Goal: Obtain resource: Obtain resource

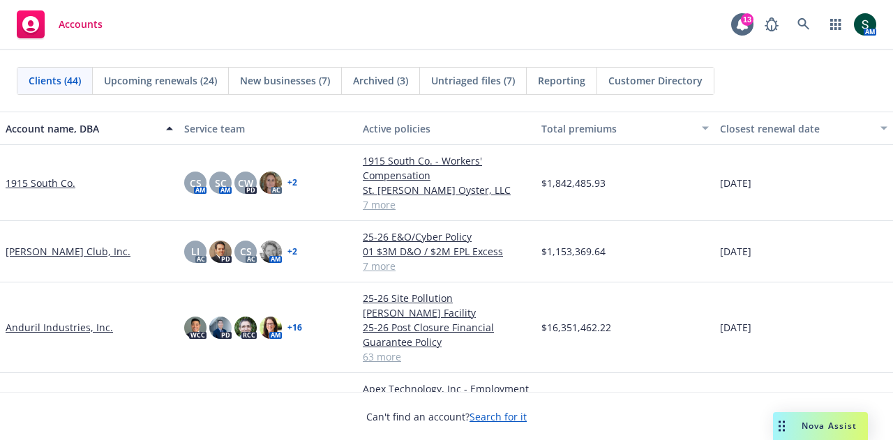
click at [47, 320] on link "Anduril Industries, Inc." at bounding box center [59, 327] width 107 height 15
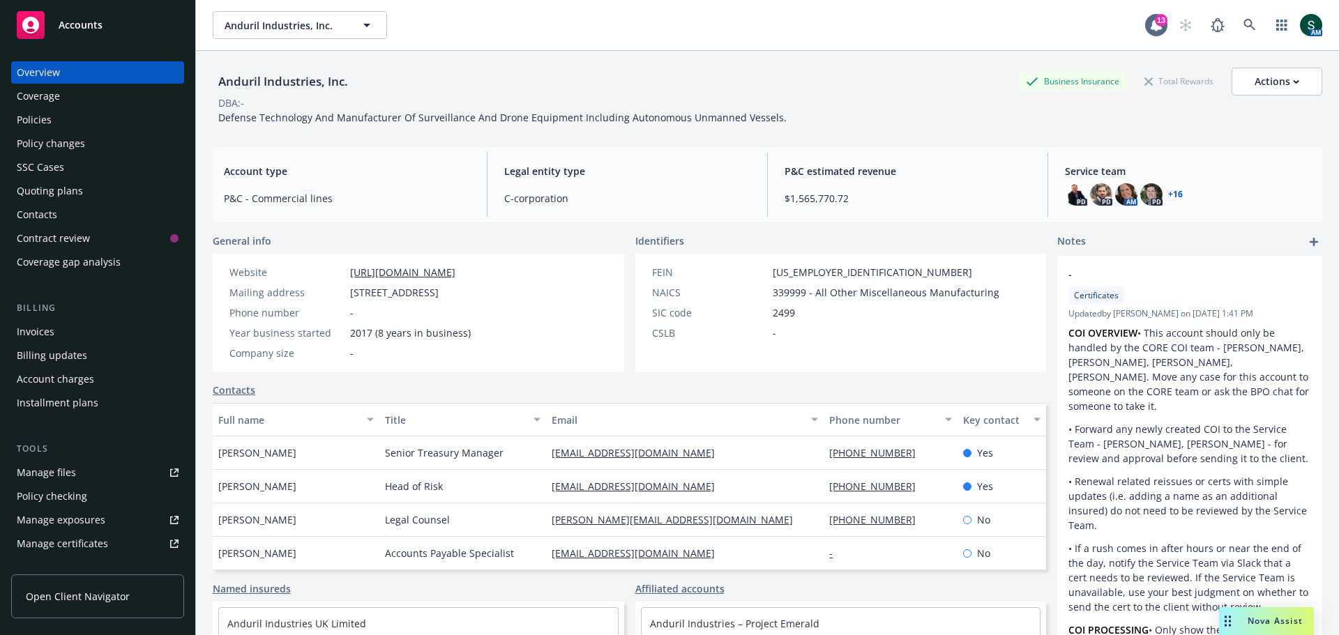
click at [59, 128] on div "Policies" at bounding box center [98, 120] width 162 height 22
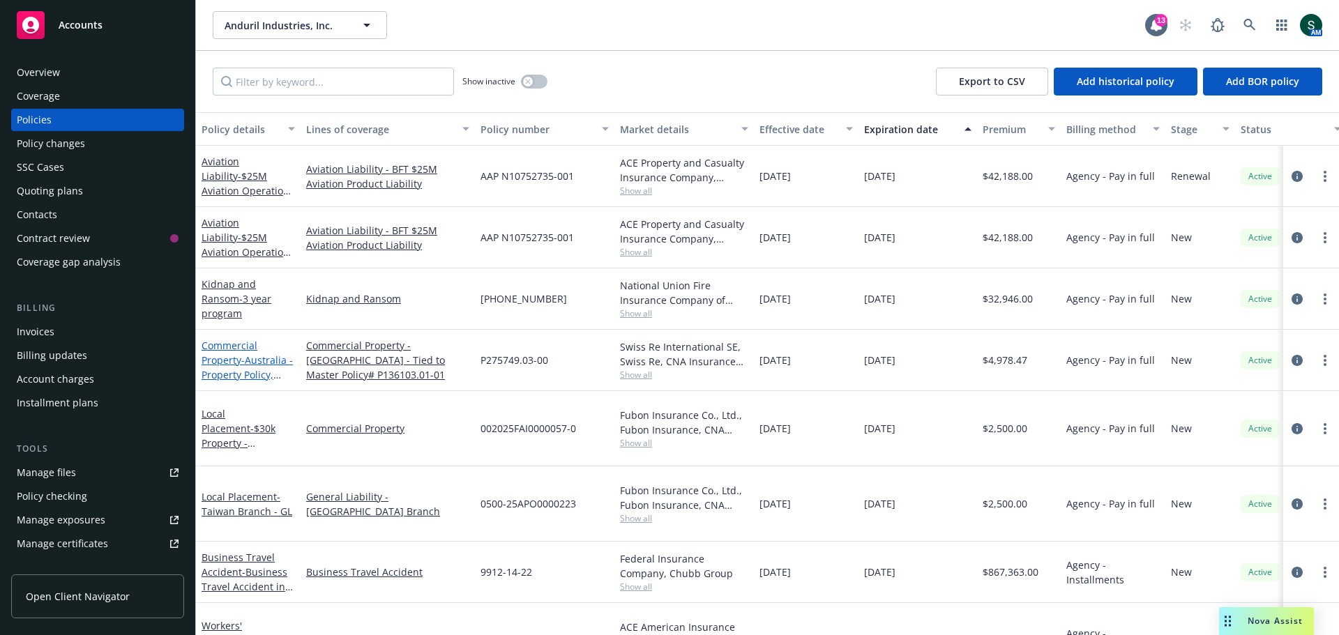
click at [240, 358] on link "Commercial Property - Australia - Property Policy, Tied to Master # P136103.01-…" at bounding box center [247, 375] width 91 height 72
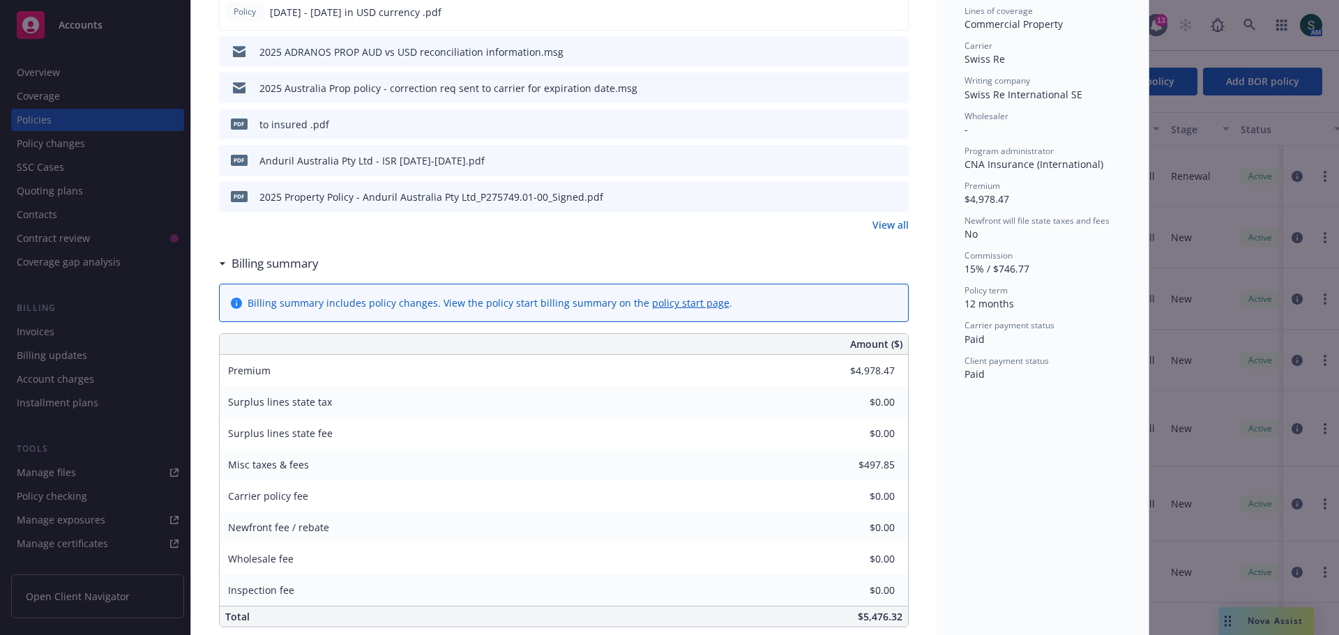
scroll to position [209, 0]
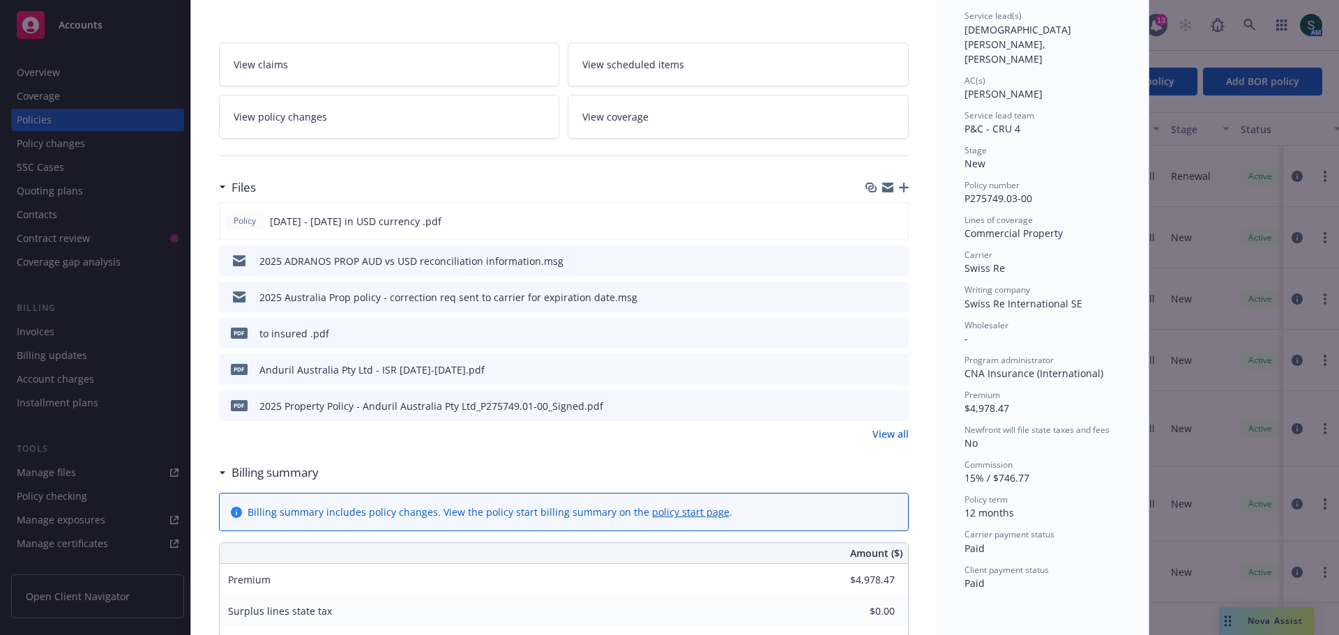
click at [882, 434] on link "View all" at bounding box center [890, 434] width 36 height 15
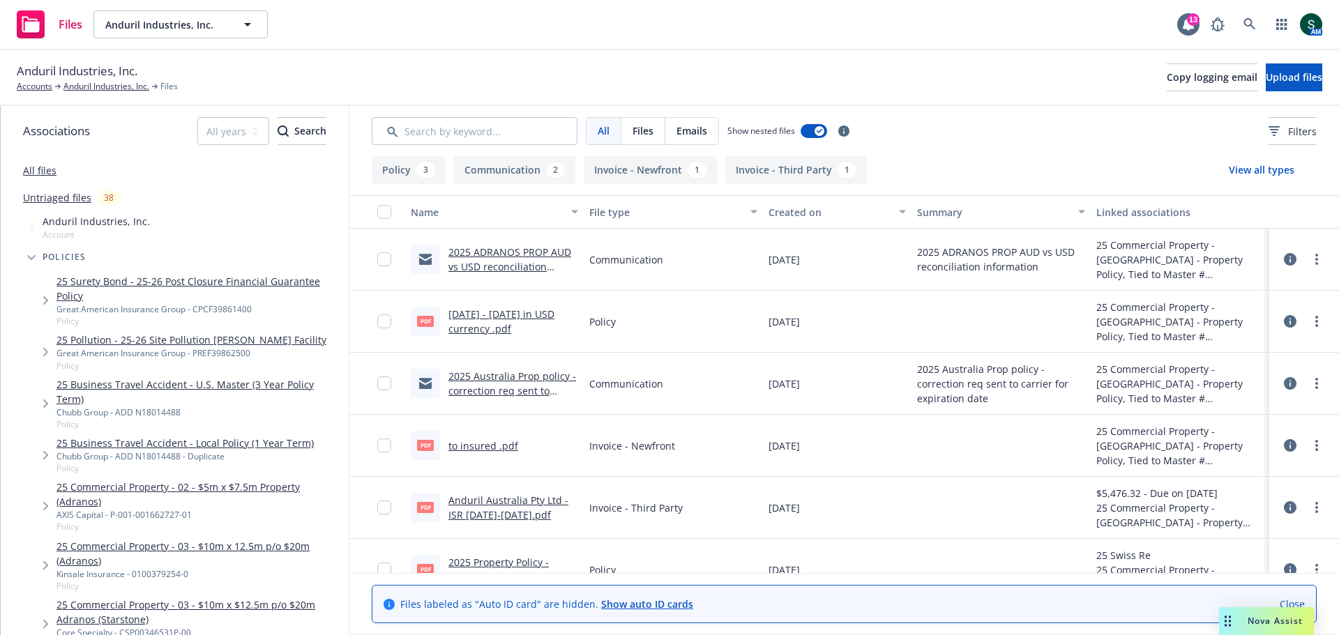
click at [507, 377] on link "2025 Australia Prop policy - correction req sent to carrier for expiration date…" at bounding box center [512, 398] width 128 height 57
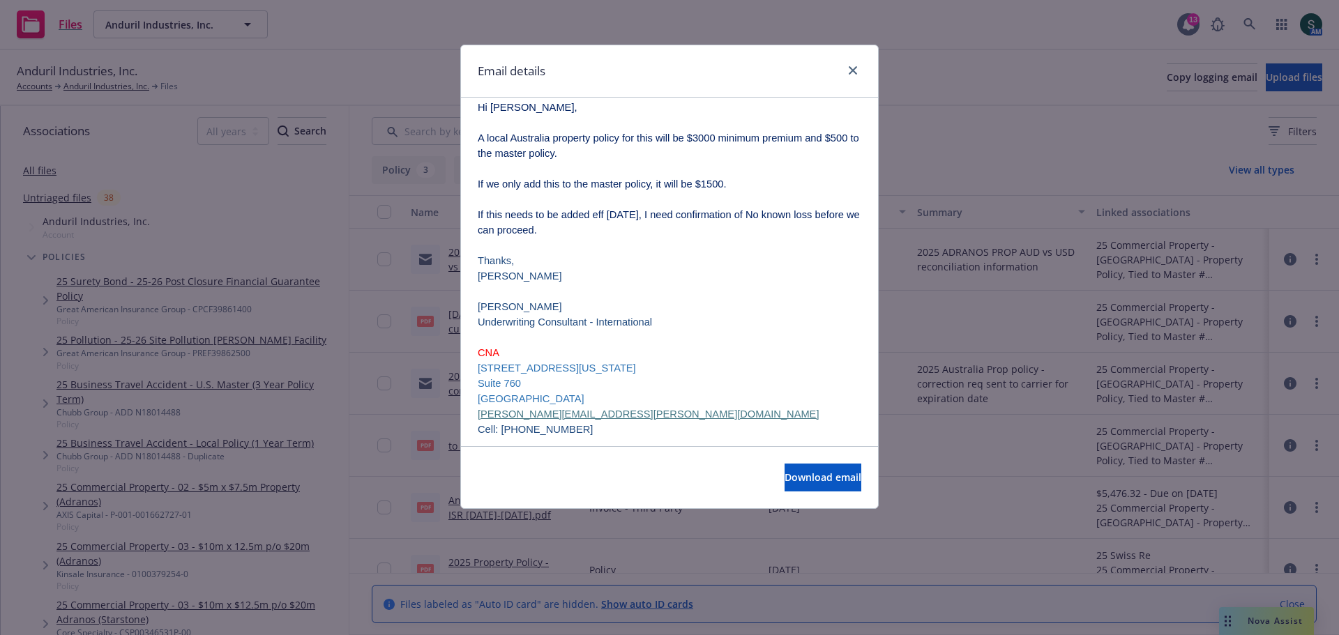
scroll to position [7435, 0]
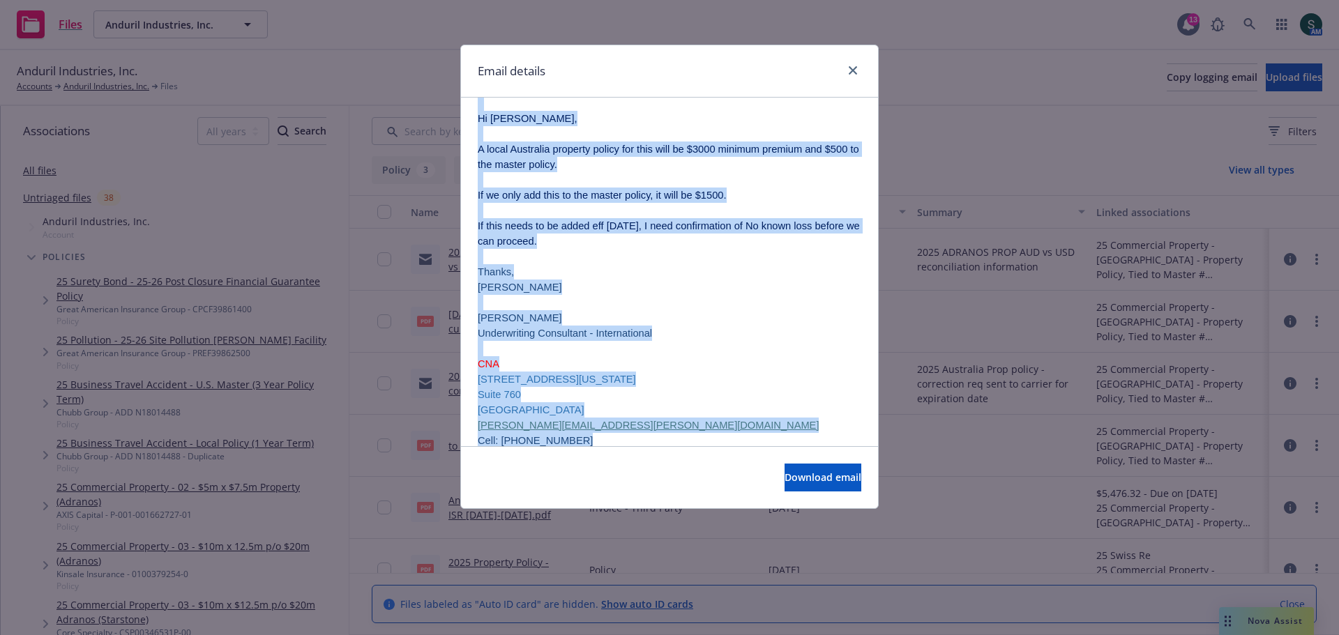
drag, startPoint x: 800, startPoint y: 73, endPoint x: 794, endPoint y: 153, distance: 80.4
click at [794, 153] on div "Email details RE: **URGENT** FW: WP 673209950 Endt Quote Req, Add Property Cove…" at bounding box center [669, 277] width 418 height 464
click at [786, 478] on span "Download email" at bounding box center [823, 477] width 77 height 13
click at [855, 70] on icon "close" at bounding box center [853, 70] width 8 height 8
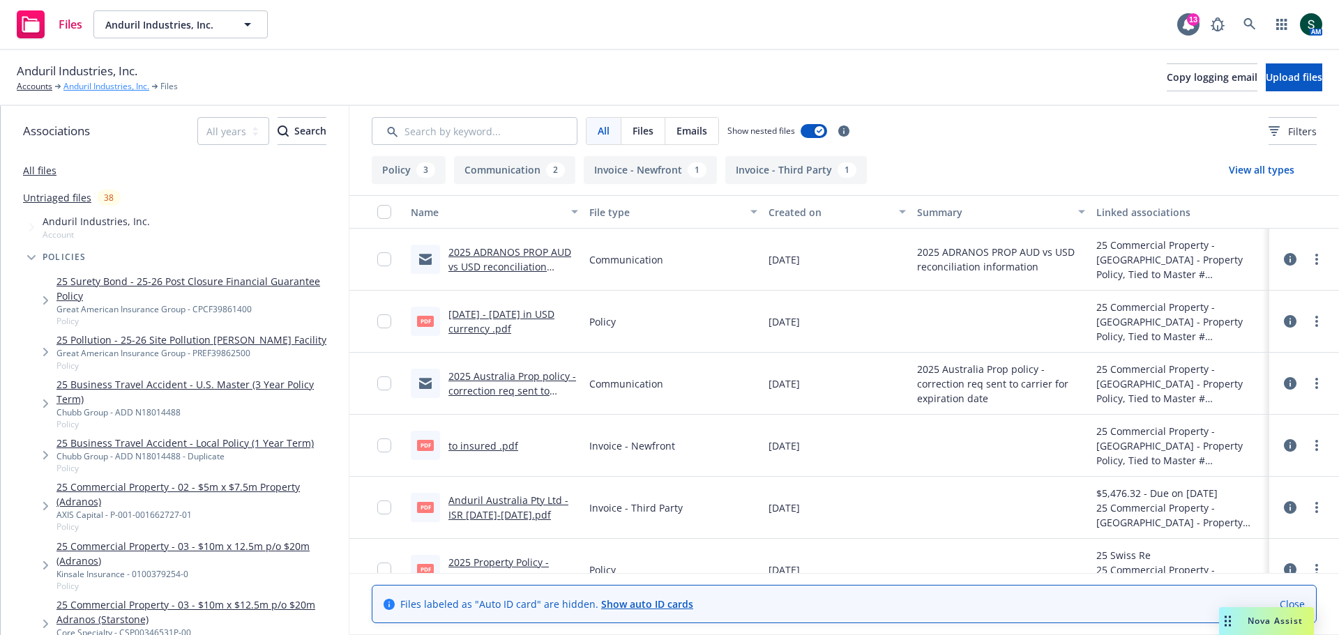
click at [90, 85] on link "Anduril Industries, Inc." at bounding box center [106, 86] width 86 height 13
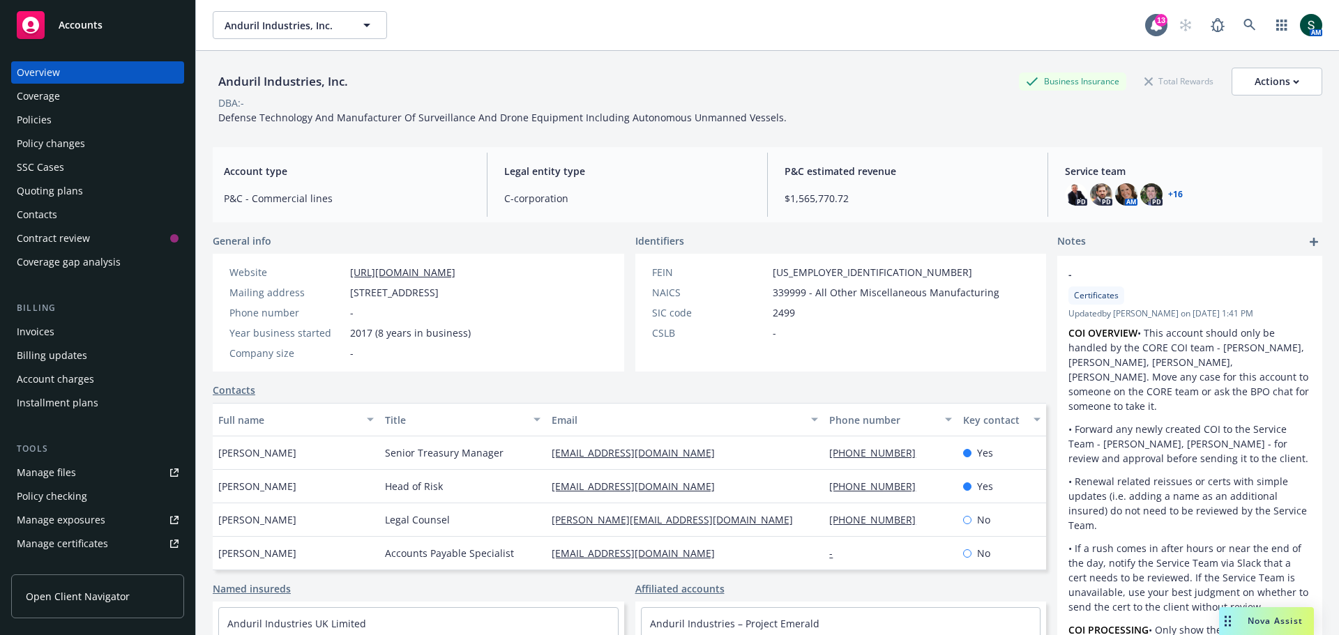
click at [35, 120] on div "Policies" at bounding box center [34, 120] width 35 height 22
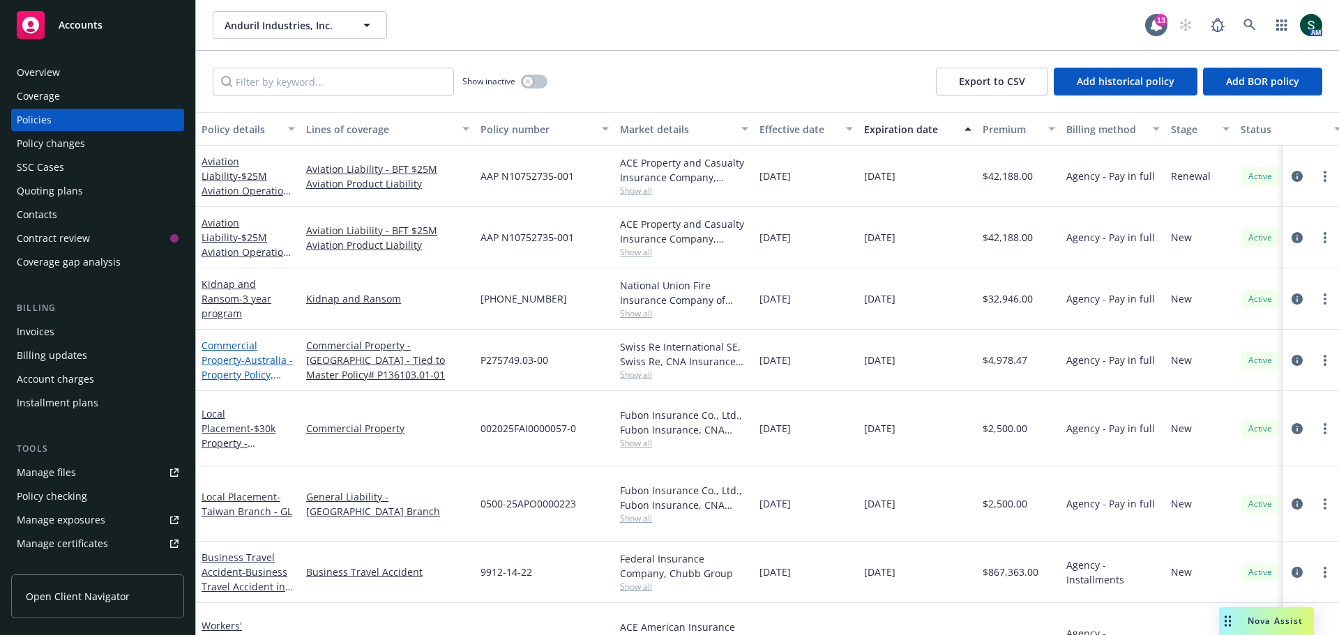
click at [239, 357] on link "Commercial Property - Australia - Property Policy, Tied to Master # P136103.01-…" at bounding box center [247, 375] width 91 height 72
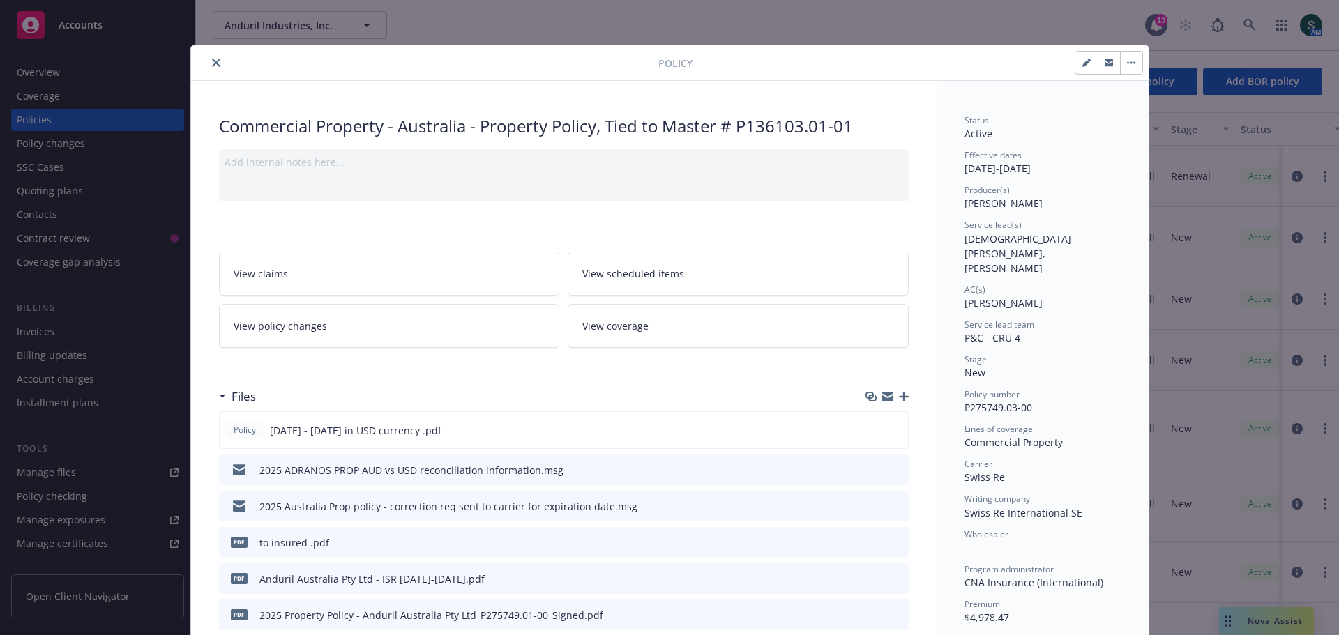
scroll to position [488, 0]
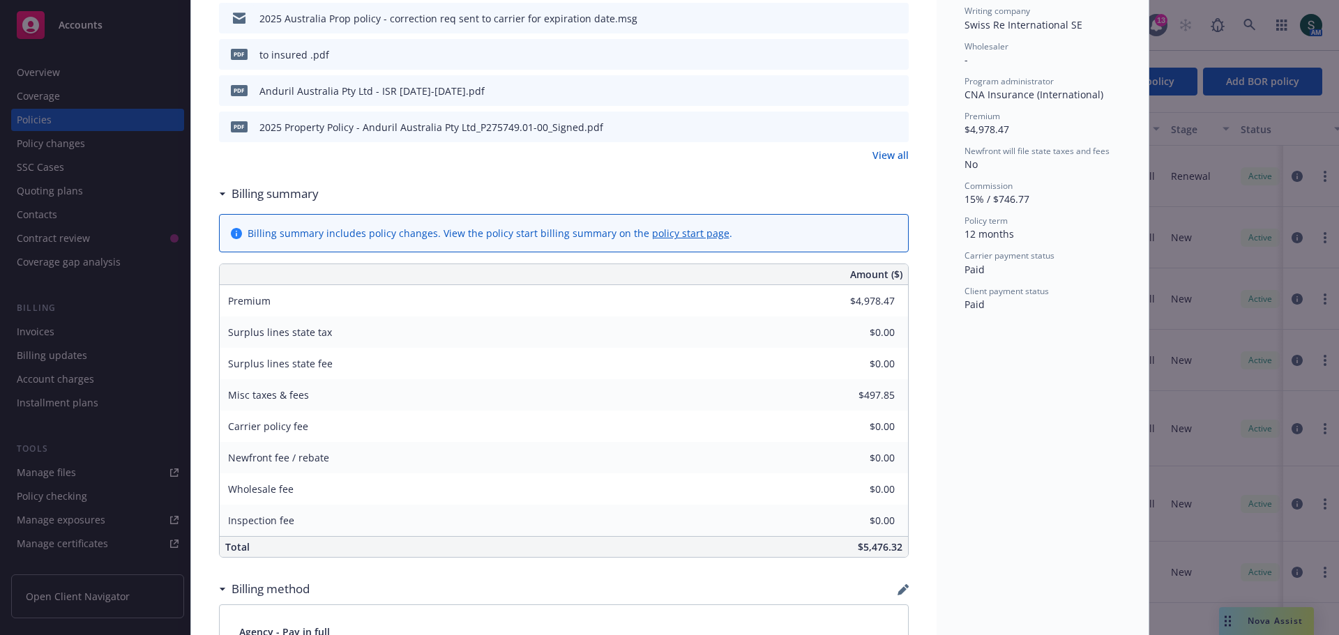
click at [880, 150] on link "View all" at bounding box center [890, 155] width 36 height 15
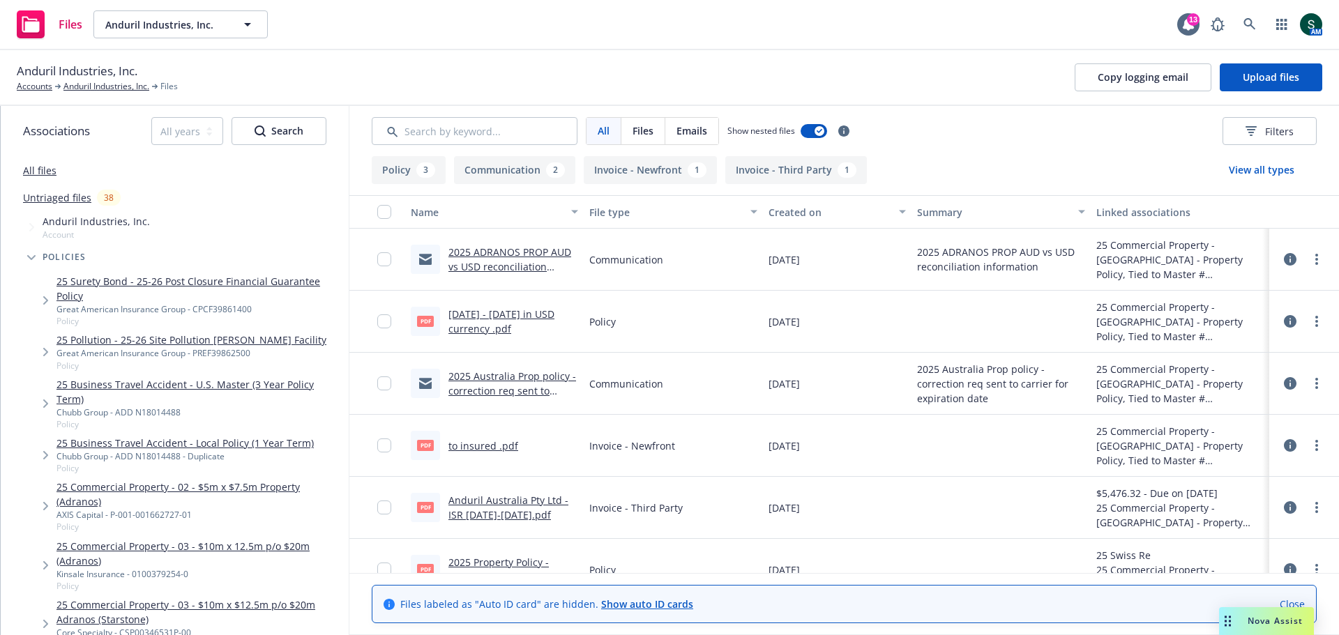
click at [486, 267] on link "2025 ADRANOS PROP AUD vs USD reconciliation information.msg" at bounding box center [509, 266] width 123 height 43
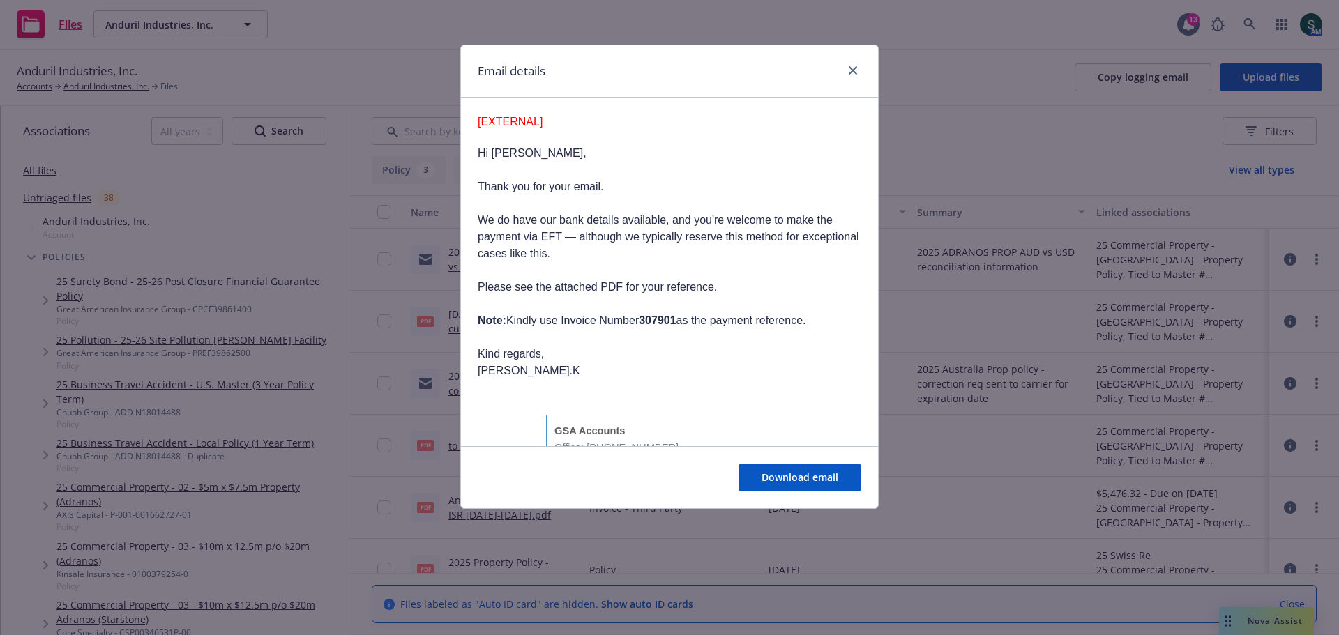
scroll to position [4254, 0]
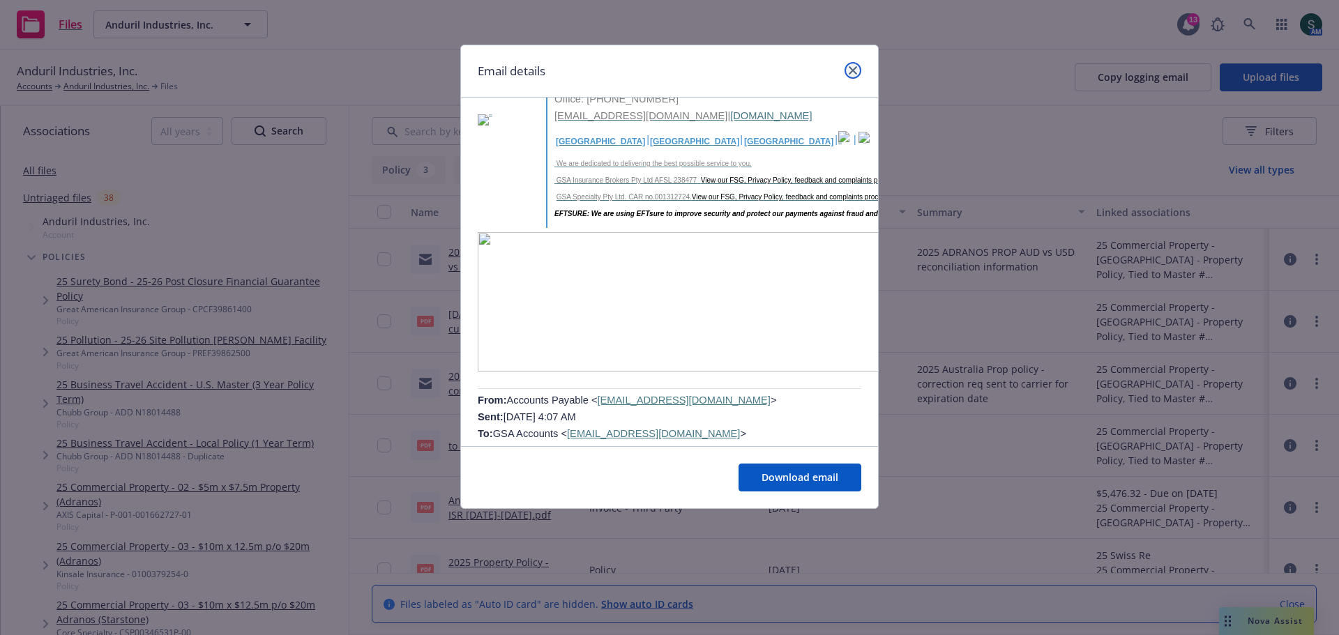
click at [852, 70] on icon "close" at bounding box center [853, 70] width 8 height 8
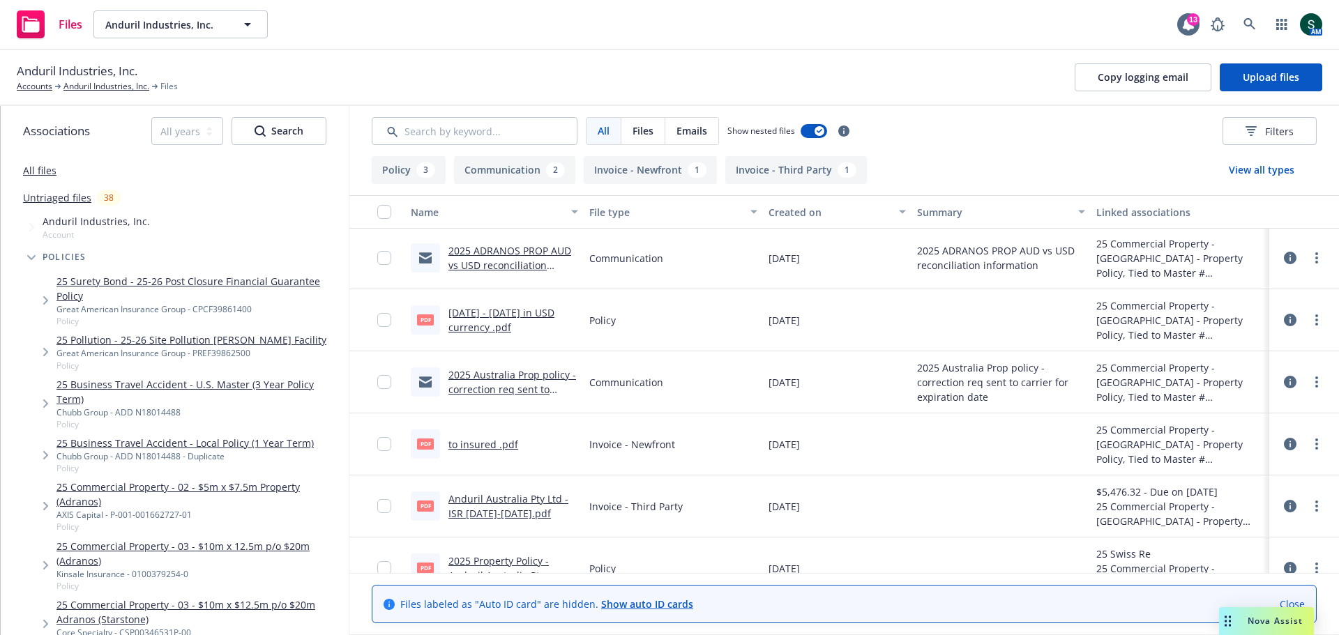
scroll to position [0, 0]
click at [506, 267] on link "2025 ADRANOS PROP AUD vs USD reconciliation information.msg" at bounding box center [509, 266] width 123 height 43
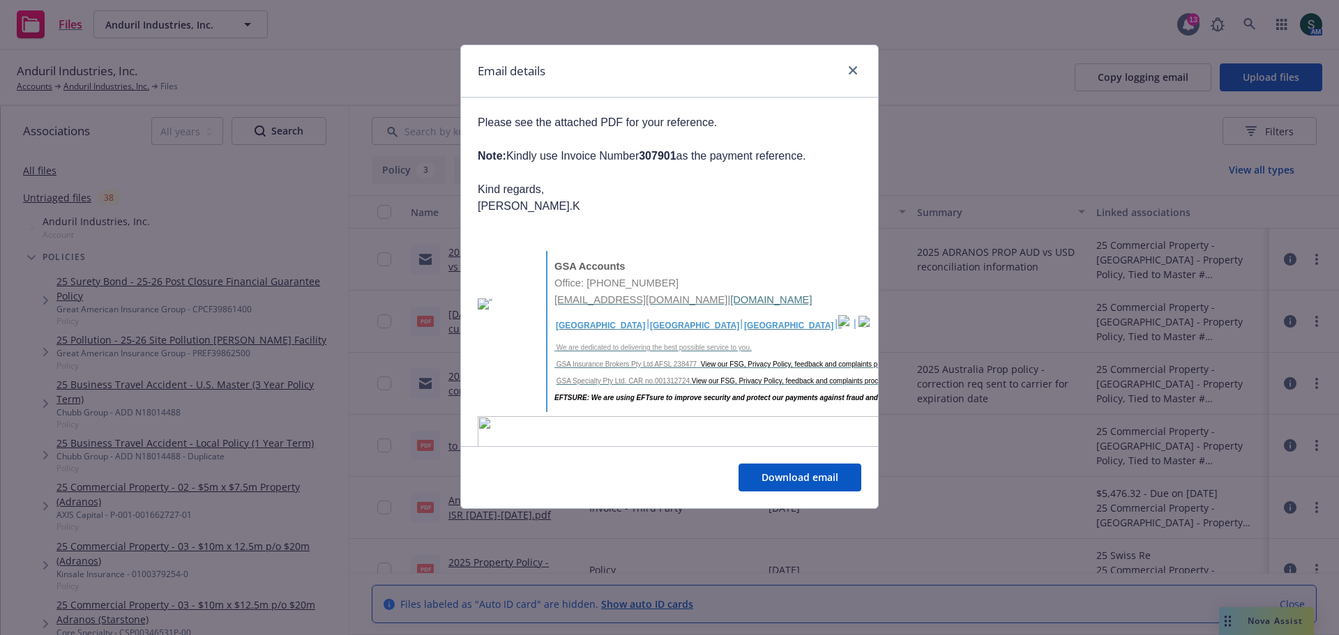
scroll to position [3668, 0]
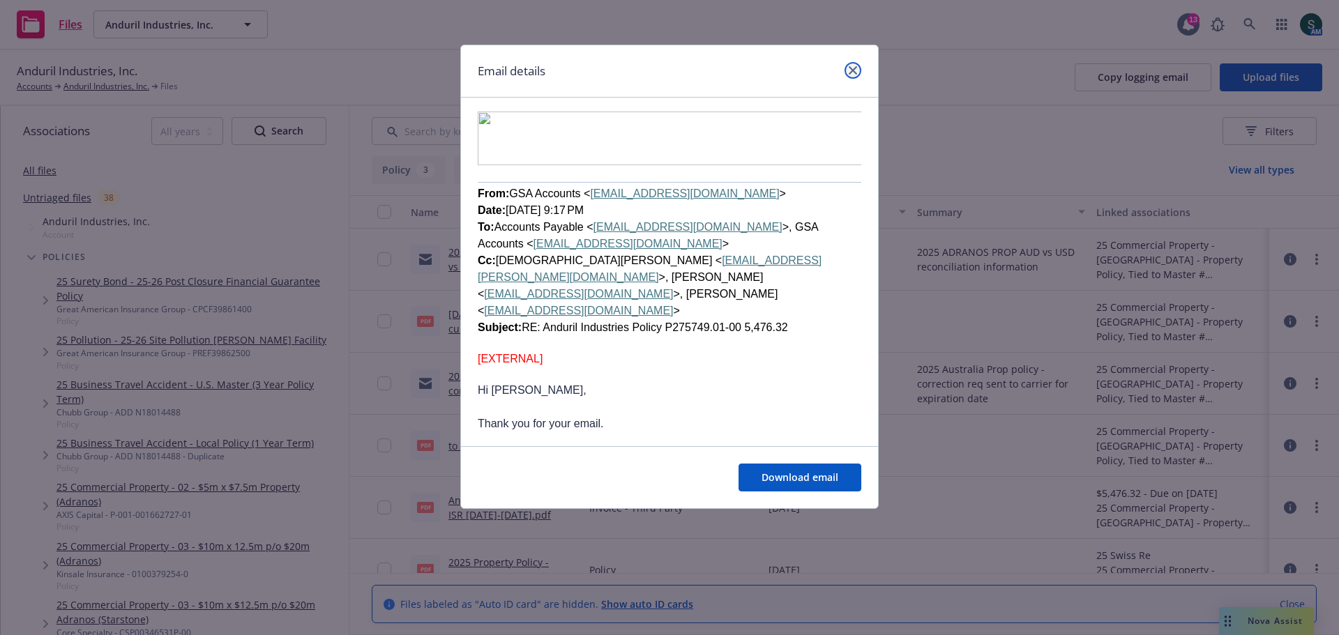
click at [849, 70] on icon "close" at bounding box center [853, 70] width 8 height 8
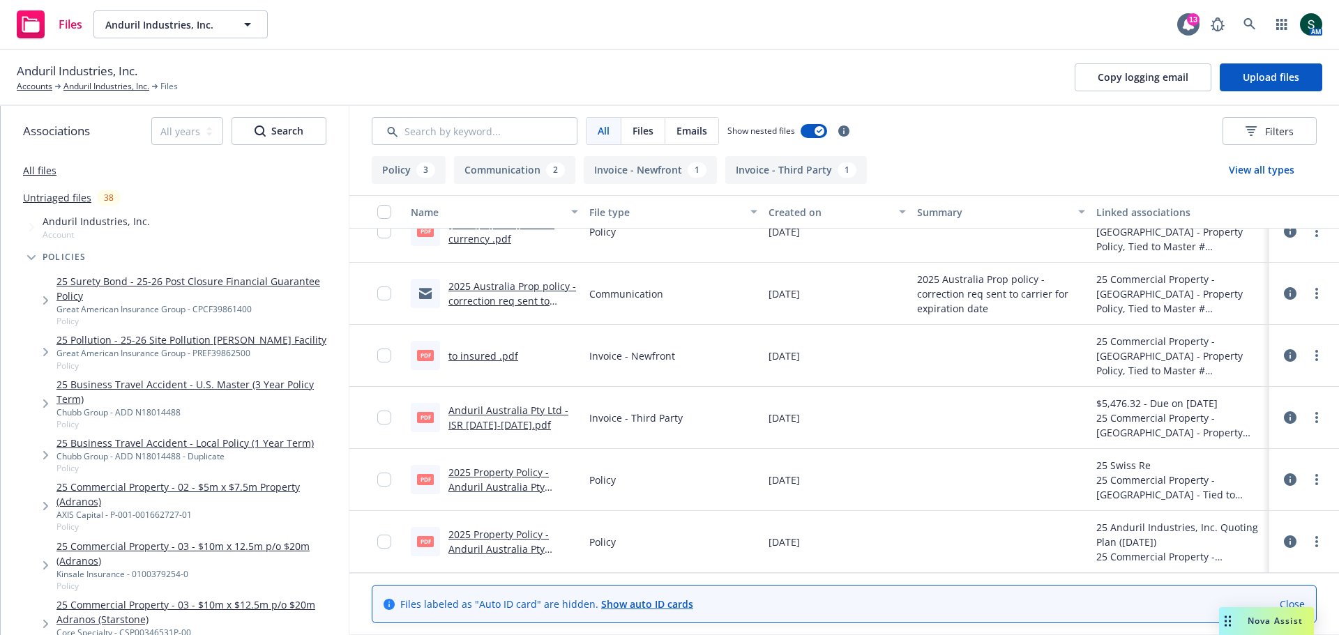
scroll to position [20, 0]
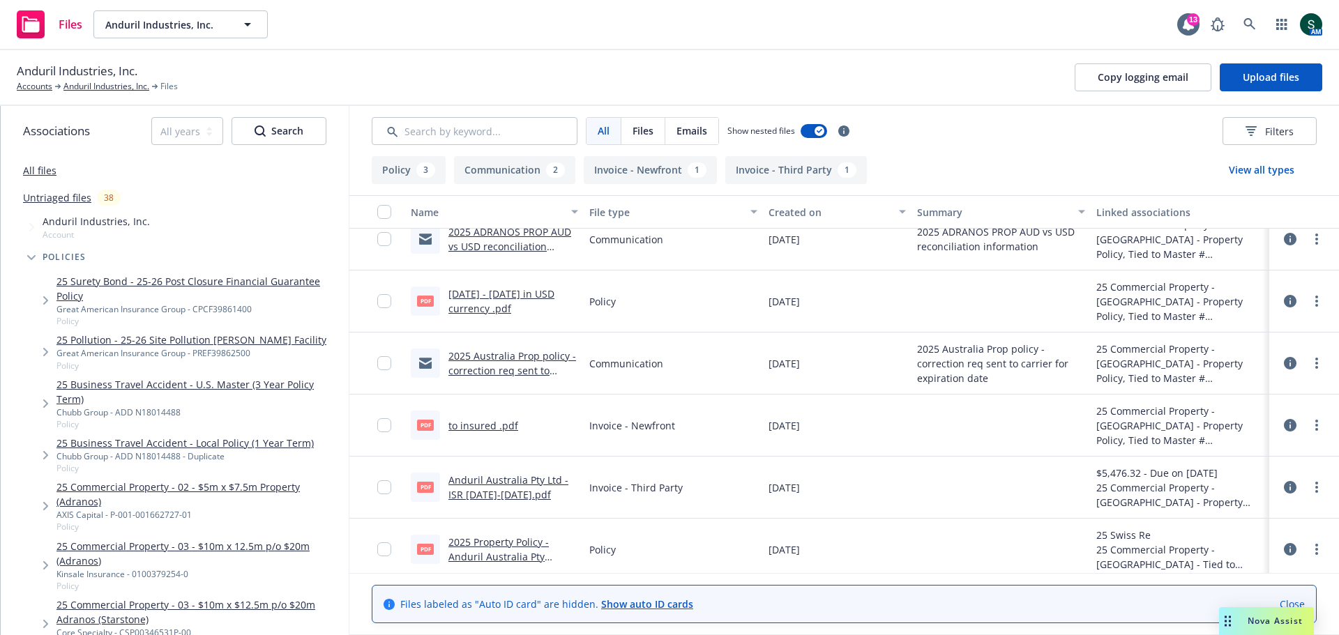
click at [503, 364] on link "2025 Australia Prop policy - correction req sent to carrier for expiration date…" at bounding box center [512, 377] width 128 height 57
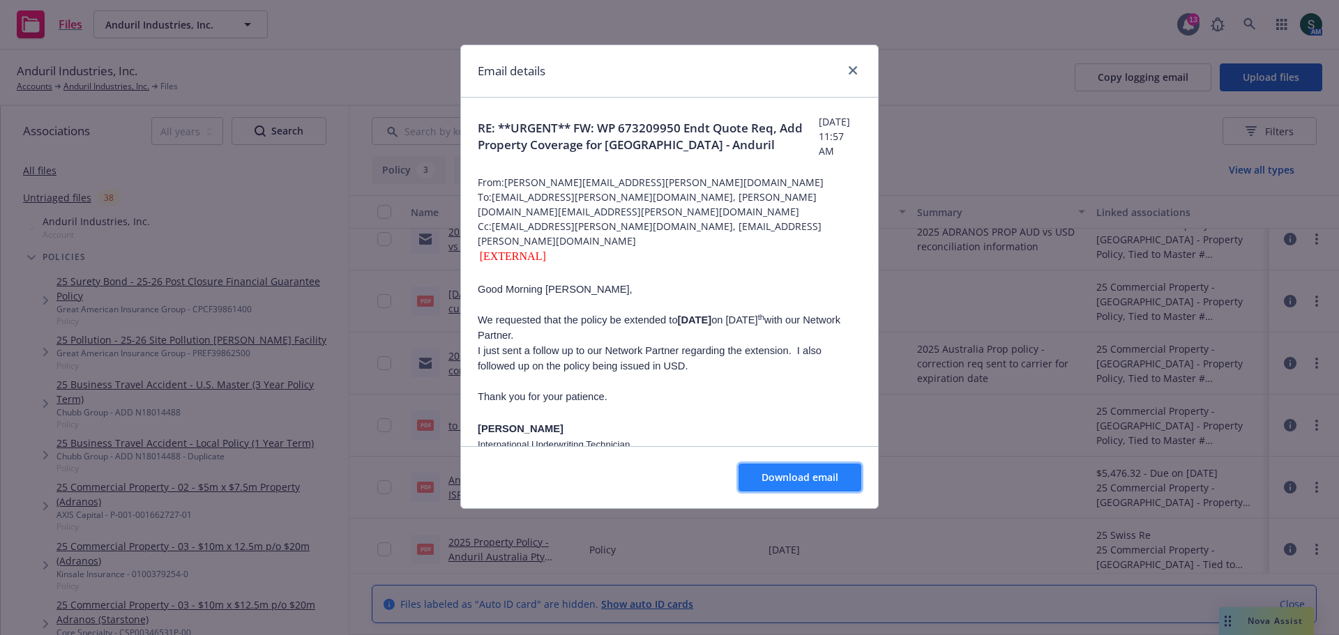
click at [792, 484] on button "Download email" at bounding box center [799, 478] width 123 height 28
click at [852, 73] on icon "close" at bounding box center [853, 70] width 8 height 8
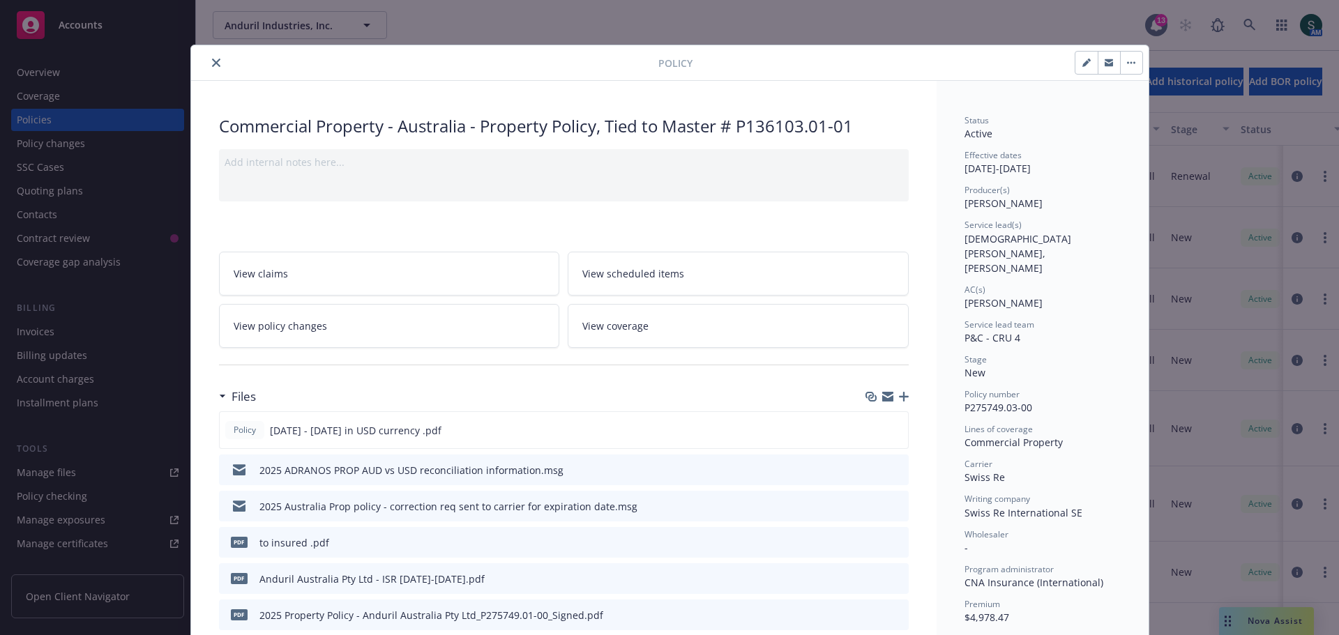
click at [212, 66] on icon "close" at bounding box center [216, 63] width 8 height 8
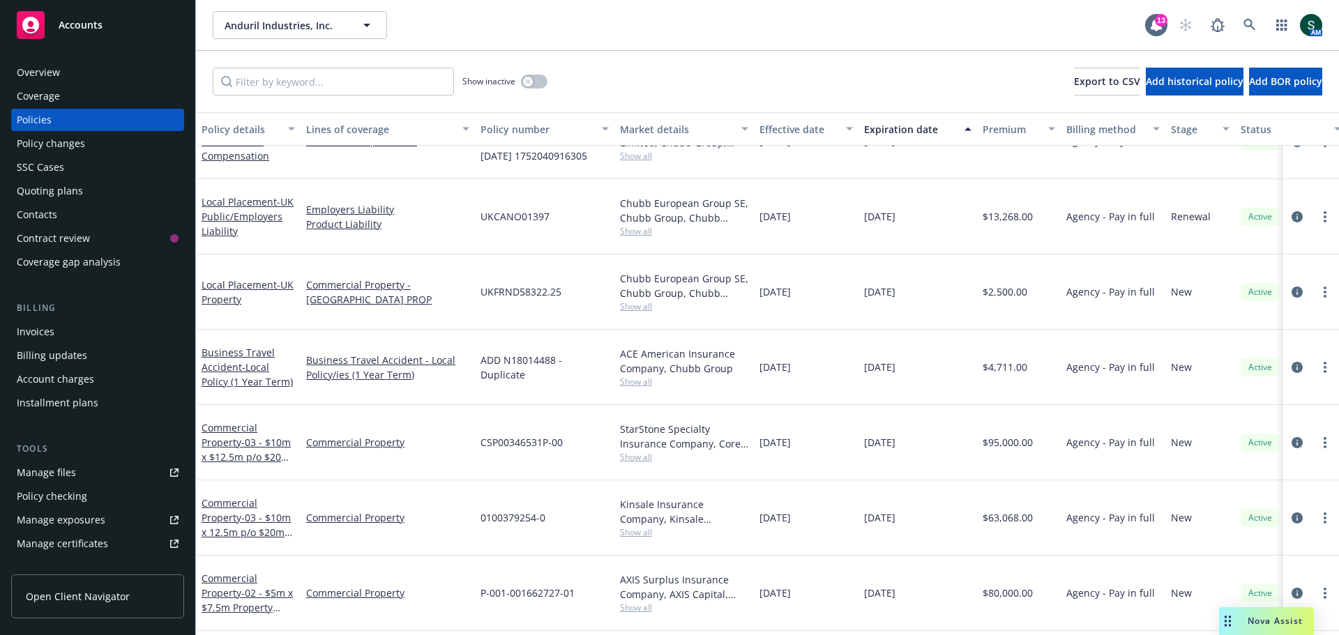
scroll to position [837, 0]
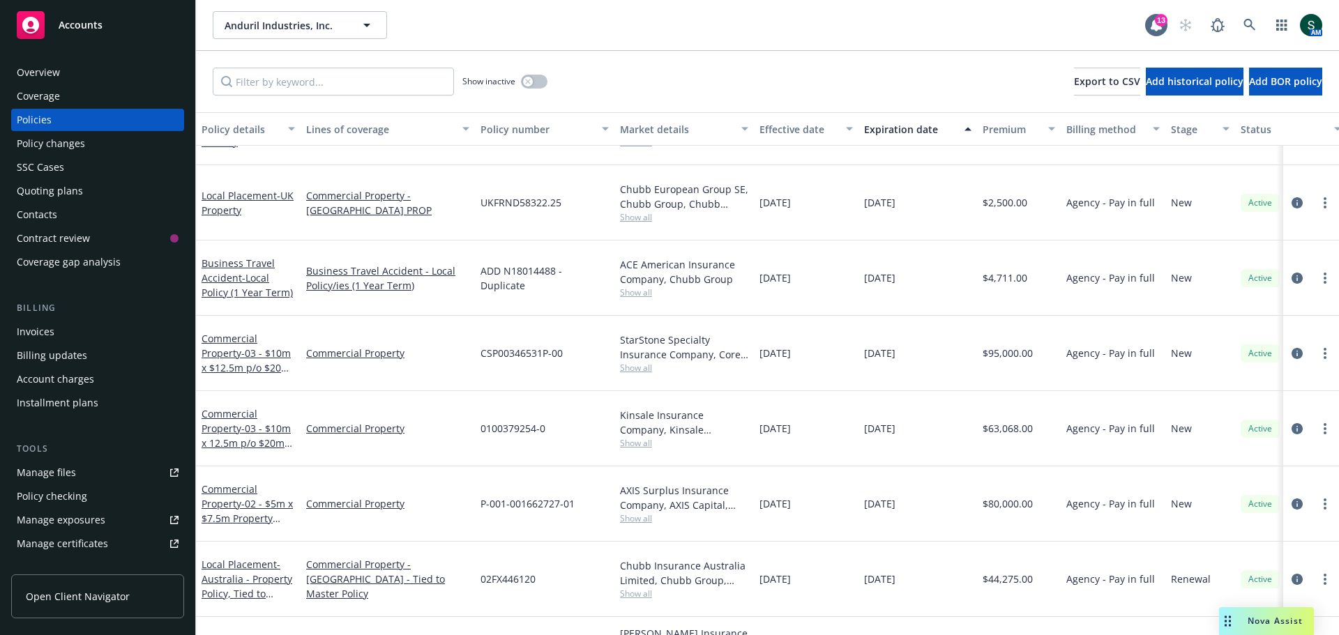
click at [227, 557] on div "Local Placement - Australia - Property Policy, Tied to Master" at bounding box center [248, 579] width 93 height 44
click at [235, 558] on link "Local Placement - Australia - Property Policy, Tied to Master" at bounding box center [247, 586] width 91 height 57
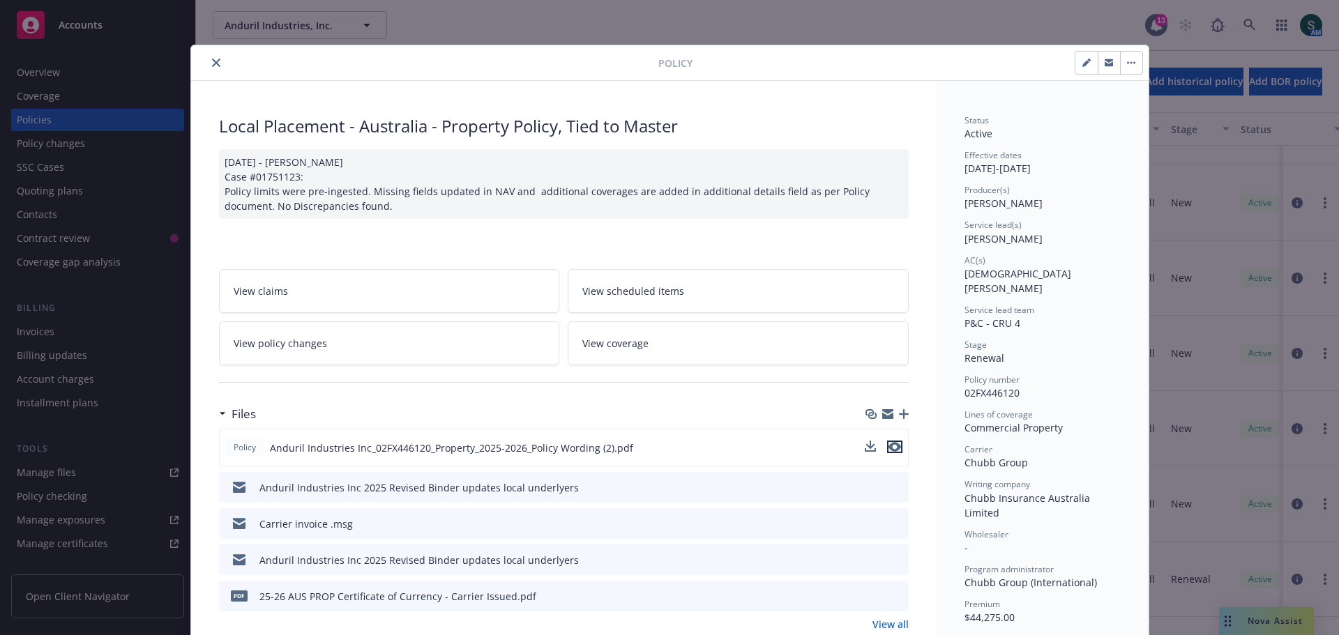
click at [888, 449] on icon "preview file" at bounding box center [894, 447] width 13 height 10
click at [216, 56] on button "close" at bounding box center [216, 62] width 17 height 17
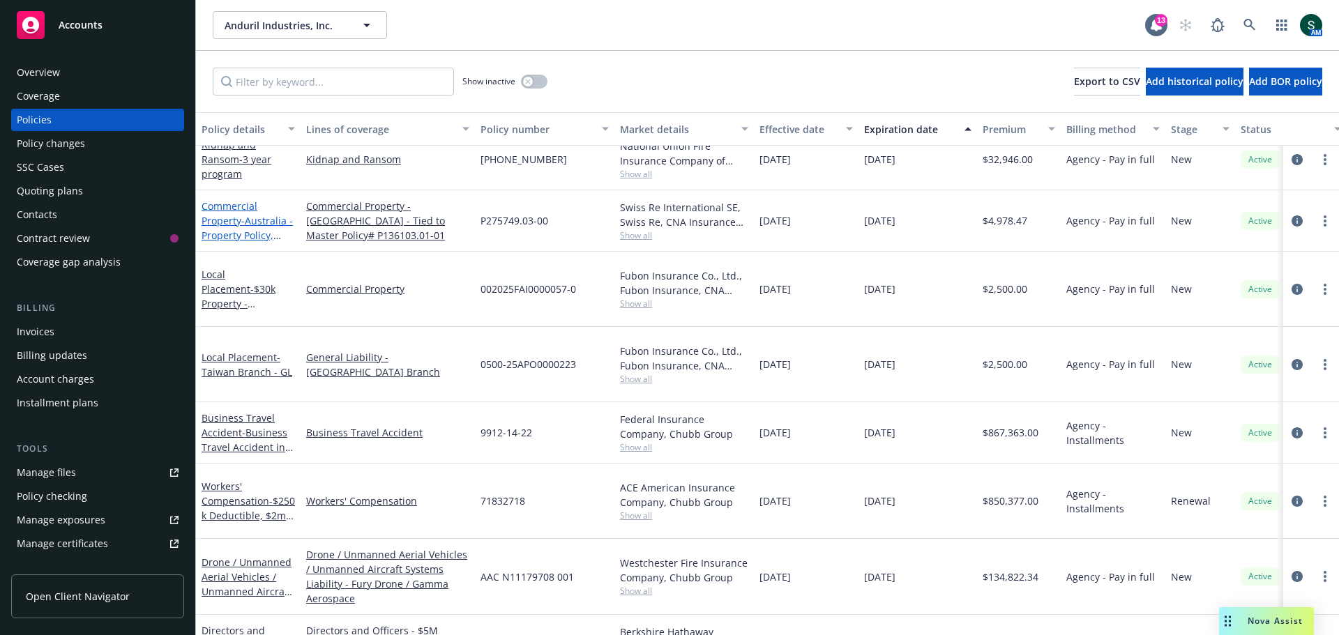
scroll to position [70, 0]
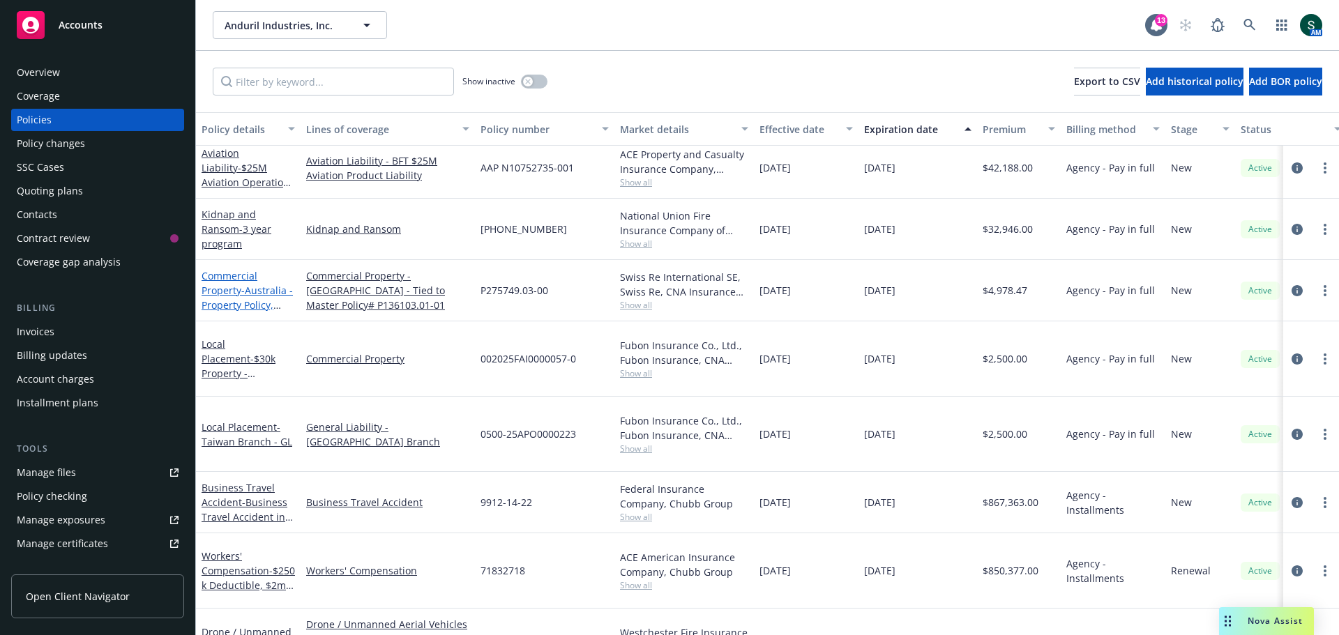
click at [245, 301] on span "- Australia - Property Policy, Tied to Master # P136103.01-01" at bounding box center [247, 312] width 91 height 57
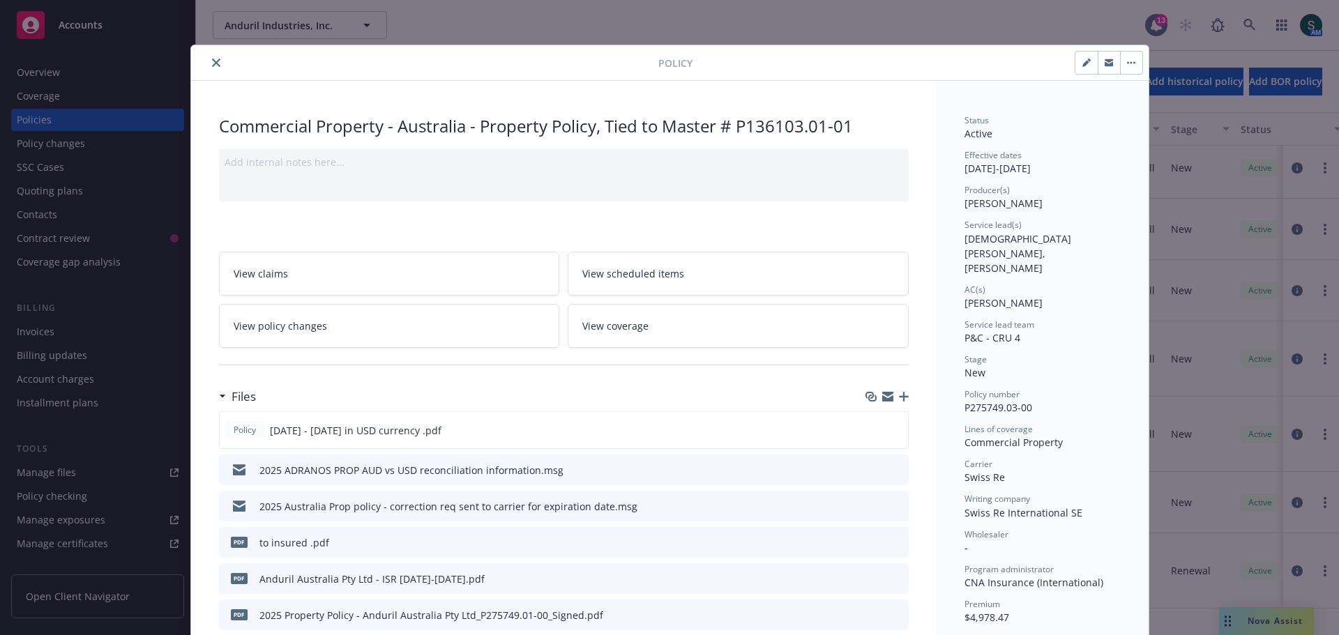
click at [213, 61] on icon "close" at bounding box center [216, 63] width 8 height 8
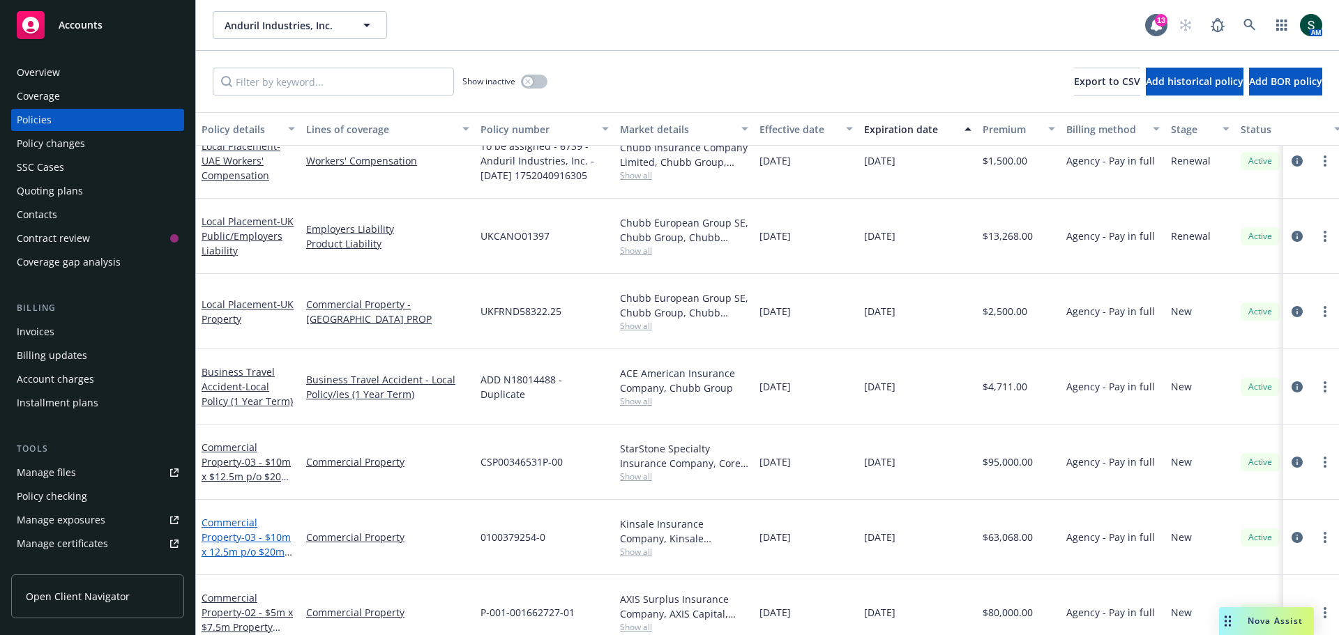
scroll to position [837, 0]
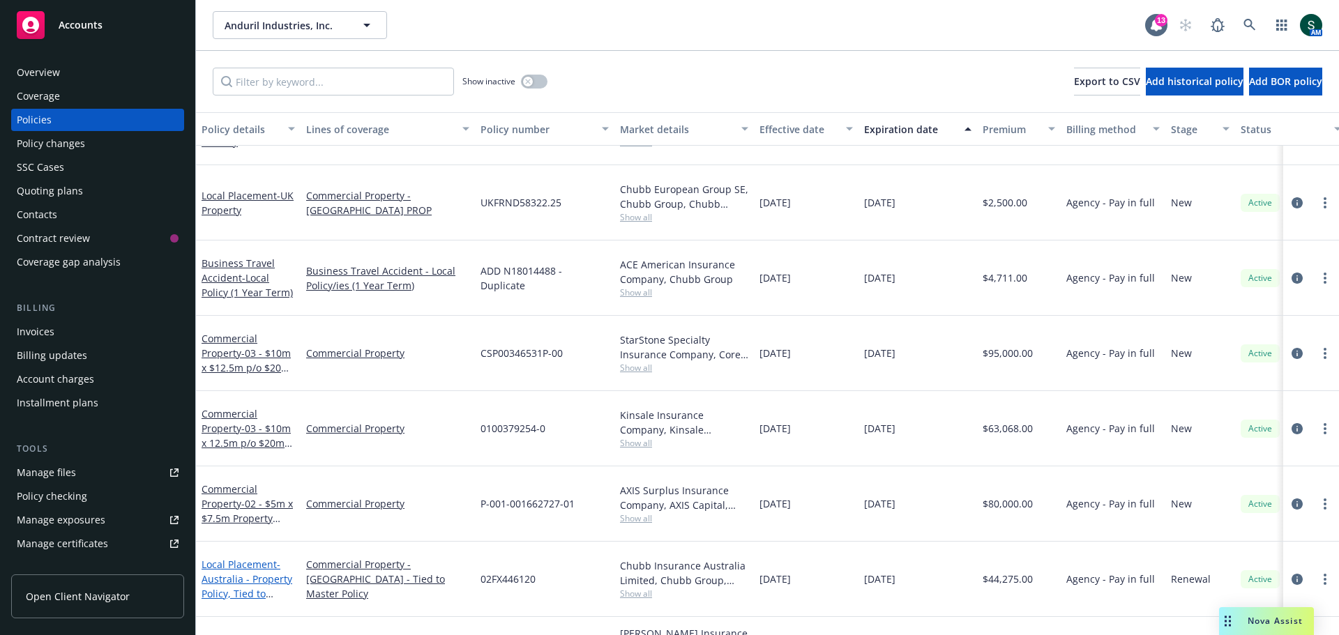
click at [236, 558] on span "- Australia - Property Policy, Tied to Master" at bounding box center [247, 586] width 91 height 57
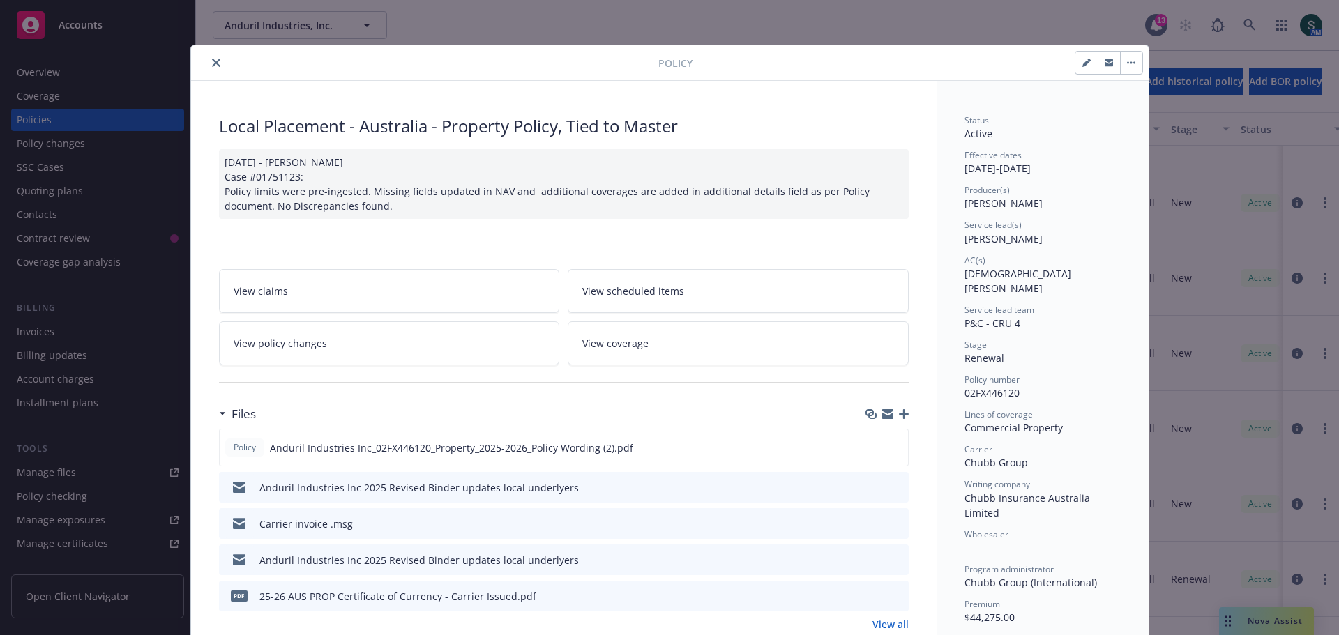
scroll to position [42, 0]
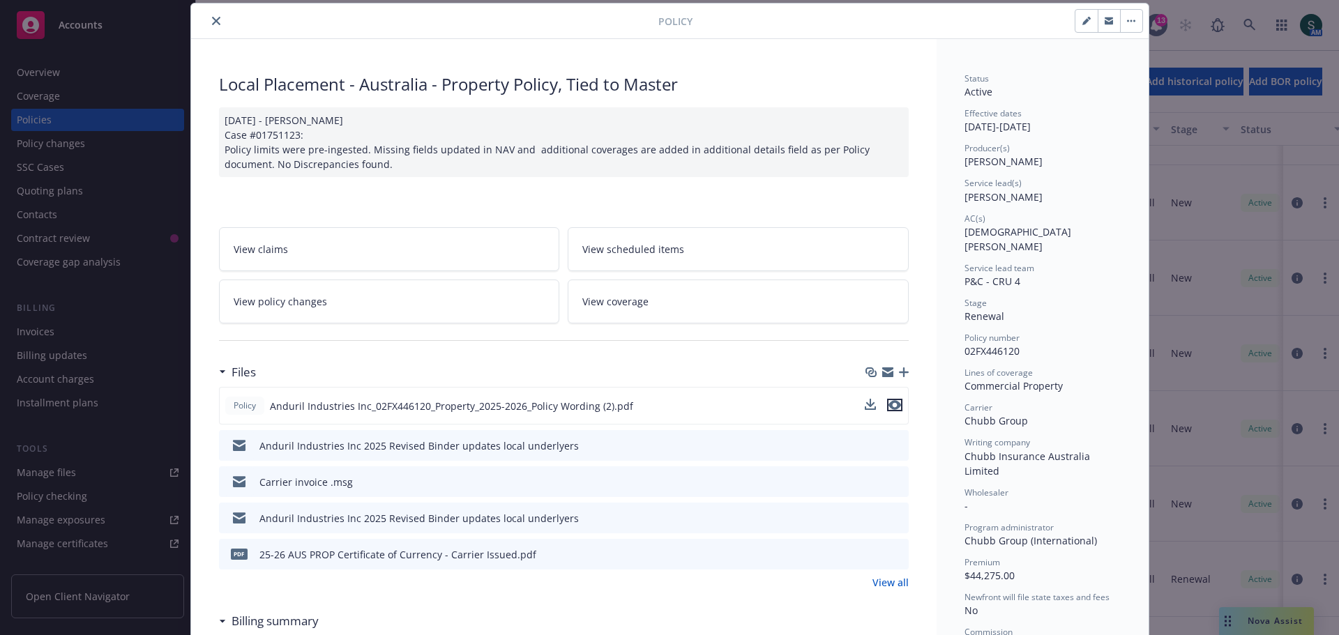
click at [892, 403] on icon "preview file" at bounding box center [894, 405] width 13 height 10
click at [215, 19] on button "close" at bounding box center [216, 21] width 17 height 17
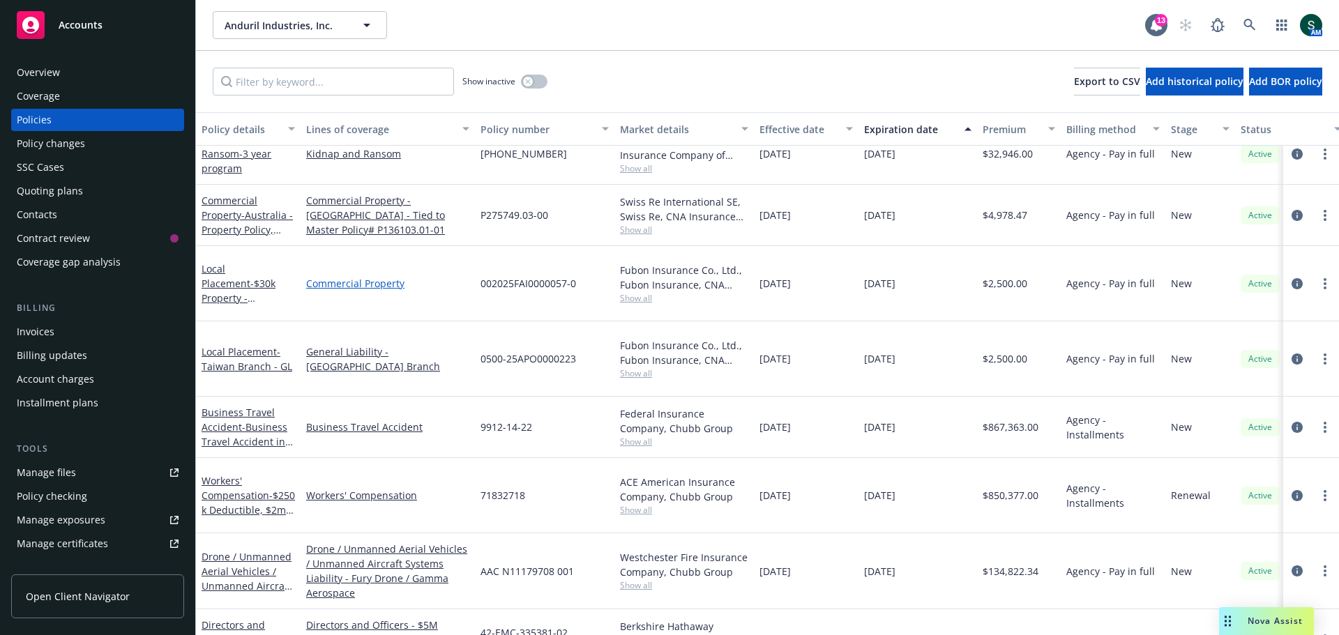
scroll to position [70, 0]
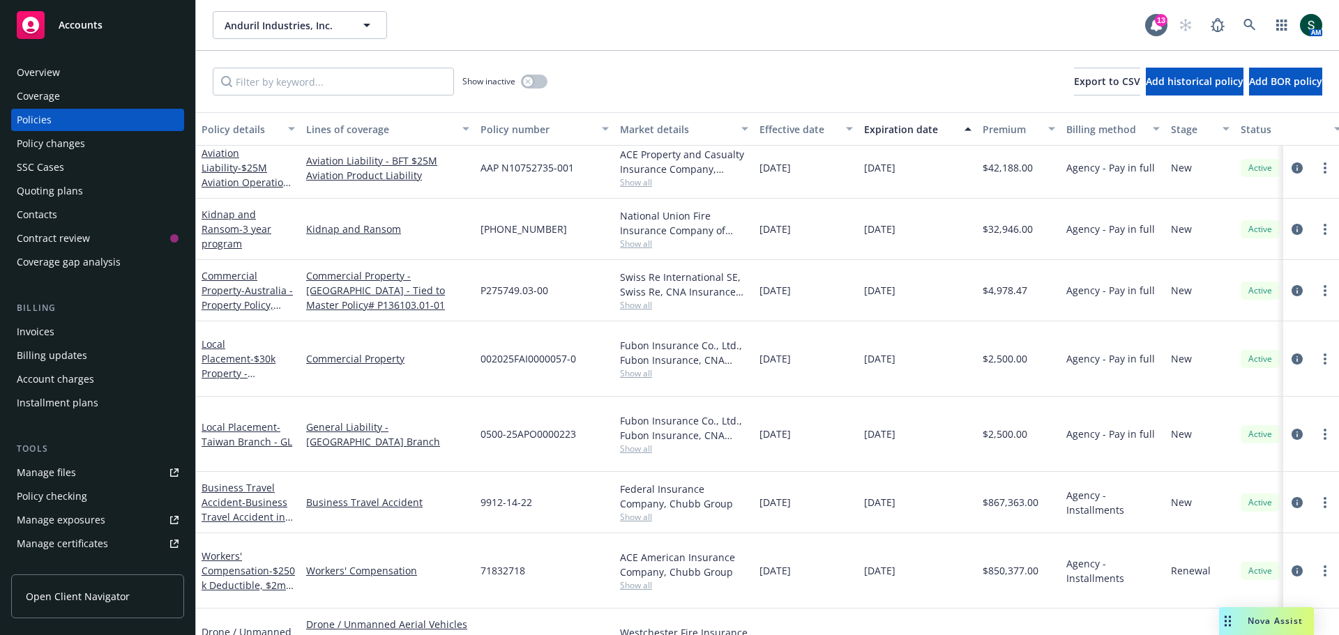
click at [481, 351] on span "002025FAI0000057-0" at bounding box center [528, 358] width 96 height 15
drag, startPoint x: 481, startPoint y: 347, endPoint x: 568, endPoint y: 352, distance: 87.3
click at [594, 358] on div "002025FAI0000057-0" at bounding box center [544, 358] width 139 height 75
copy span "002025FAI0000057-0"
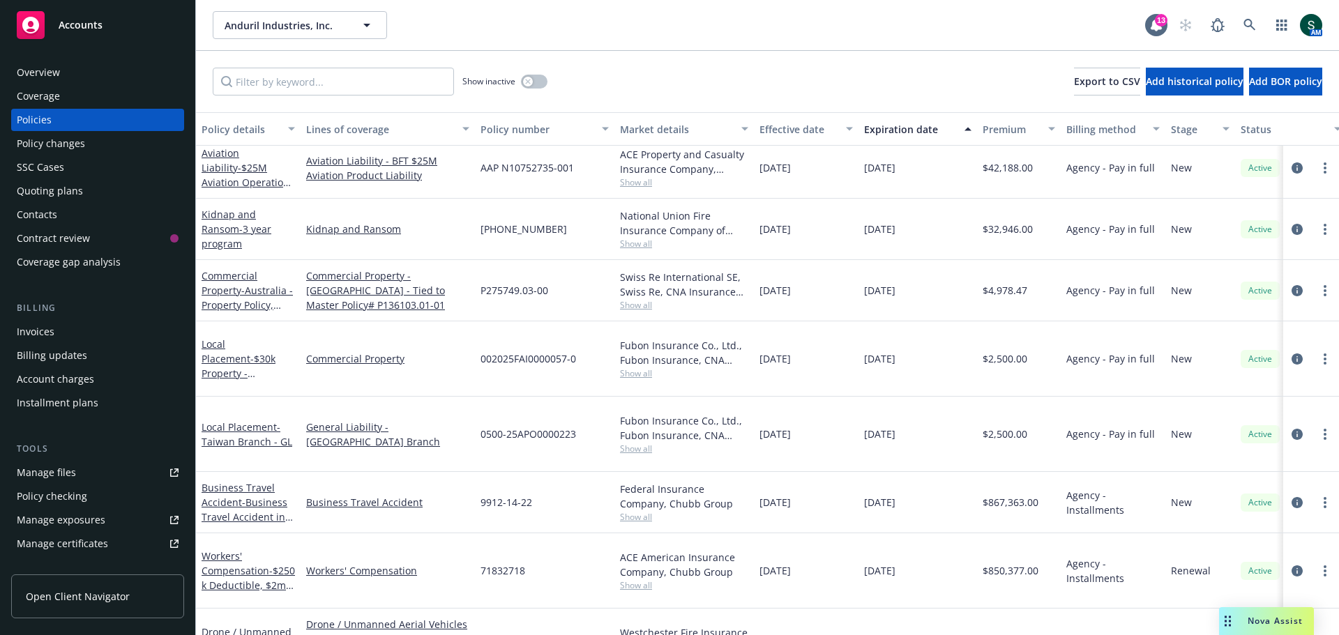
click at [552, 287] on div "P275749.03-00" at bounding box center [544, 290] width 139 height 61
click at [550, 288] on div "P275749.03-00" at bounding box center [544, 290] width 139 height 61
drag, startPoint x: 548, startPoint y: 287, endPoint x: 499, endPoint y: 289, distance: 48.9
click at [477, 292] on div "P275749.03-00" at bounding box center [544, 290] width 139 height 61
copy span "P275749.03-00"
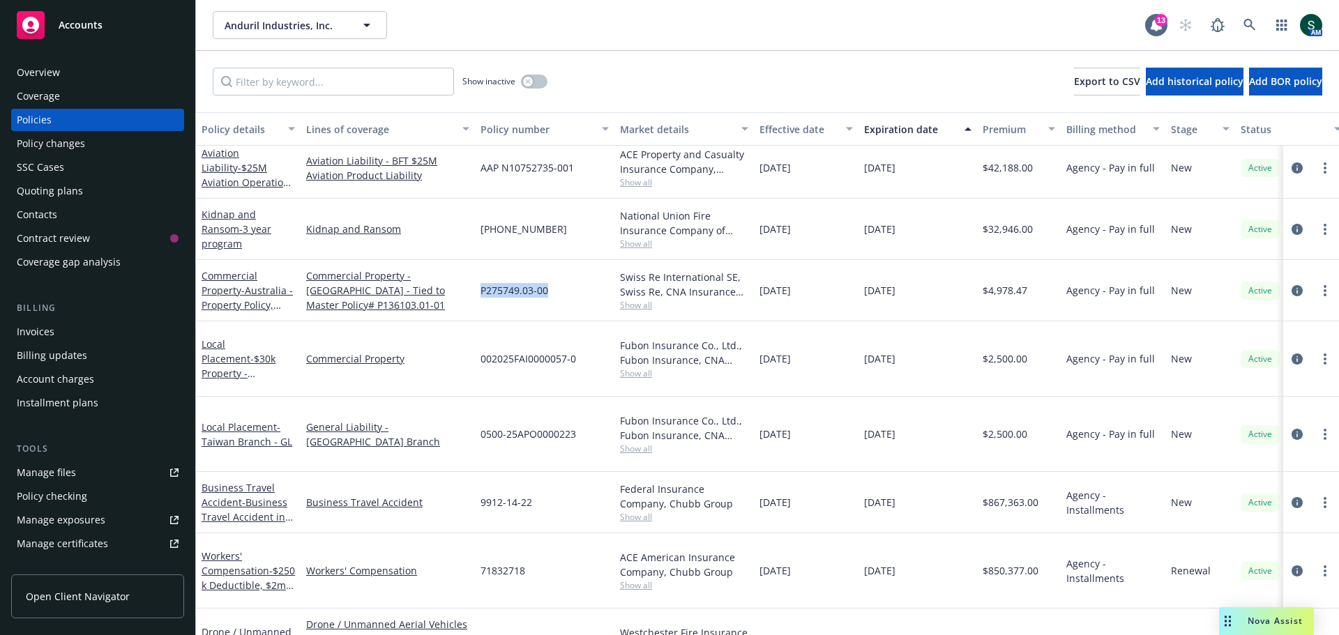
click at [308, 357] on div "Commercial Property" at bounding box center [388, 358] width 174 height 75
drag, startPoint x: 575, startPoint y: 344, endPoint x: 479, endPoint y: 357, distance: 97.1
click at [479, 357] on div "002025FAI0000057-0" at bounding box center [544, 358] width 139 height 75
copy span "002025FAI0000057-0"
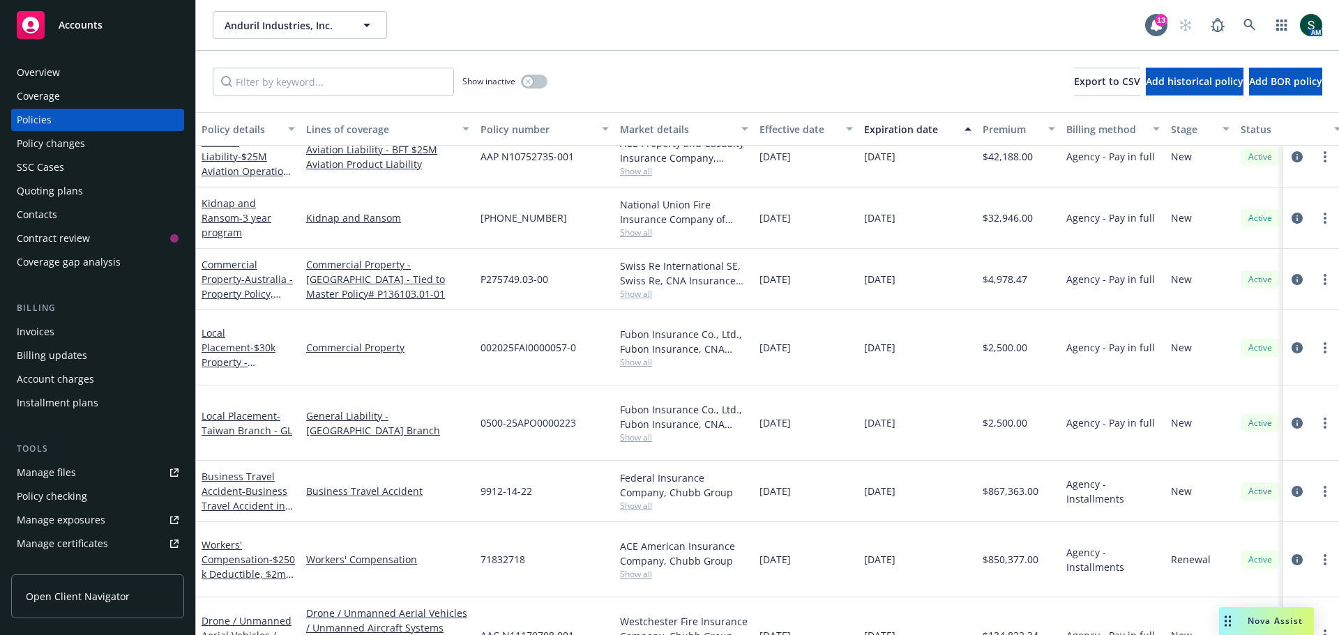
scroll to position [0, 0]
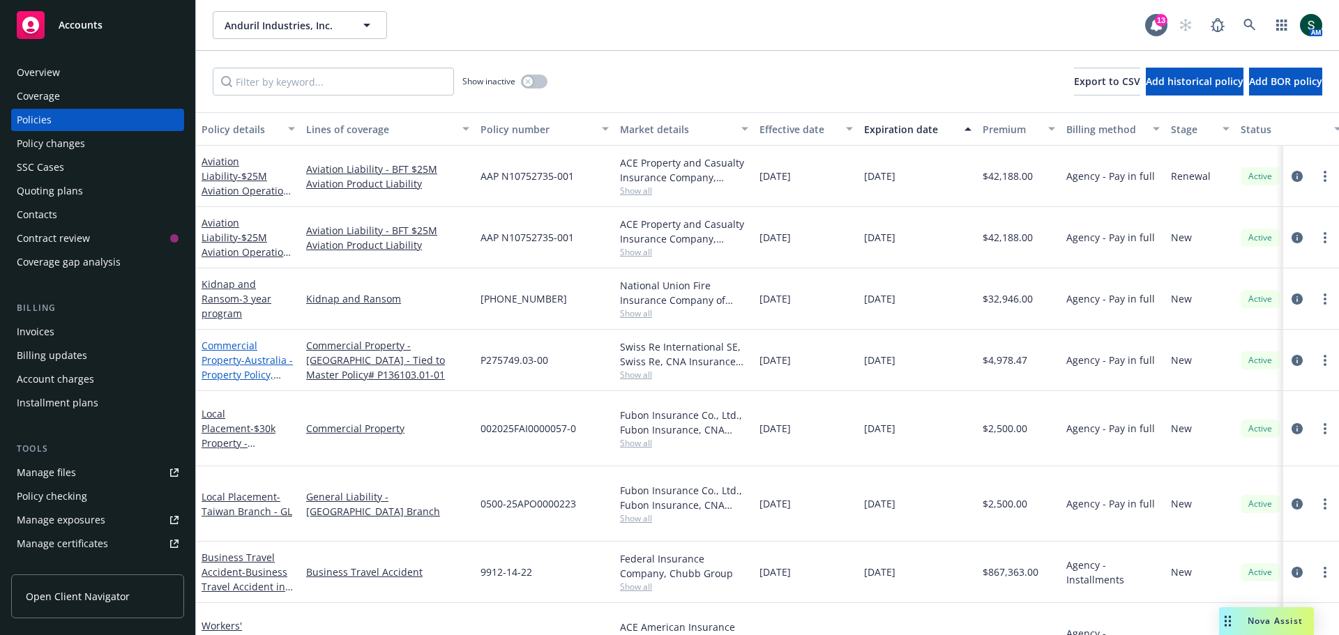
click at [226, 363] on link "Commercial Property - Australia - Property Policy, Tied to Master # P136103.01-…" at bounding box center [247, 375] width 91 height 72
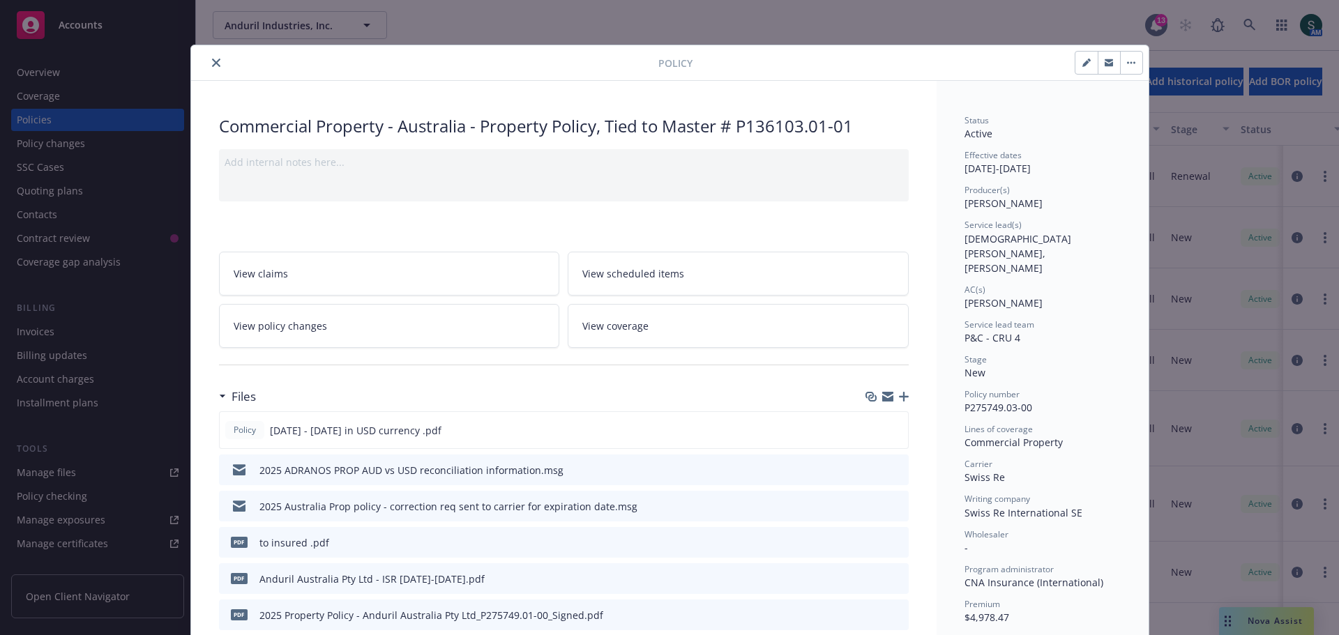
click at [212, 66] on icon "close" at bounding box center [216, 63] width 8 height 8
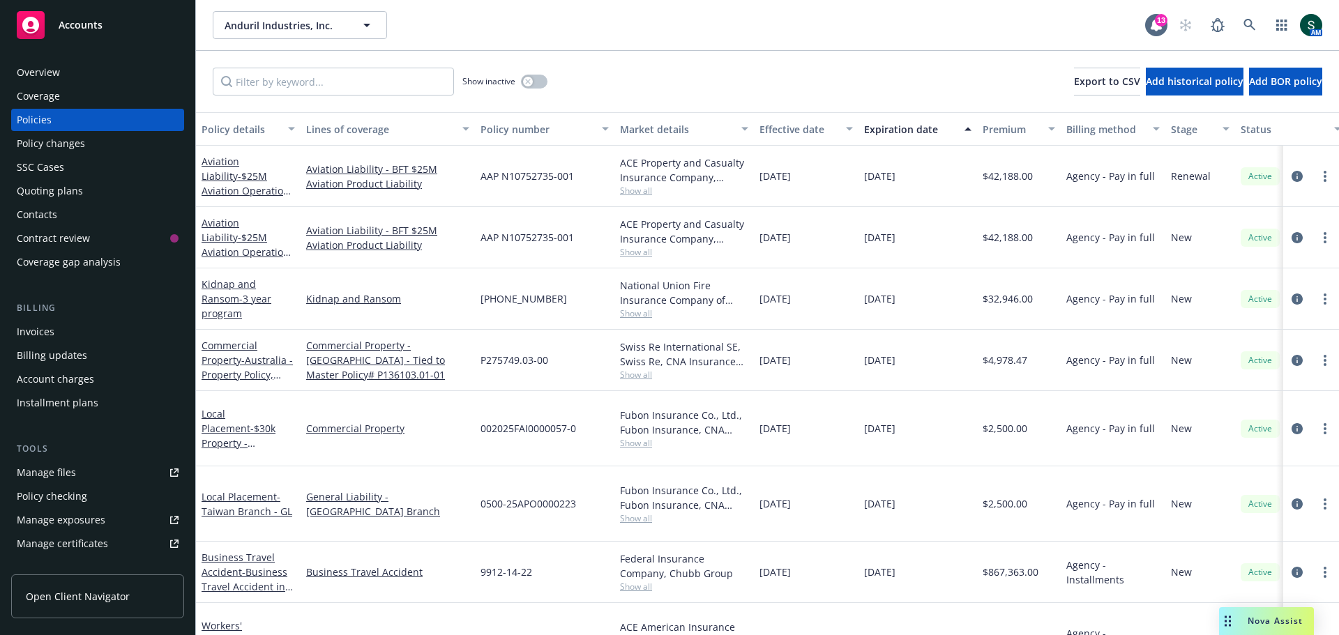
click at [91, 21] on span "Accounts" at bounding box center [81, 25] width 44 height 11
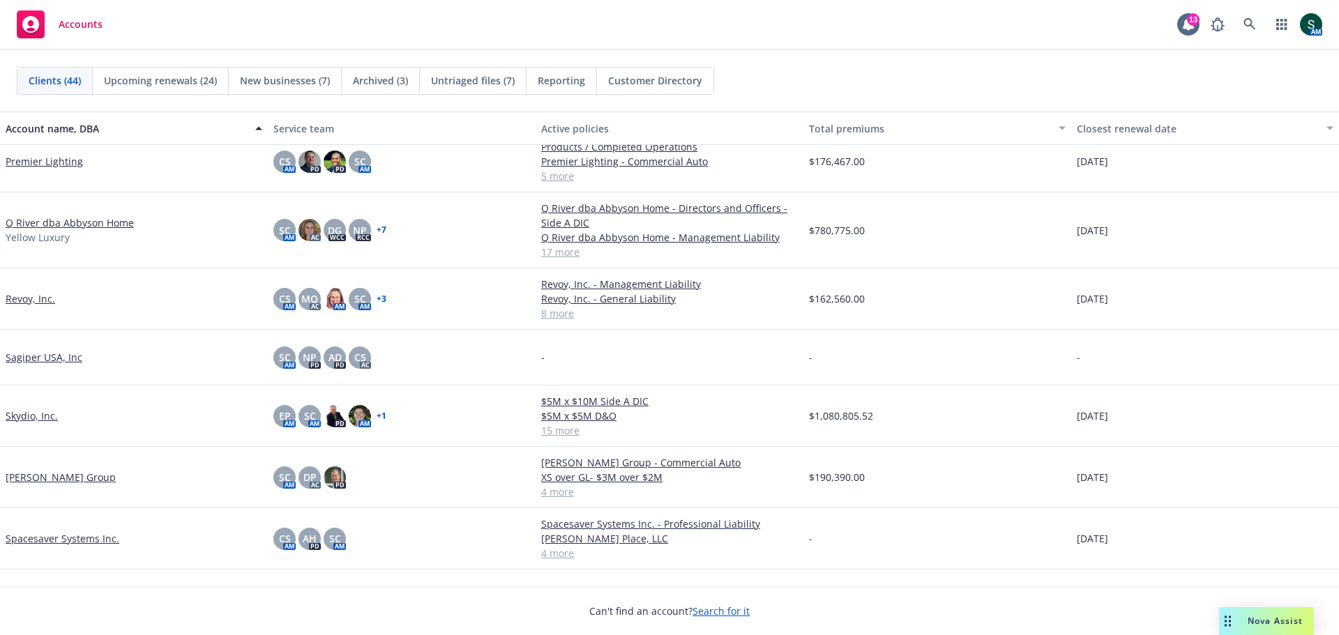
scroll to position [2013, 0]
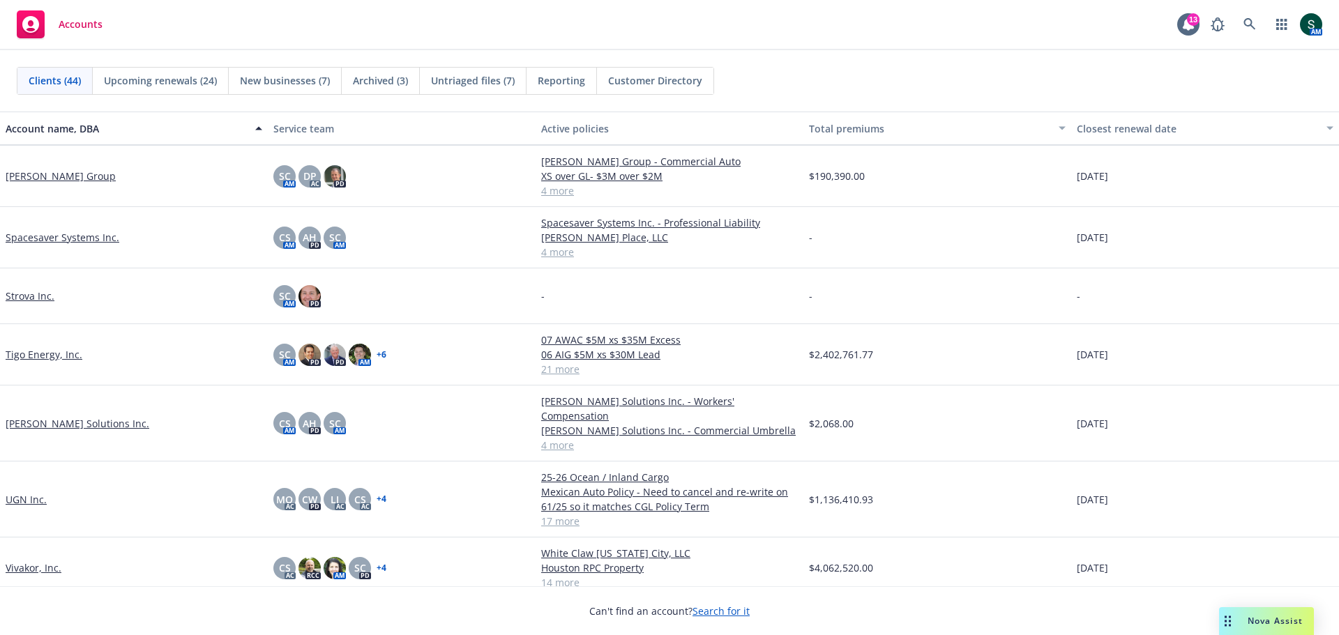
click at [43, 351] on link "Tigo Energy, Inc." at bounding box center [44, 354] width 77 height 15
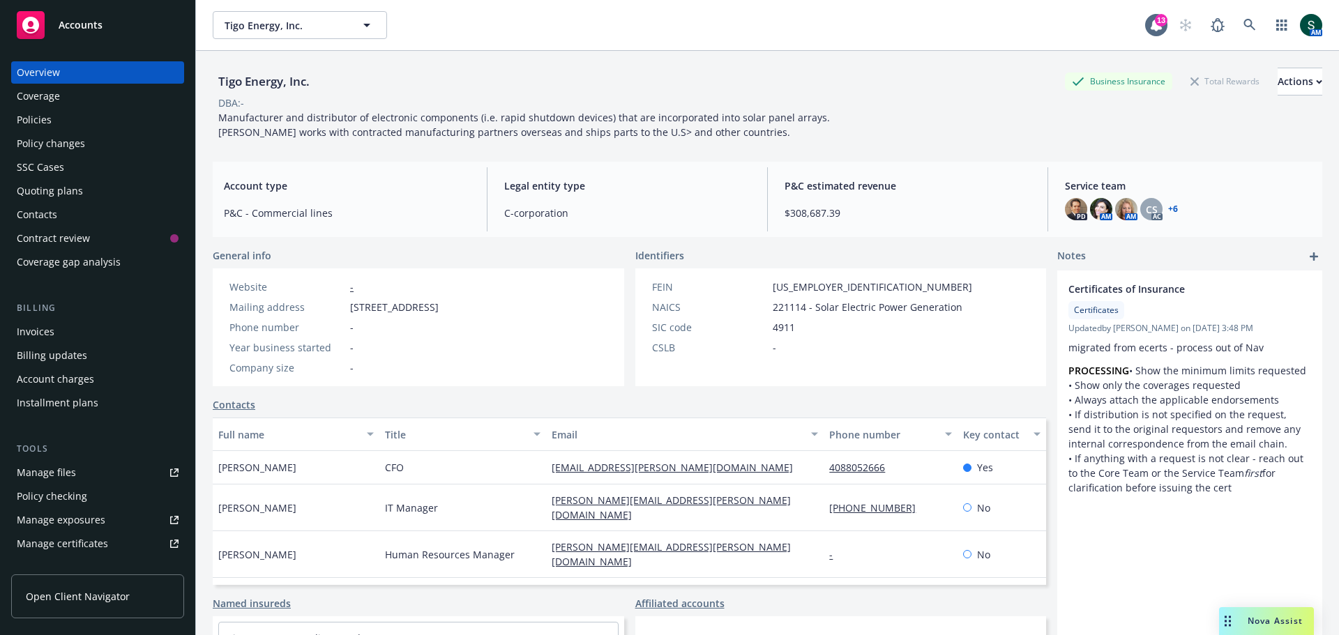
click at [30, 119] on div "Policies" at bounding box center [34, 120] width 35 height 22
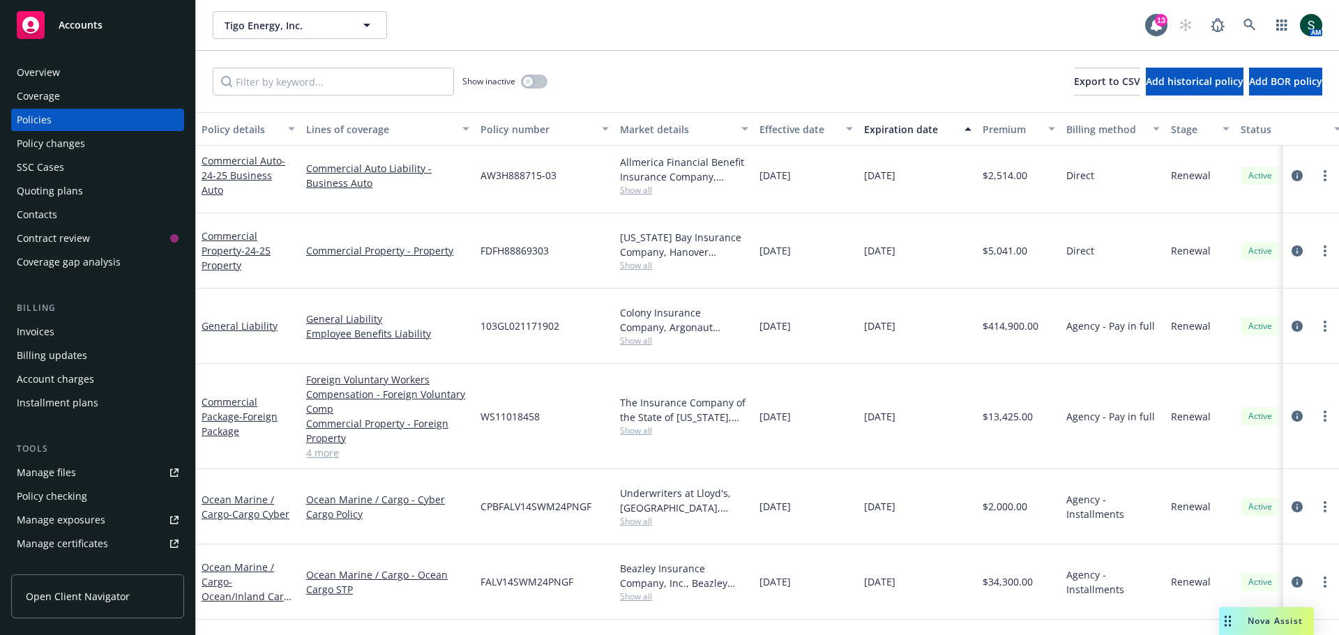
scroll to position [209, 0]
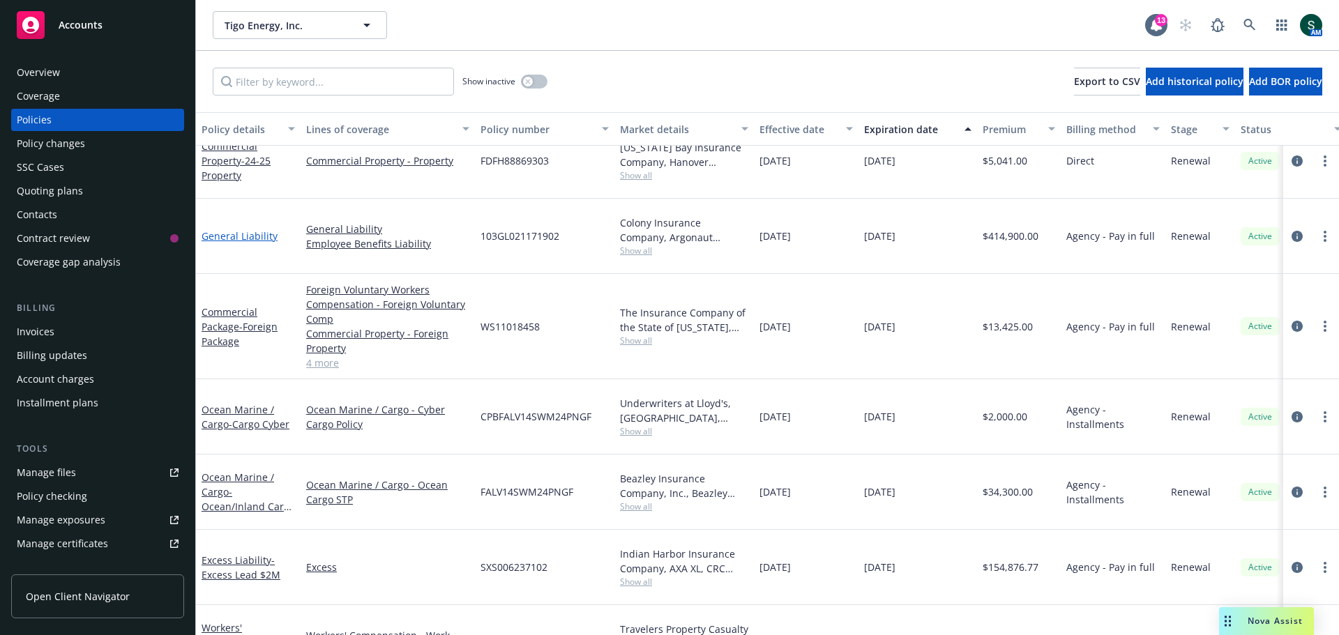
click at [236, 229] on link "General Liability" at bounding box center [240, 235] width 76 height 13
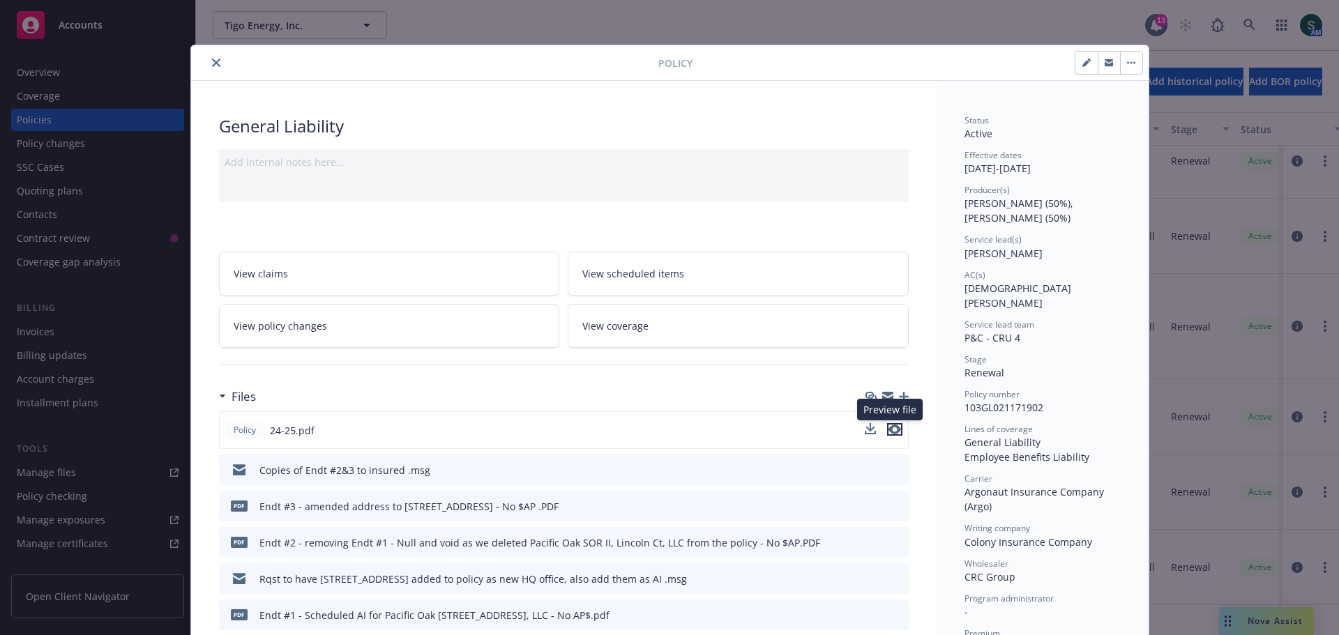
click at [888, 432] on icon "preview file" at bounding box center [894, 430] width 13 height 10
click at [212, 63] on icon "close" at bounding box center [216, 63] width 8 height 8
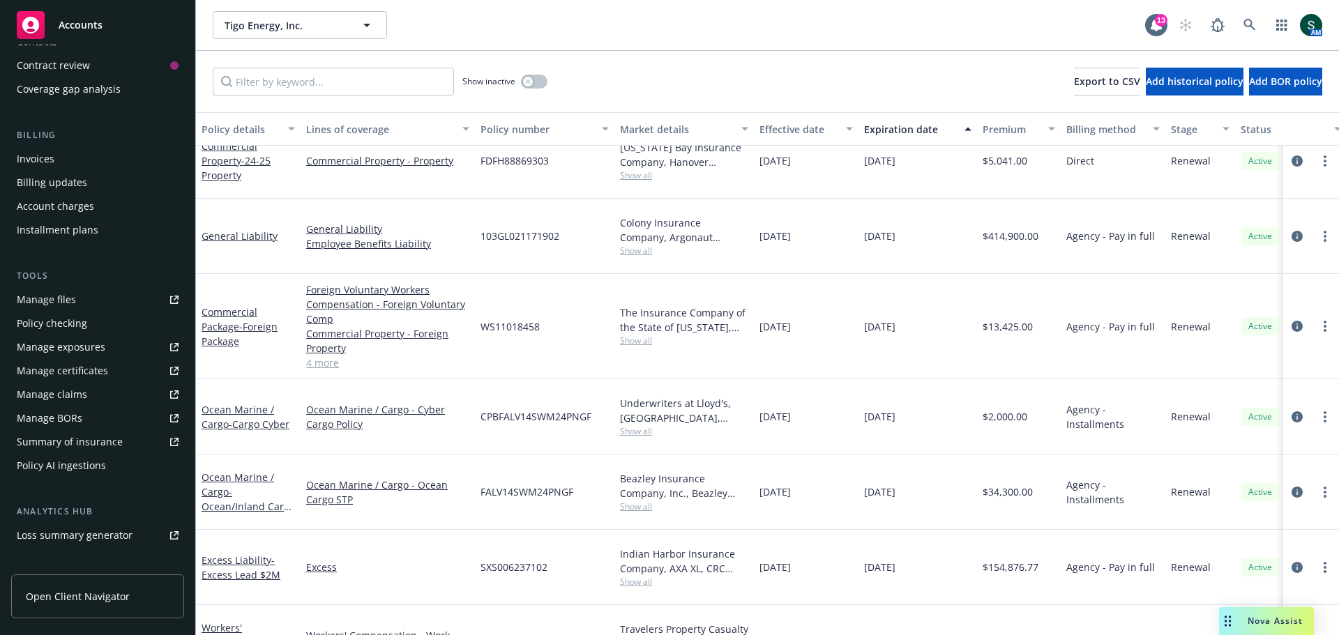
scroll to position [209, 0]
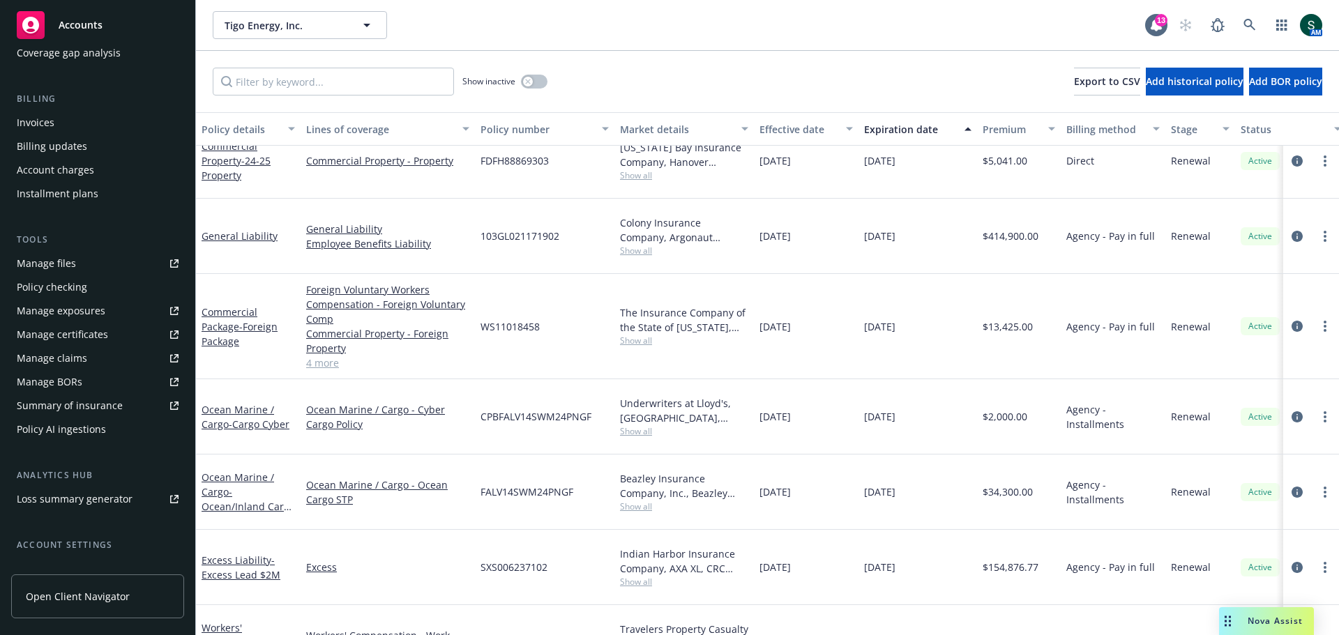
click at [95, 266] on link "Manage files" at bounding box center [97, 263] width 173 height 22
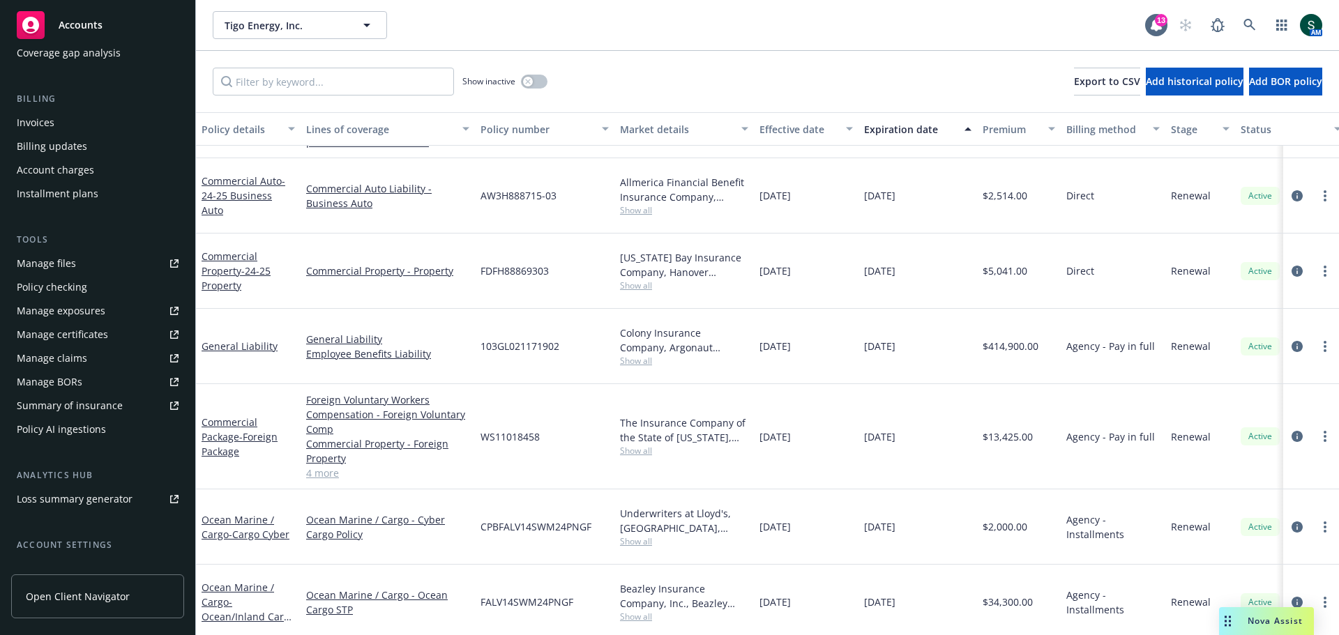
scroll to position [0, 0]
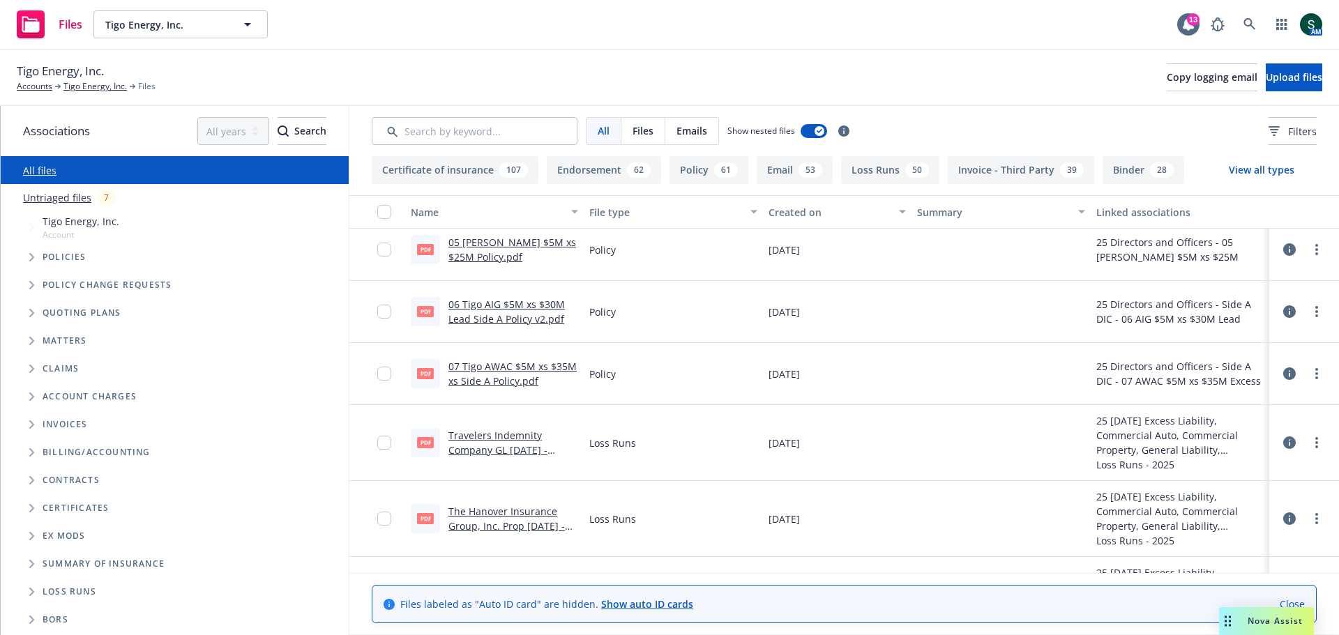
scroll to position [976, 0]
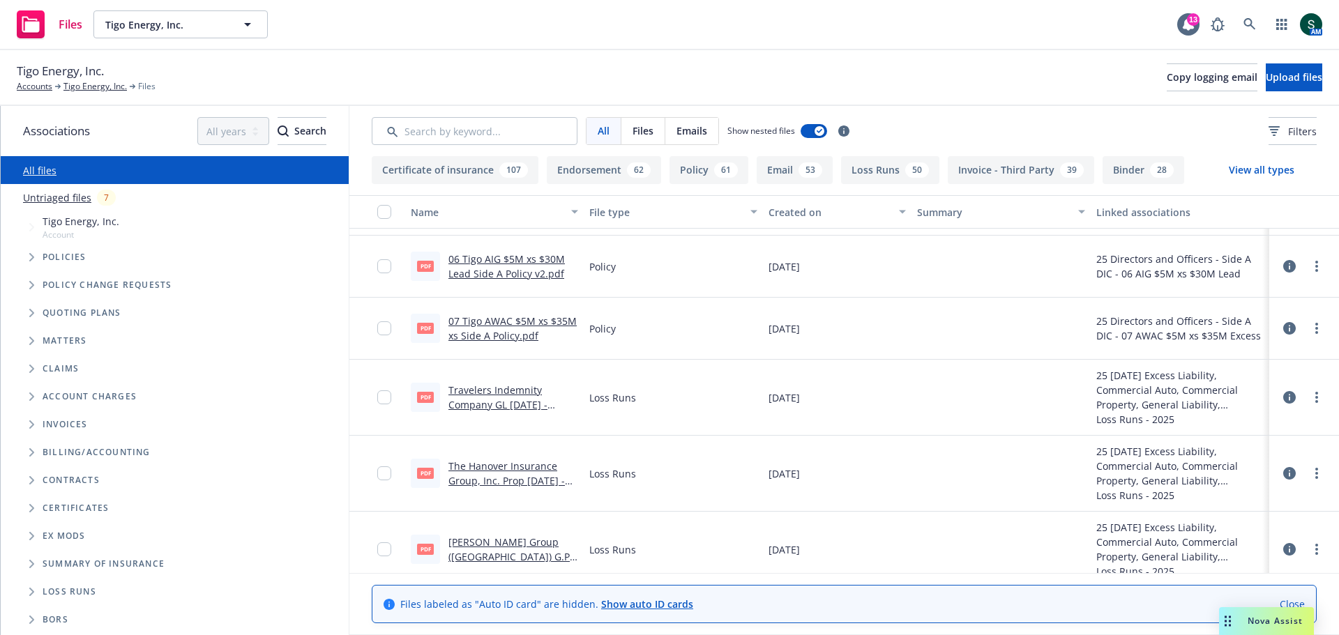
click at [508, 401] on link "Travelers Indemnity Company GL [DATE] - [DATE] Loss Runs - Valued [DATE].pdf" at bounding box center [509, 412] width 122 height 57
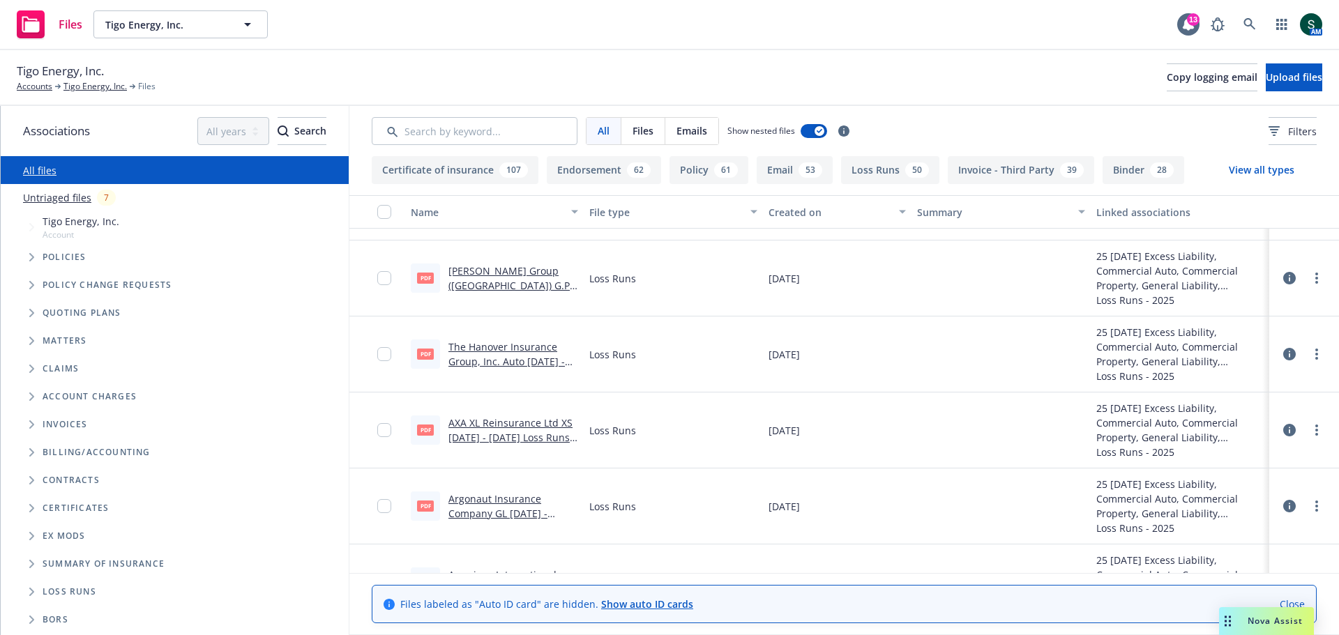
scroll to position [1255, 0]
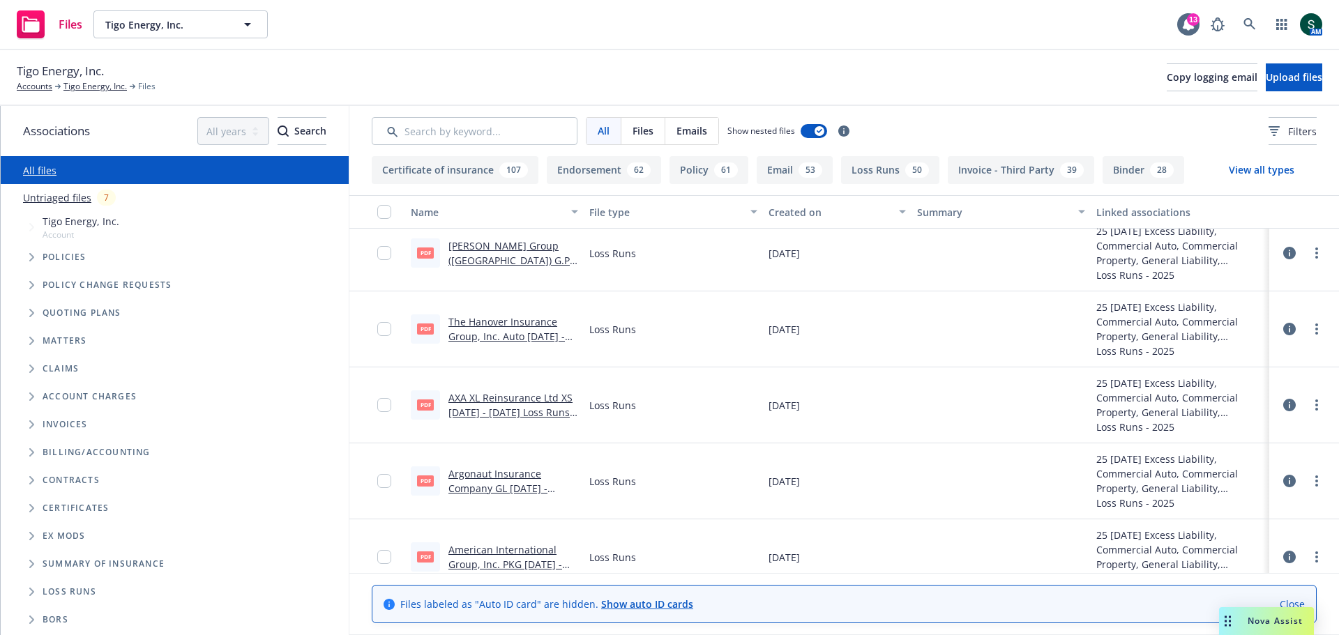
click at [481, 477] on link "Argonaut Insurance Company GL [DATE] - [DATE] Loss Runs - Valued [DATE] (1).PDF" at bounding box center [509, 495] width 122 height 57
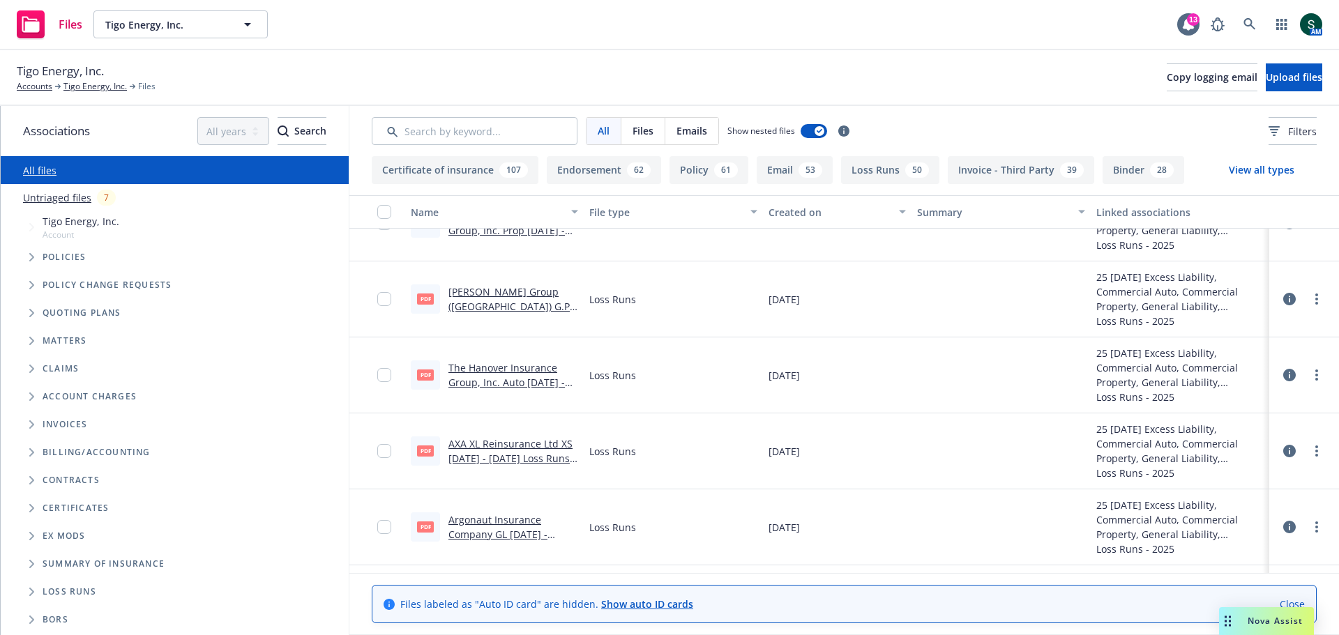
scroll to position [1186, 0]
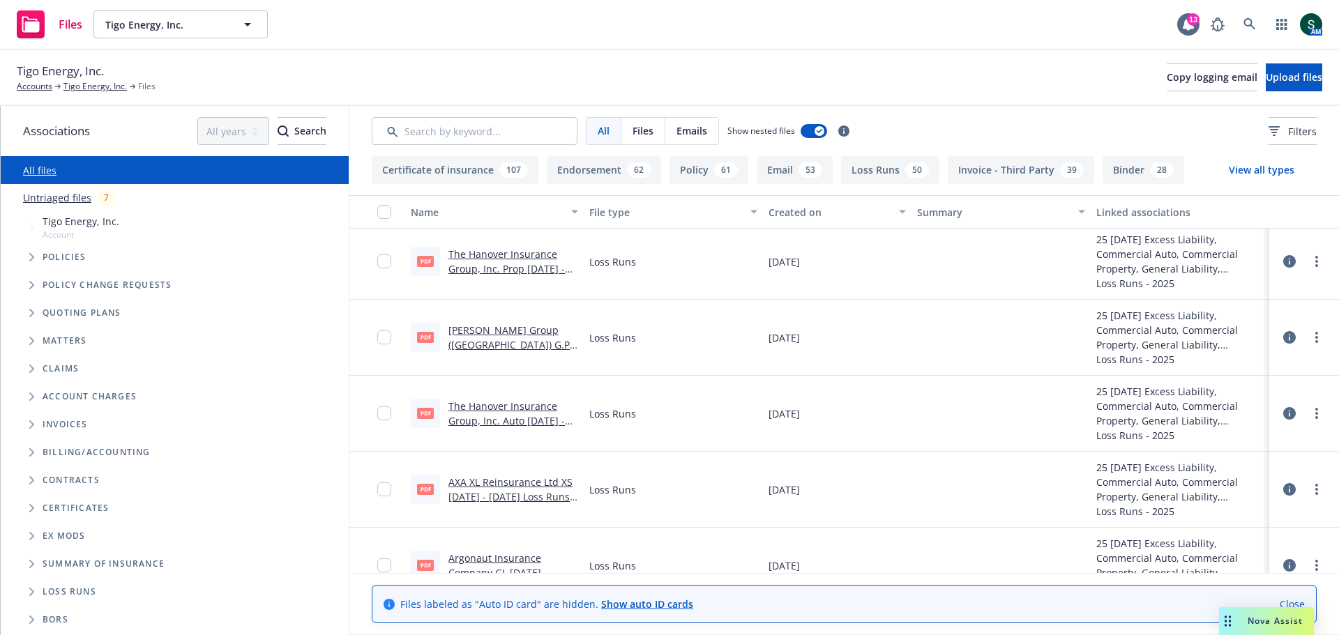
click at [513, 328] on link "[PERSON_NAME] Group ([GEOGRAPHIC_DATA]) G.P. CARGO [DATE] - [DATE] Loss Runs - …" at bounding box center [510, 360] width 124 height 72
click at [515, 411] on link "The Hanover Insurance Group, Inc. Auto [DATE] - [DATE] Loss Runs - Valued [DATE…" at bounding box center [509, 428] width 122 height 57
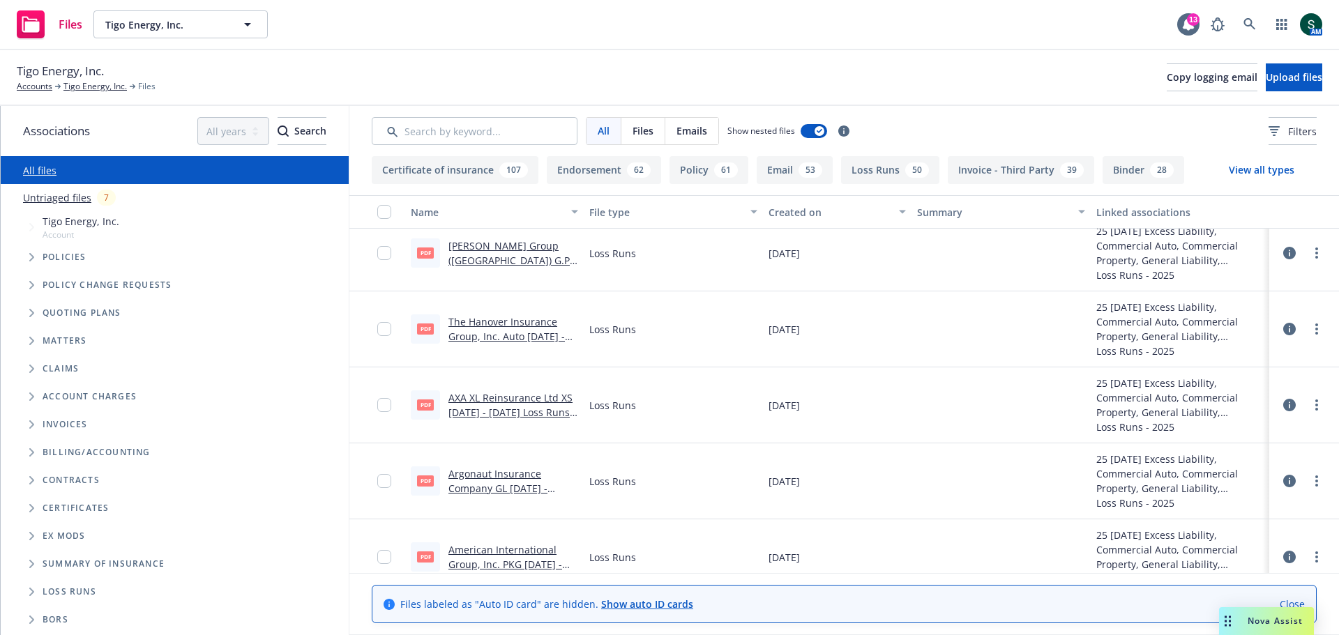
scroll to position [1325, 0]
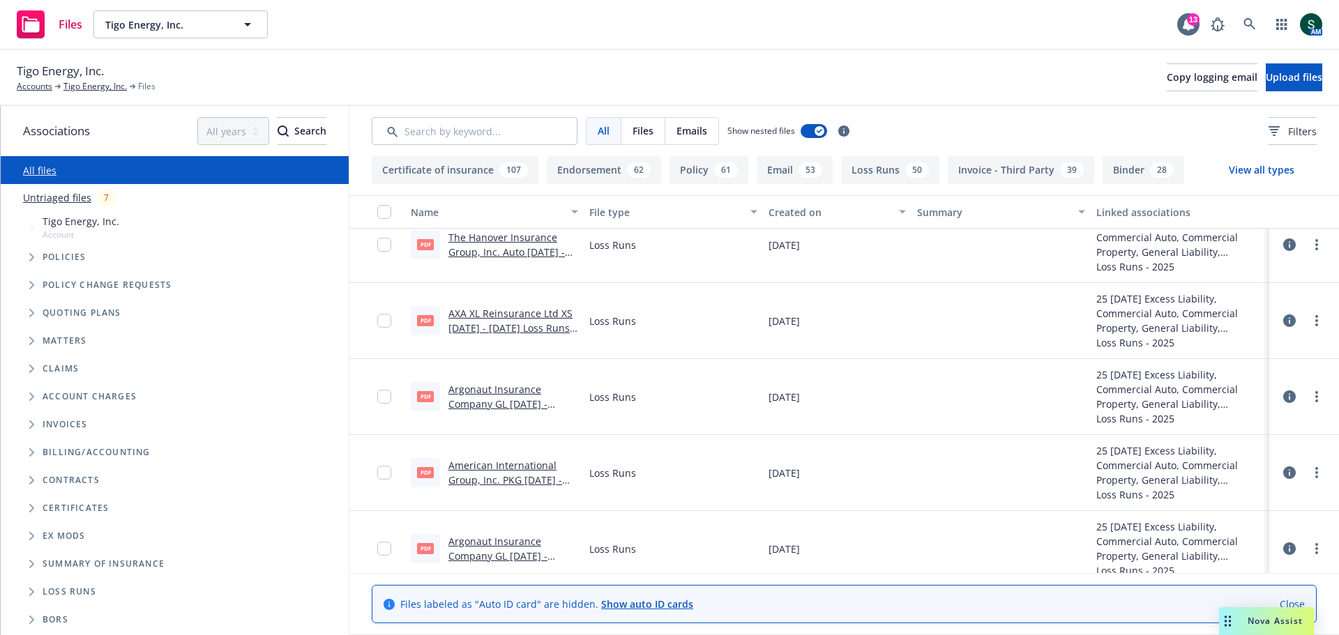
click at [526, 466] on link "American International Group, Inc. PKG [DATE] - [DATE] Loss Runs - Valued [DATE…" at bounding box center [509, 487] width 122 height 57
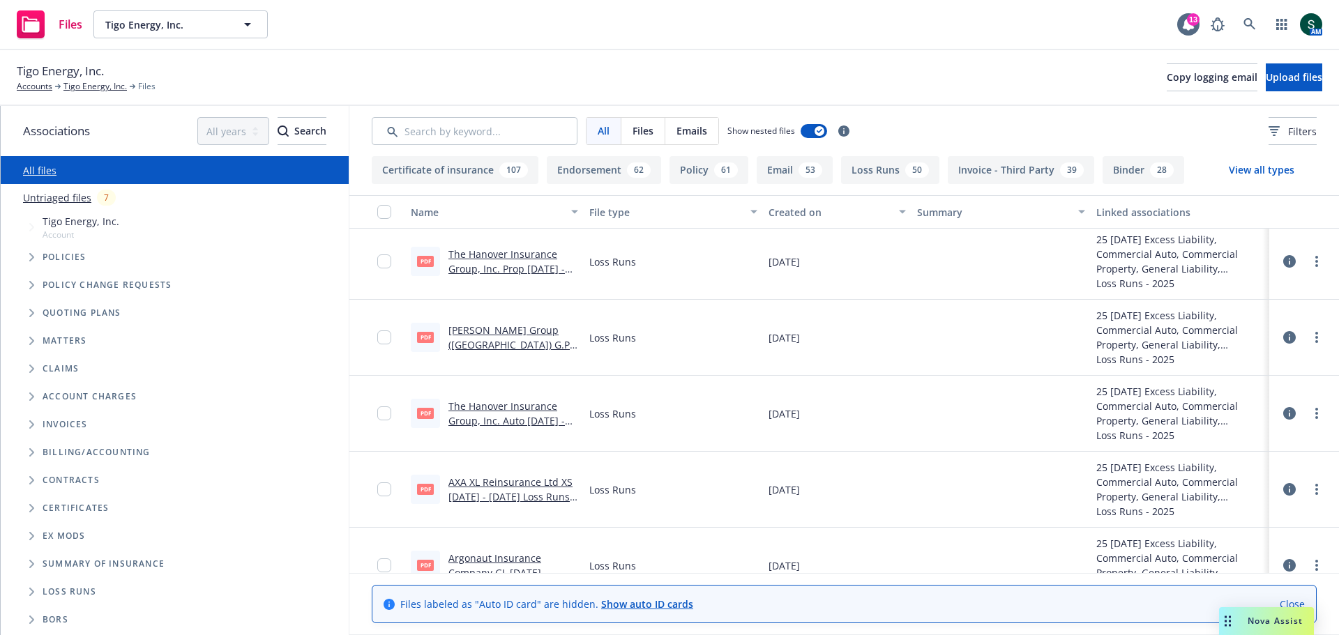
scroll to position [1116, 0]
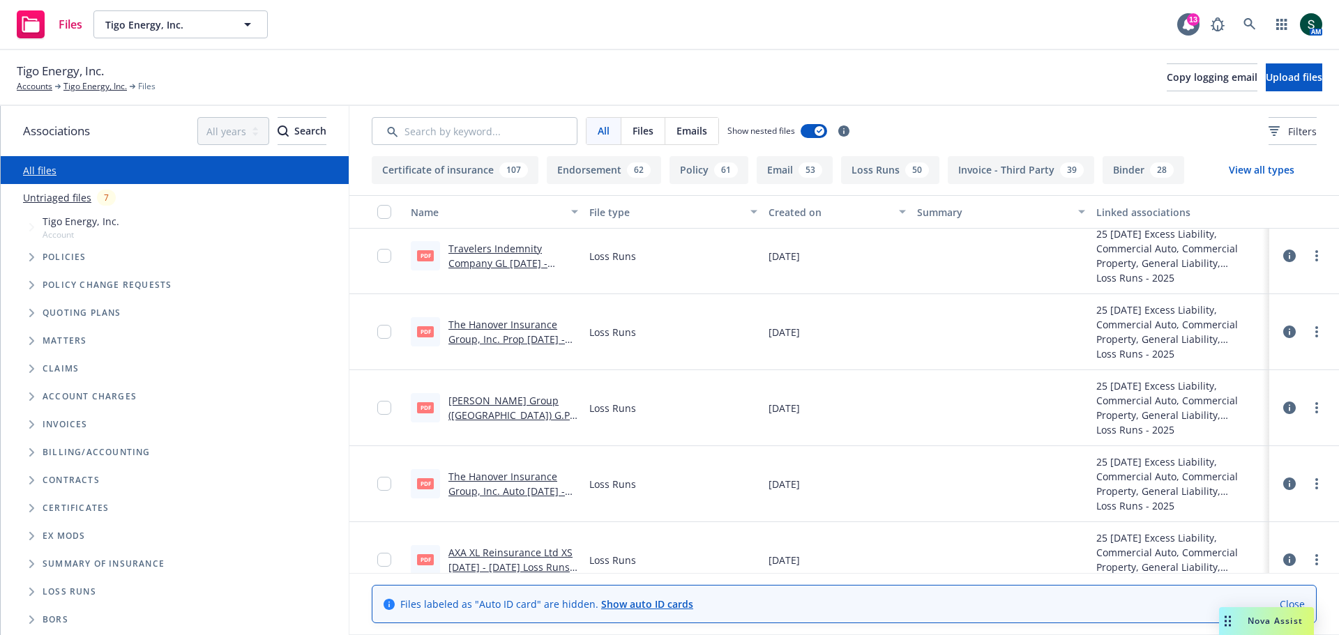
click at [500, 326] on link "The Hanover Insurance Group, Inc. Prop [DATE] - [DATE] Loss Runs - Valued [DATE…" at bounding box center [509, 346] width 122 height 57
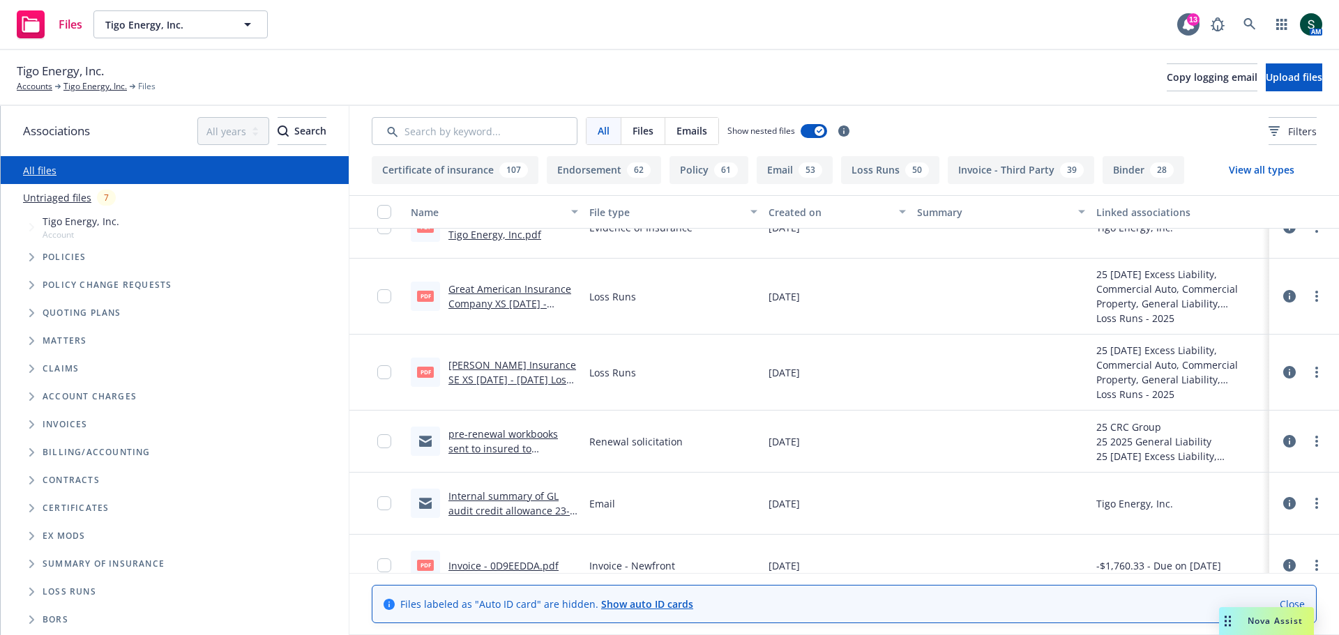
scroll to position [70, 0]
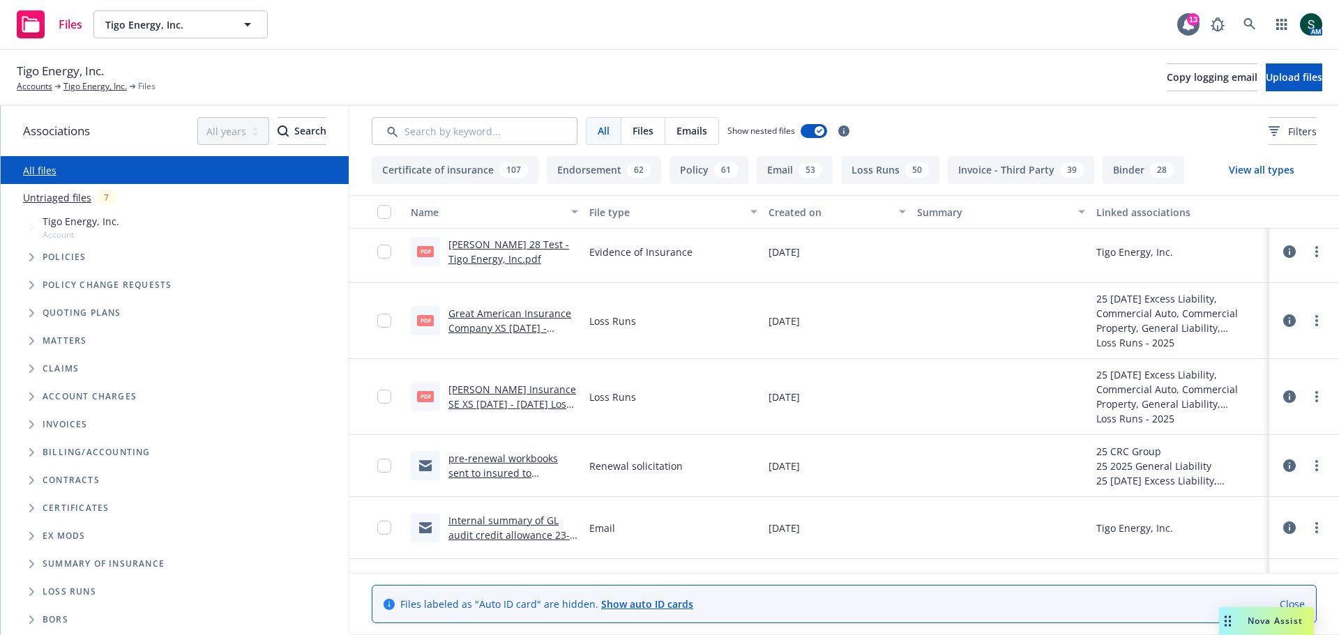
click at [484, 324] on link "Great American Insurance Company XS 2023 - 2025 Loss Runs - Valued 2025-08-03.P…" at bounding box center [509, 335] width 123 height 57
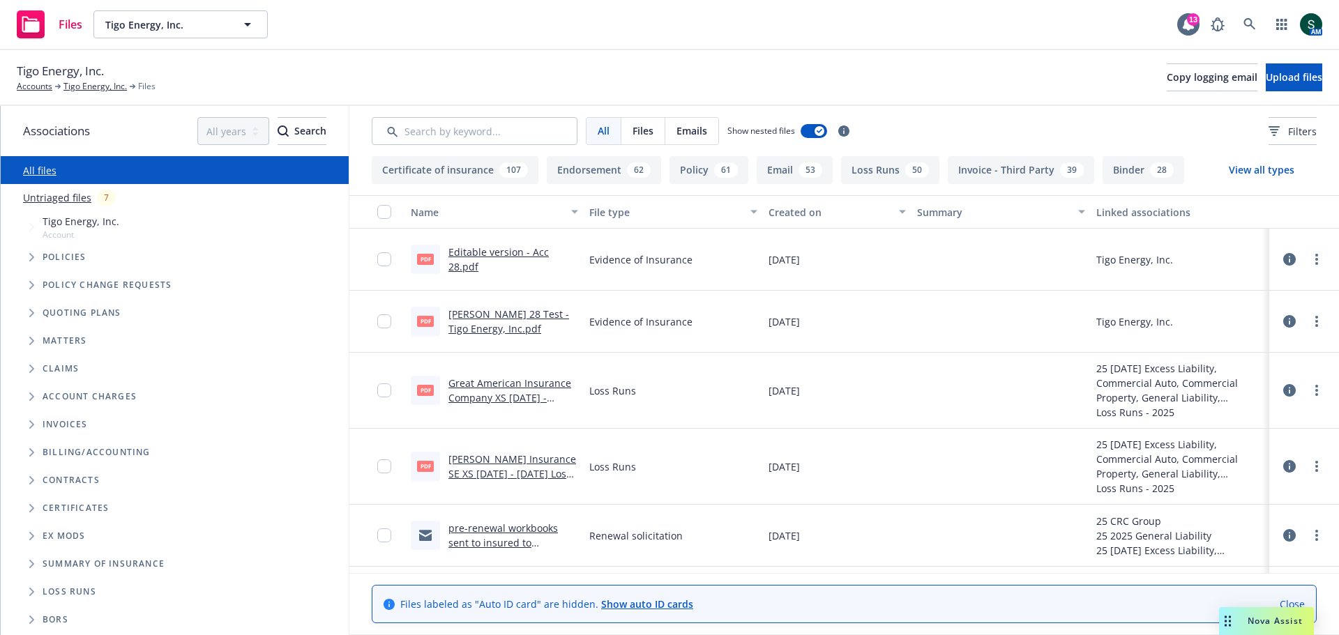
click at [481, 473] on link "Markel Insurance SE XS 2023 - 2025 Loss Runs - Valued 2025-07-30.PDF" at bounding box center [512, 474] width 128 height 43
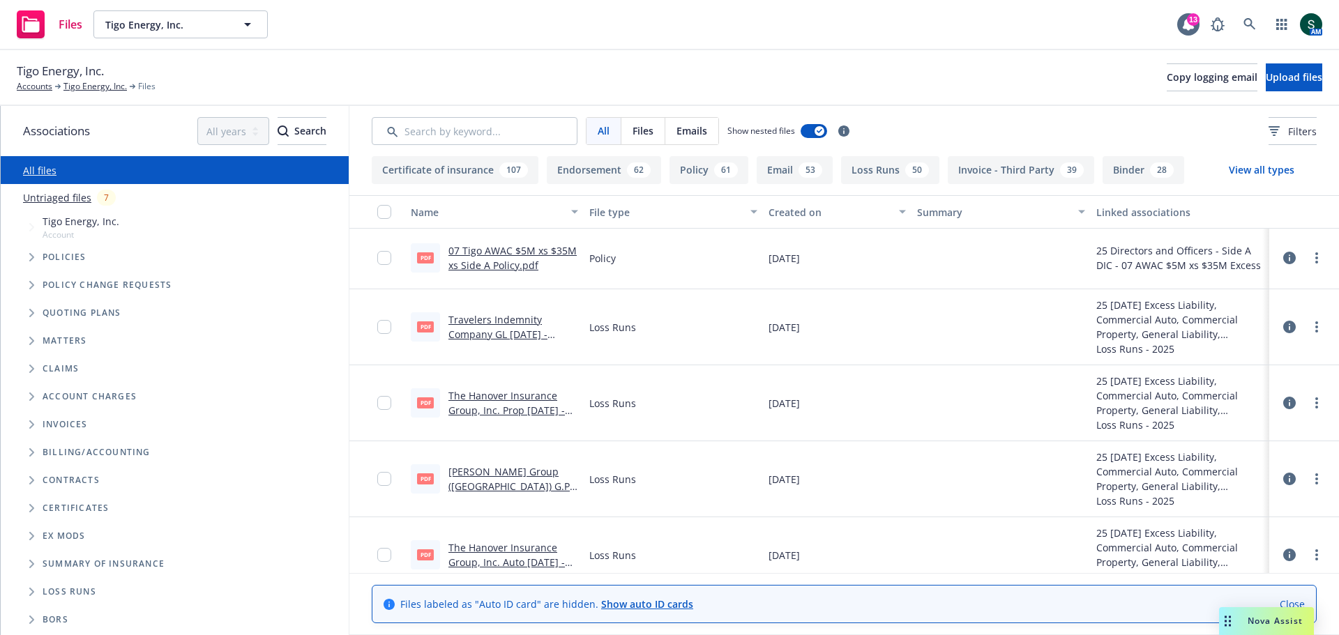
scroll to position [1046, 0]
click at [496, 328] on link "Travelers Indemnity Company GL 2021 - 2022 Loss Runs - Valued 2025-07-29.pdf" at bounding box center [509, 340] width 122 height 57
click at [502, 405] on link "The Hanover Insurance Group, Inc. Prop 2023 - 2025 Loss Runs - Valued 2025-07-3…" at bounding box center [509, 416] width 122 height 57
click at [522, 545] on link "The Hanover Insurance Group, Inc. Auto 2023 - 2025 Loss Runs - Valued 2025-07-3…" at bounding box center [509, 568] width 122 height 57
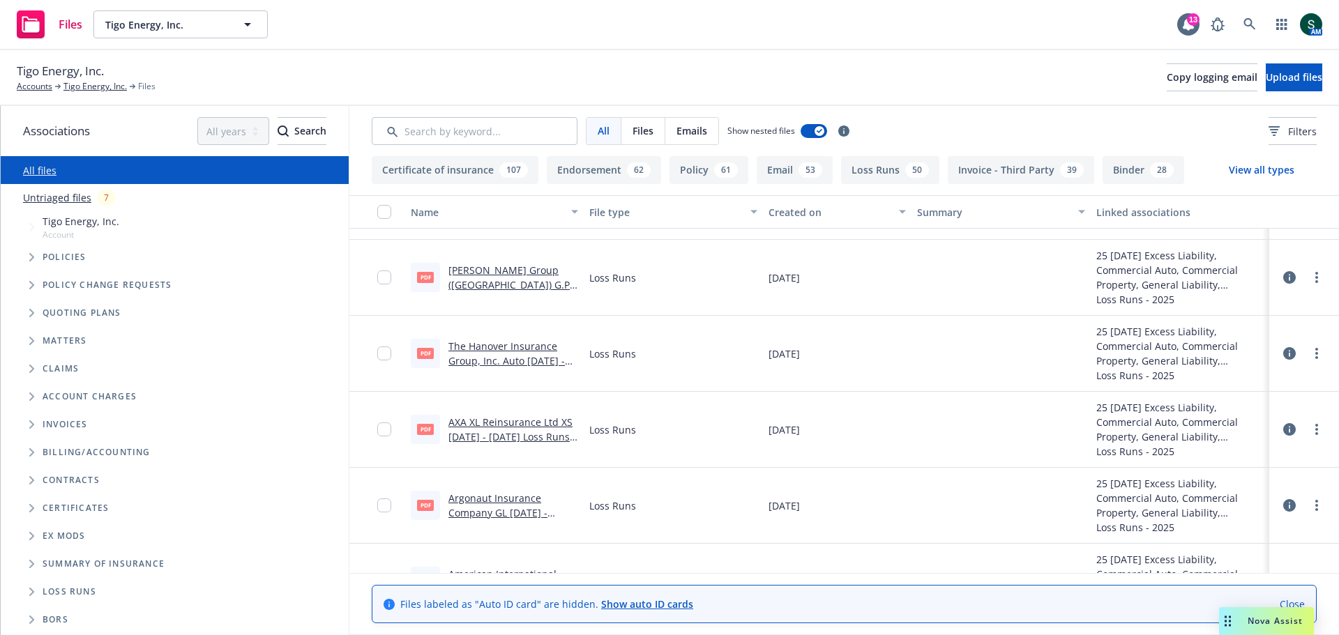
scroll to position [1255, 0]
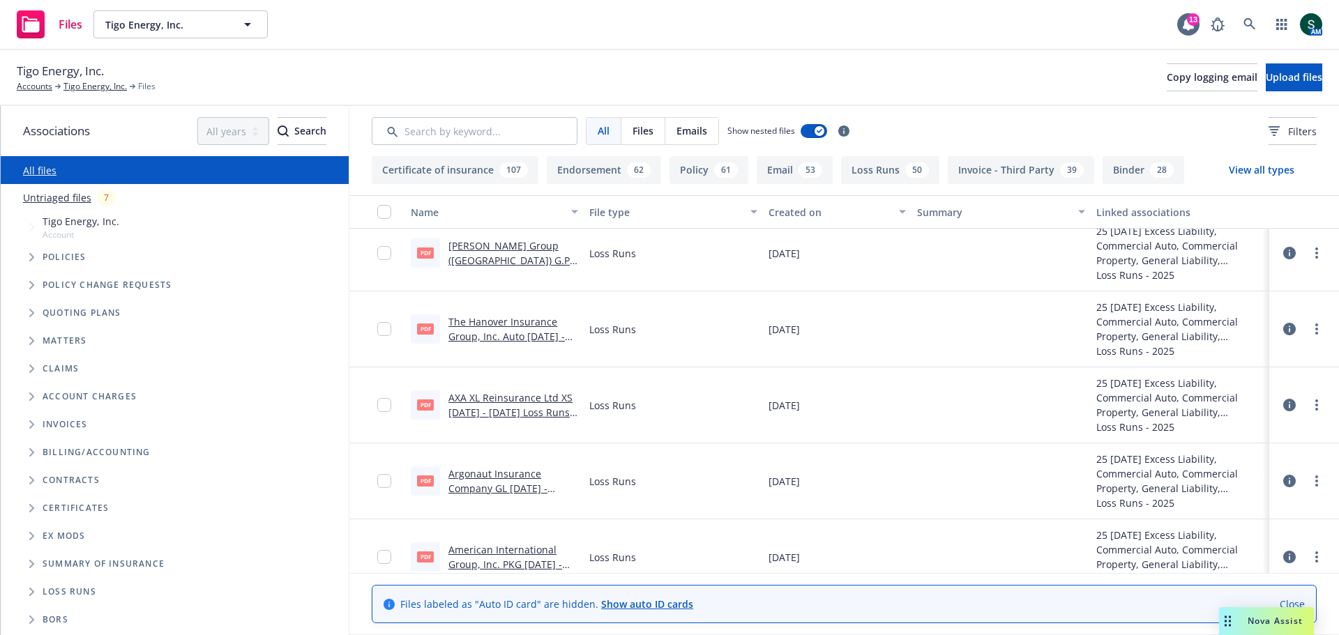
click at [525, 491] on link "Argonaut Insurance Company GL 2022 - 2025 Loss Runs - Valued 2025-07-30 (1).PDF" at bounding box center [509, 495] width 122 height 57
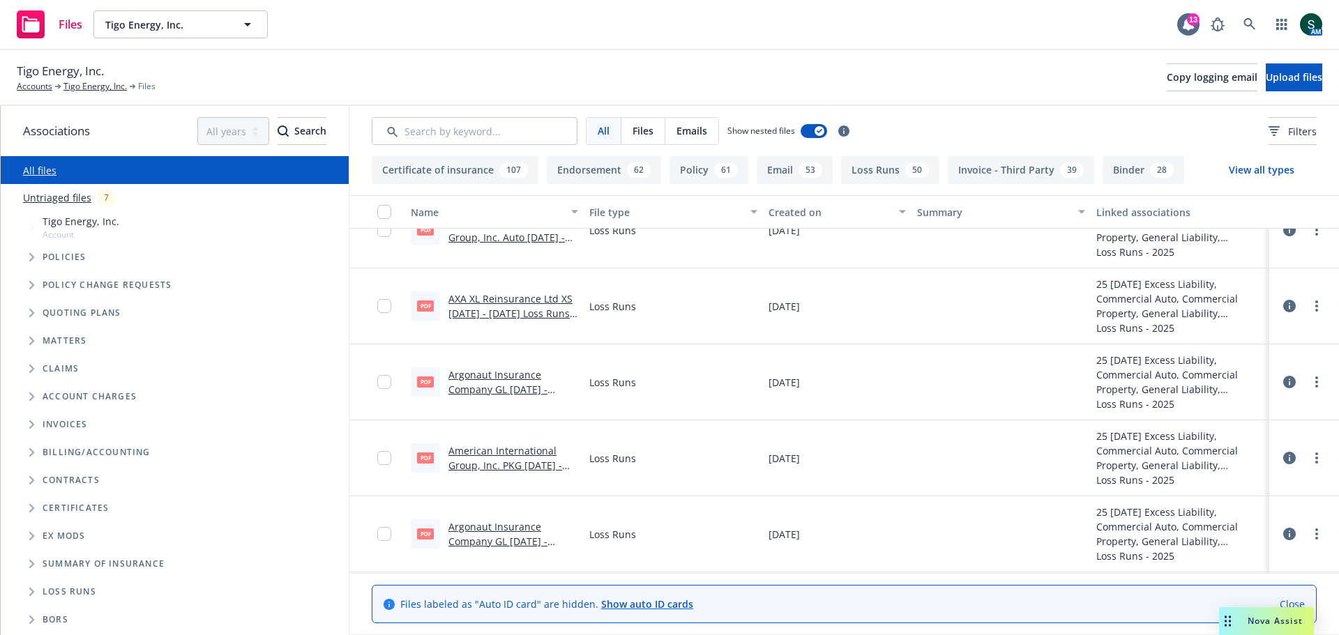
scroll to position [1395, 0]
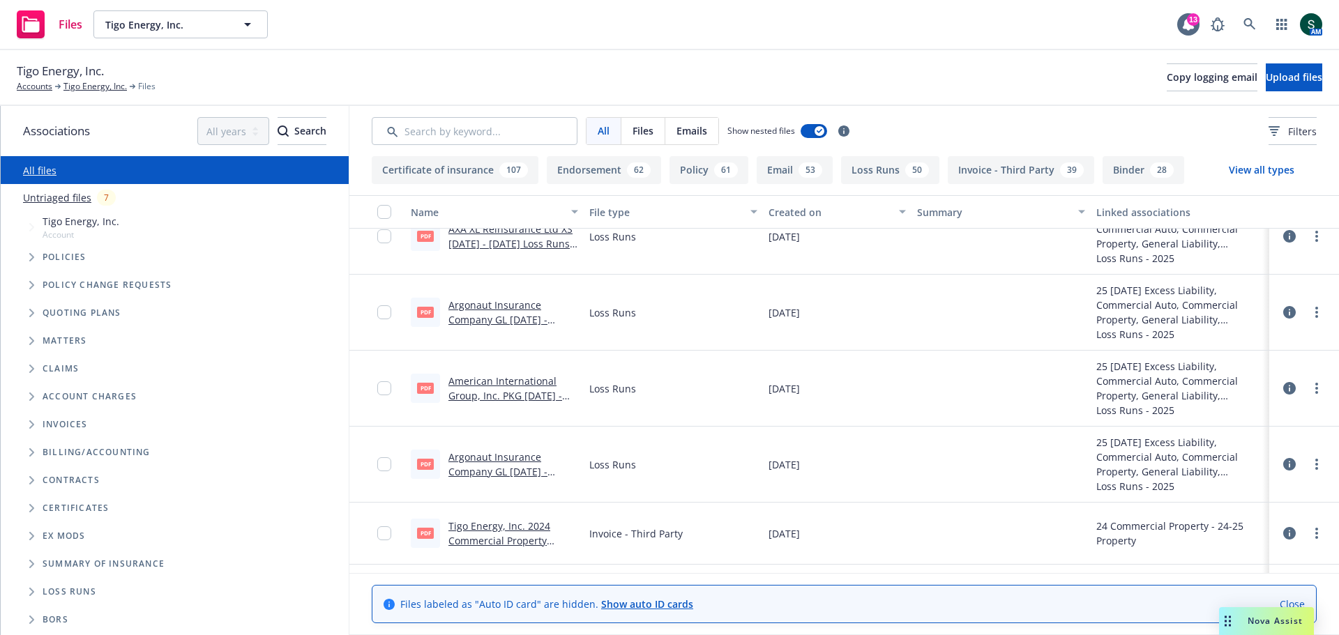
click at [478, 381] on link "American International Group, Inc. PKG 2022 - 2025 Loss Runs - Valued 2025-06-3…" at bounding box center [509, 402] width 122 height 57
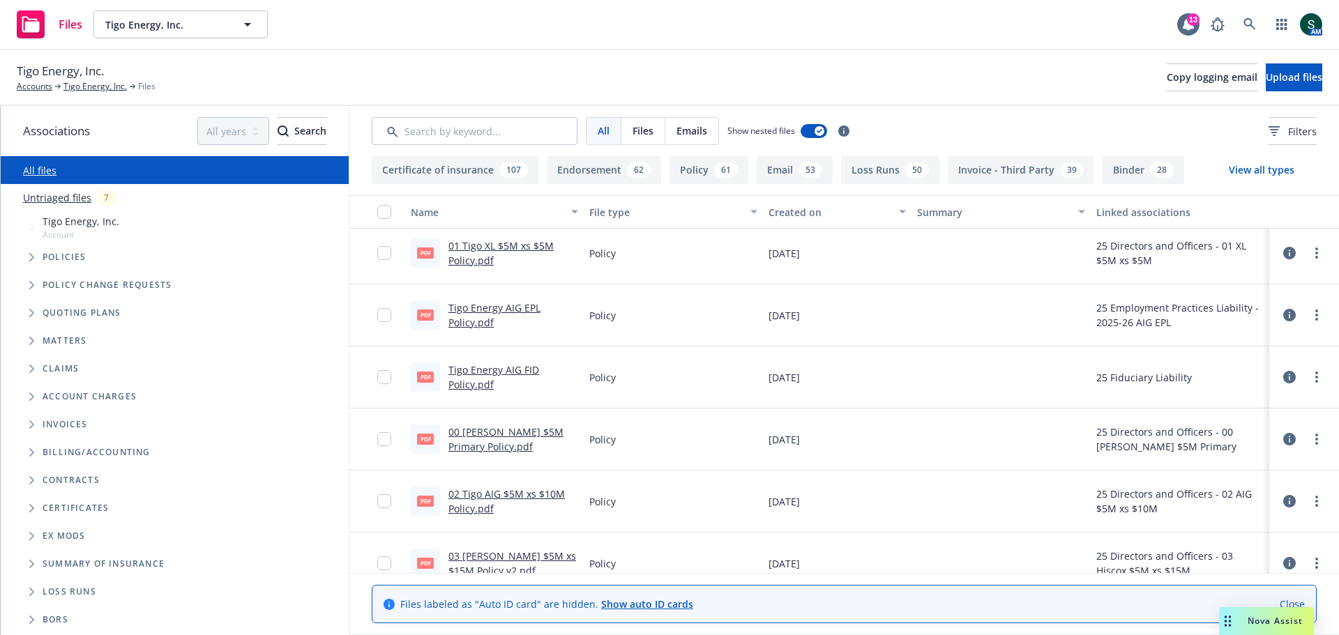
scroll to position [488, 0]
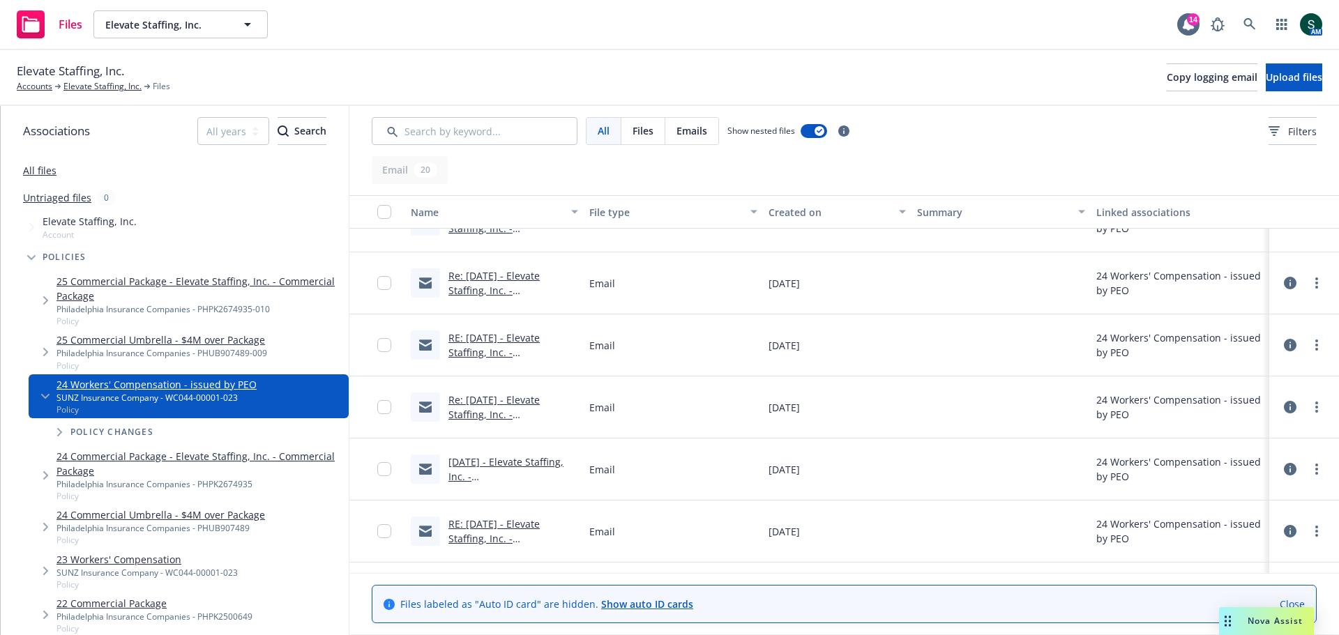
scroll to position [888, 0]
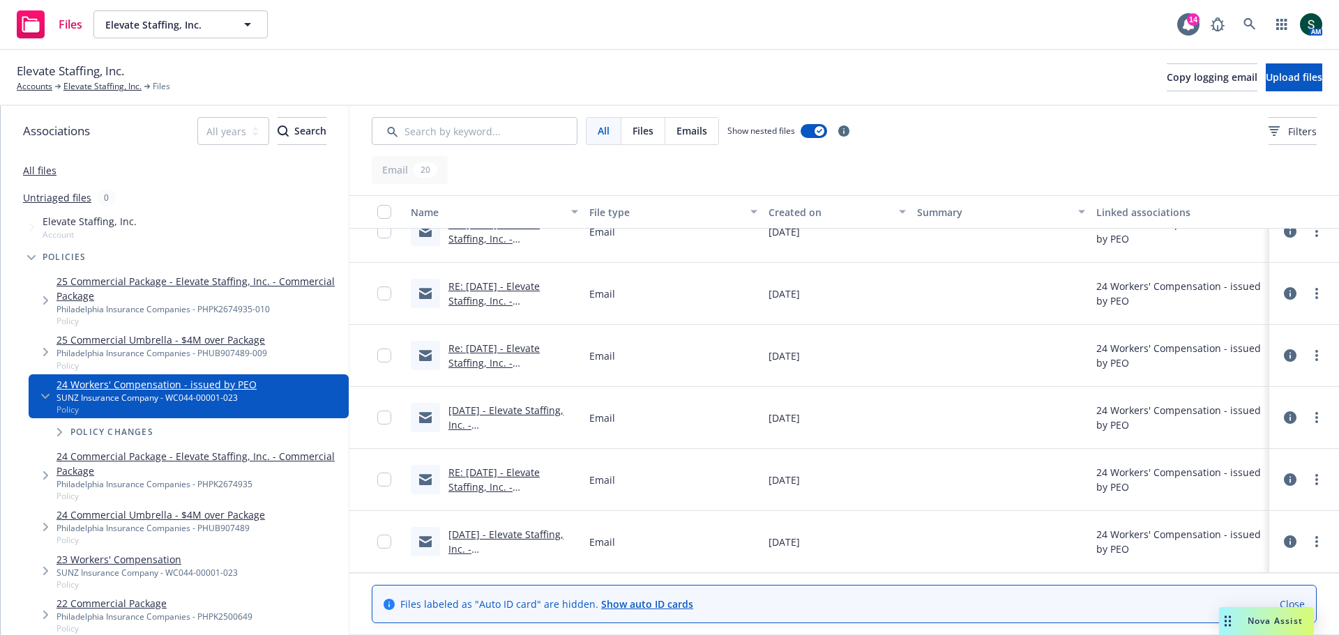
click at [487, 539] on link "[DATE] - Elevate Staffing, Inc. - WORKERS_COMPENSATION #WC044-00001-023" at bounding box center [512, 556] width 128 height 57
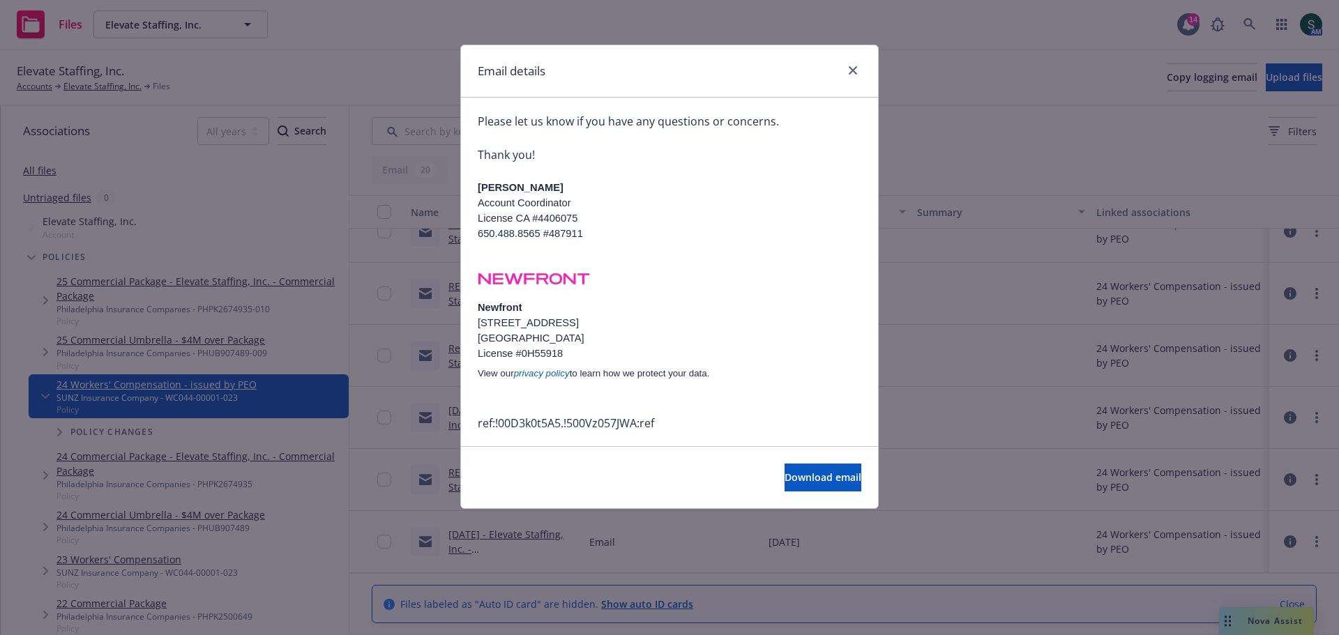
scroll to position [245, 0]
click at [848, 70] on link "close" at bounding box center [852, 70] width 17 height 17
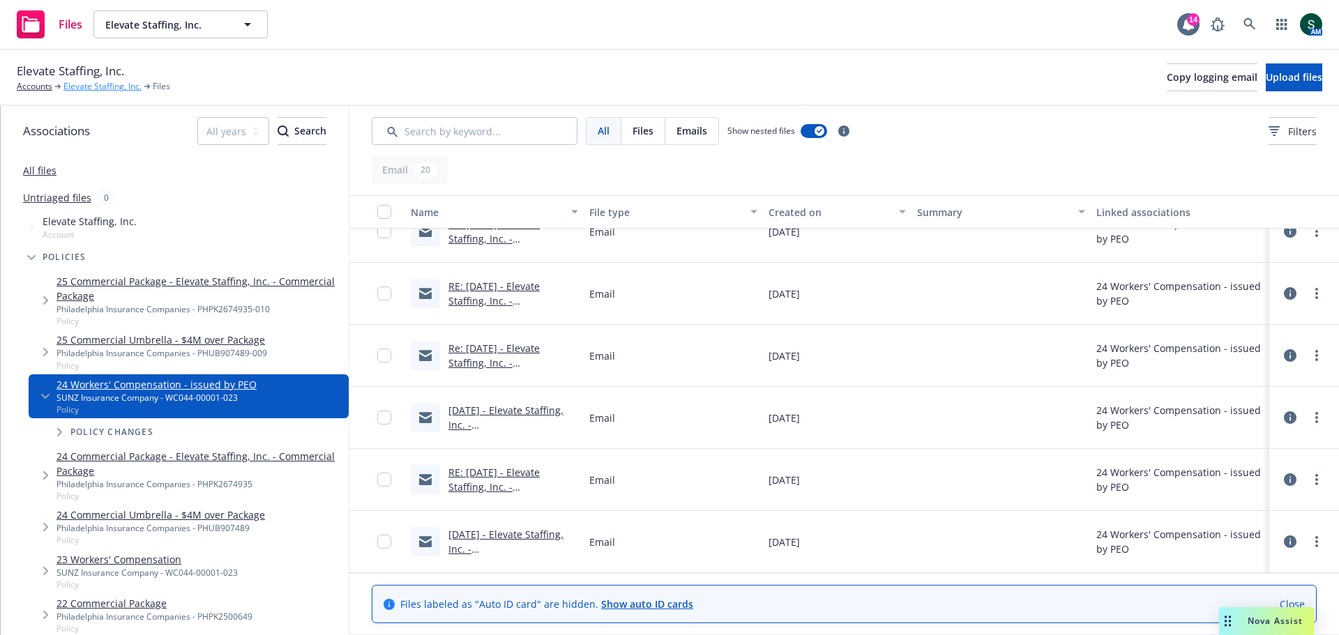
click at [89, 90] on link "Elevate Staffing, Inc." at bounding box center [102, 86] width 78 height 13
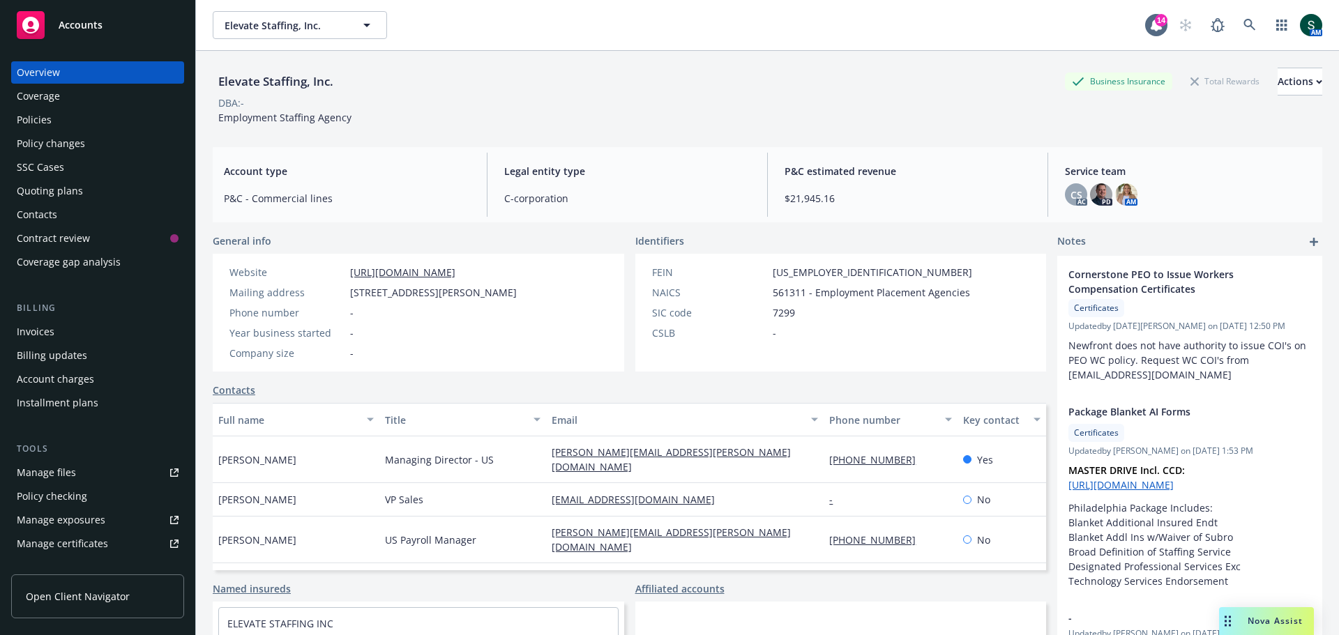
click at [79, 24] on span "Accounts" at bounding box center [81, 25] width 44 height 11
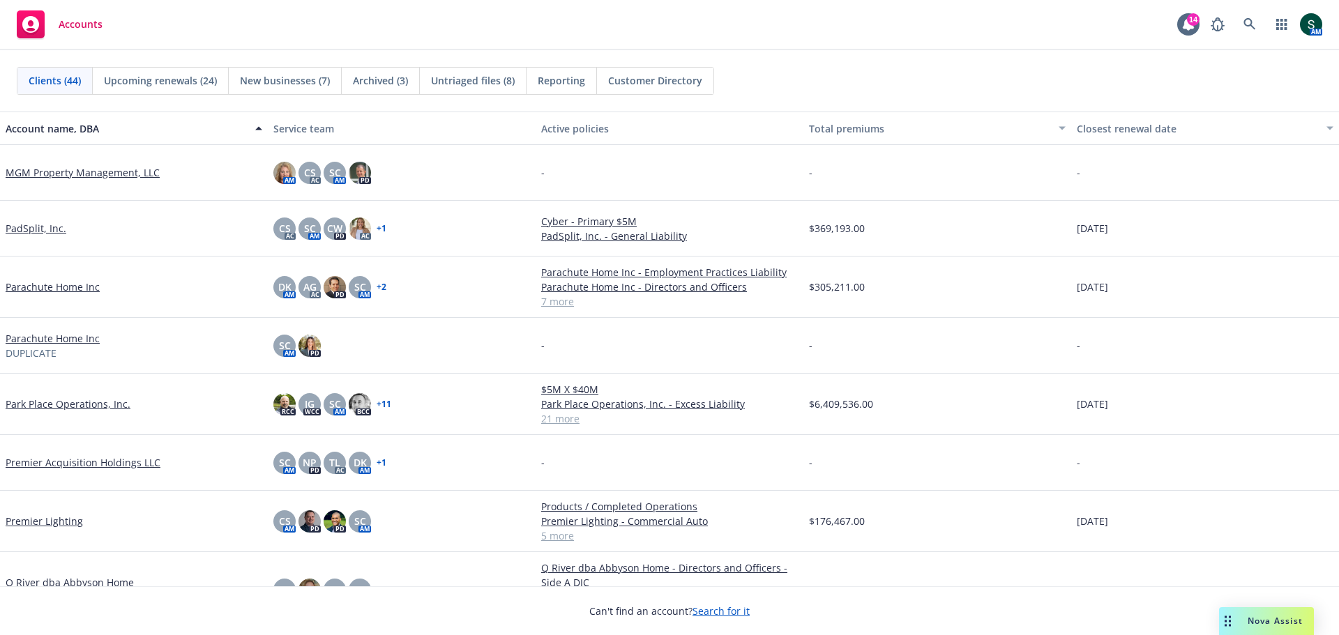
scroll to position [1464, 0]
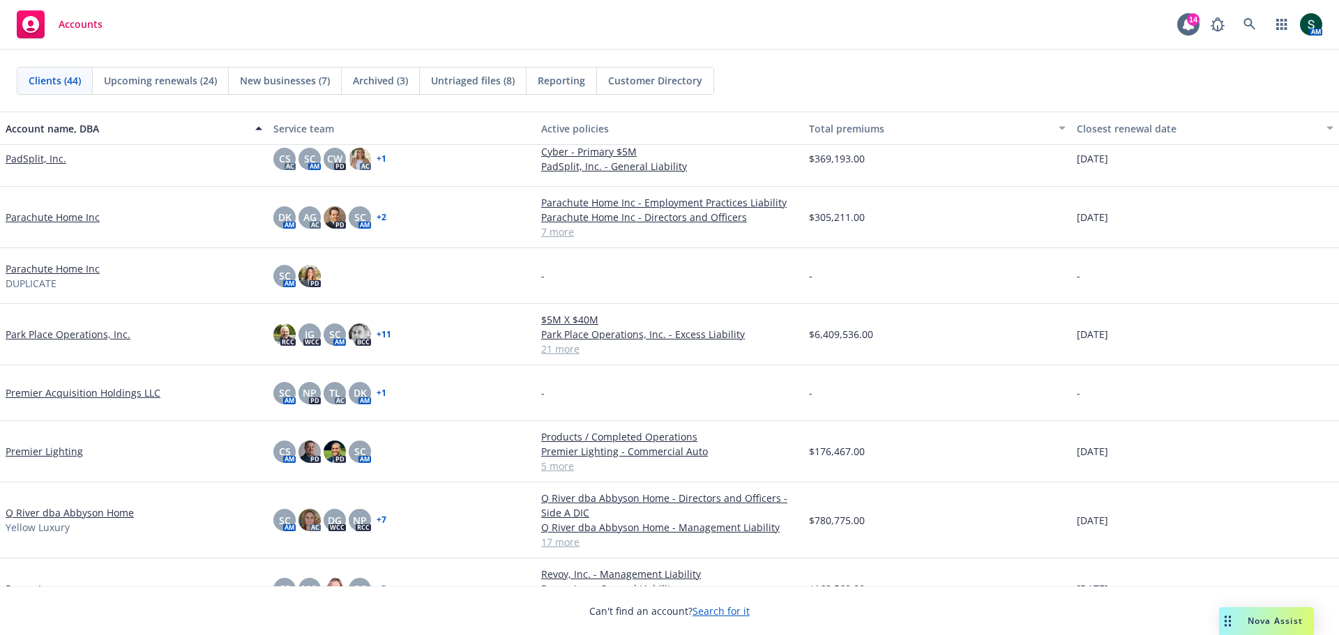
click at [30, 455] on link "Premier Lighting" at bounding box center [44, 451] width 77 height 15
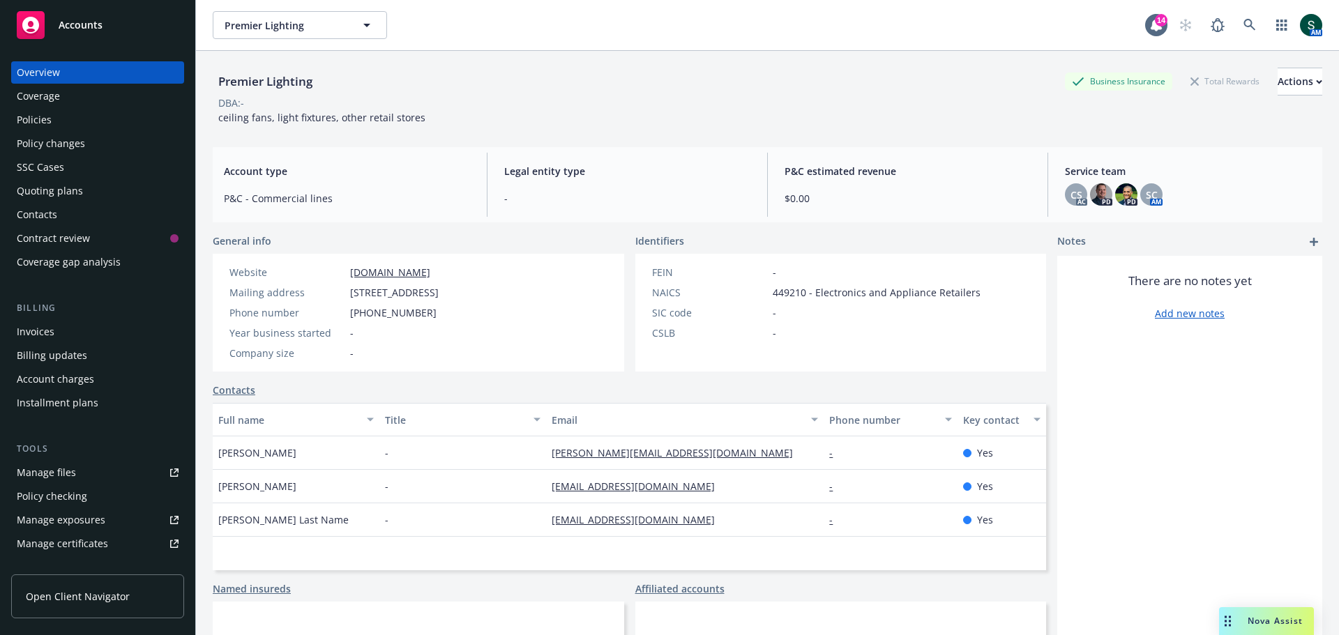
click at [24, 116] on div "Policies" at bounding box center [34, 120] width 35 height 22
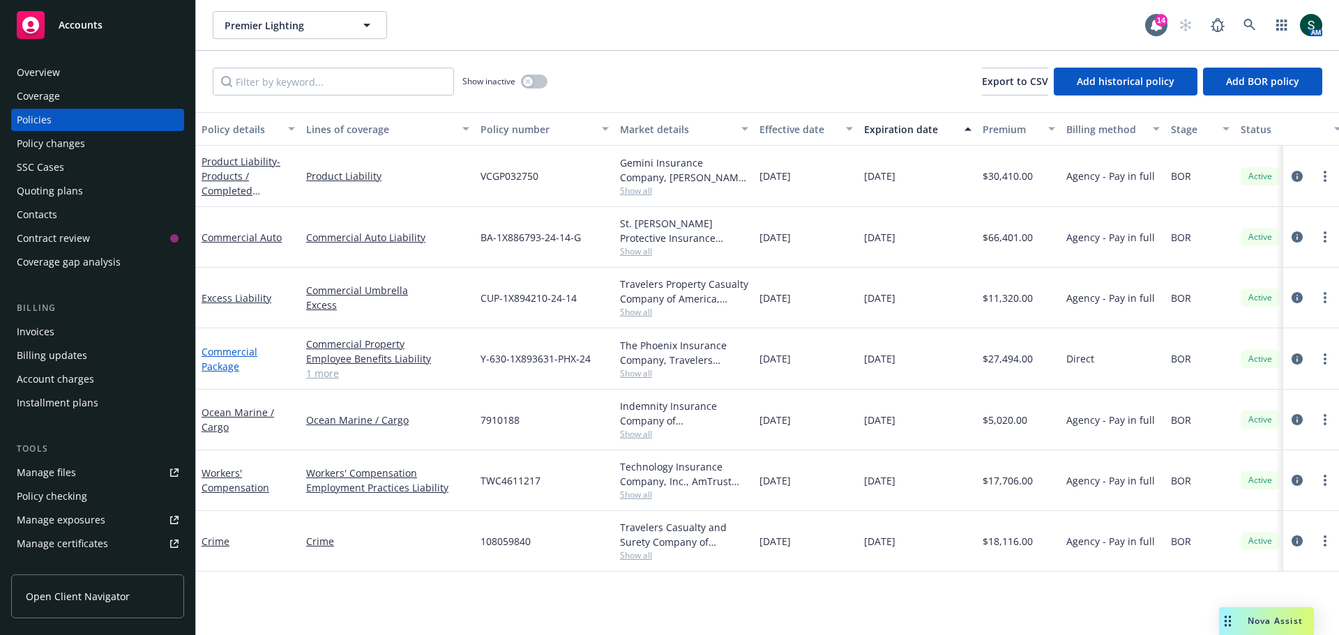
click at [226, 356] on link "Commercial Package" at bounding box center [230, 359] width 56 height 28
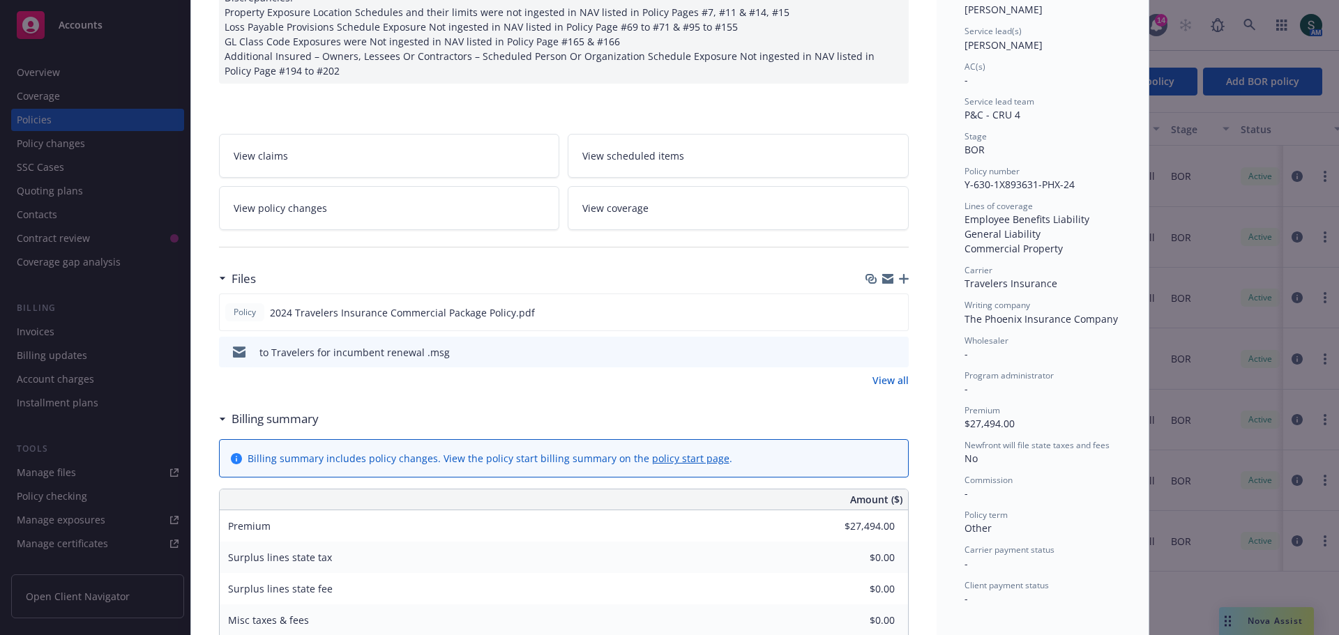
scroll to position [209, 0]
click at [894, 312] on icon "preview file" at bounding box center [894, 311] width 13 height 10
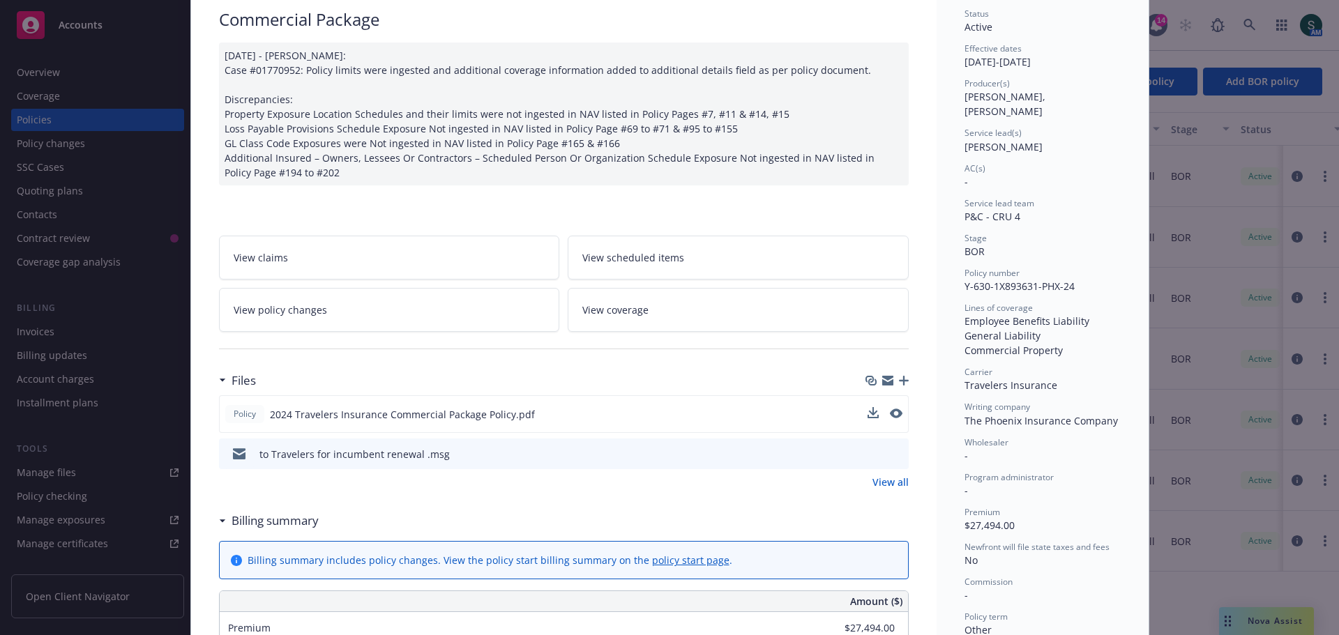
scroll to position [0, 0]
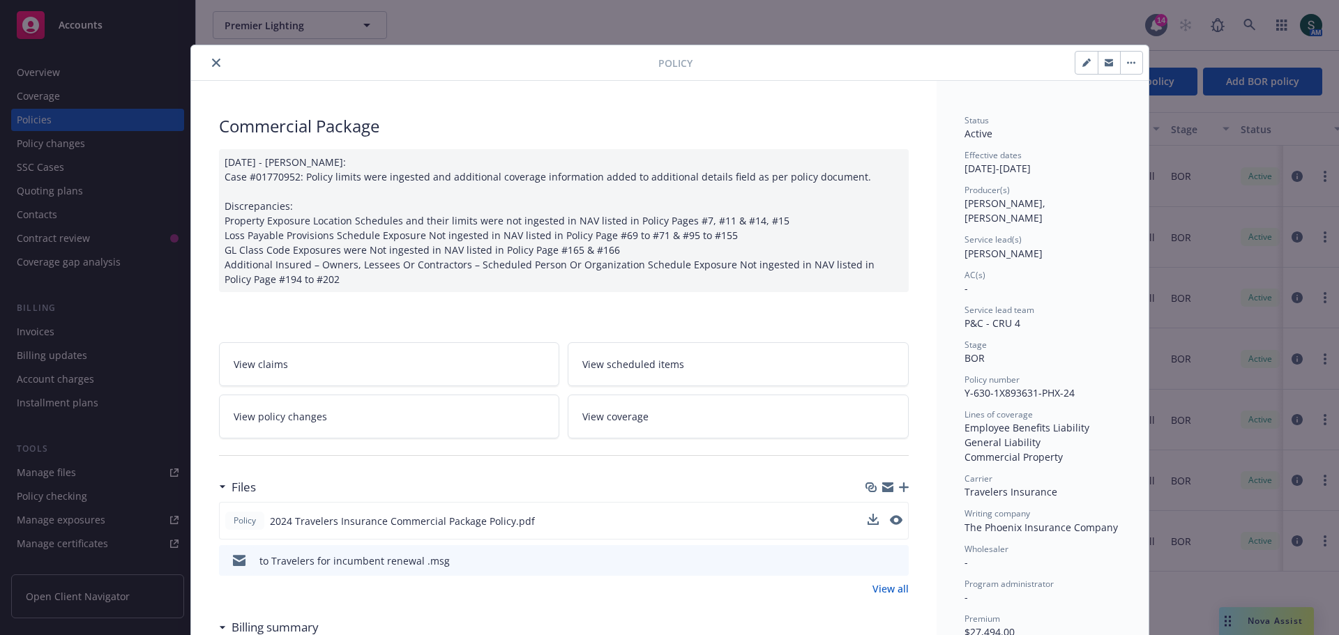
click at [212, 60] on icon "close" at bounding box center [216, 63] width 8 height 8
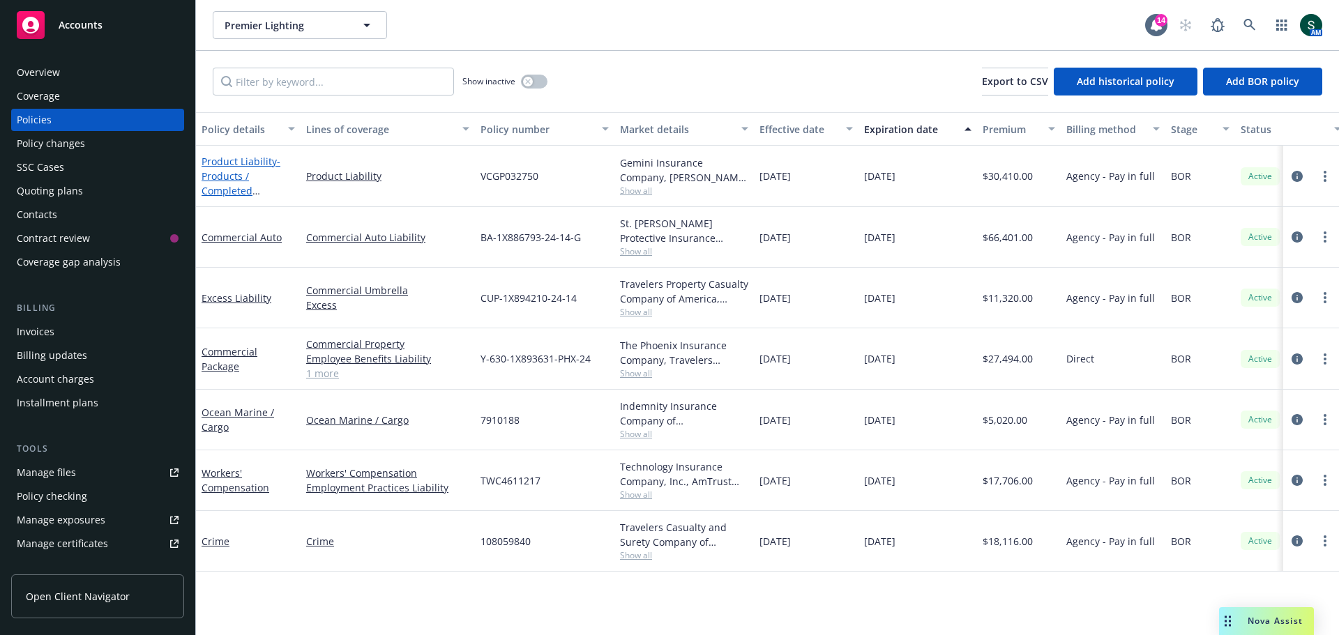
click at [227, 177] on span "- Products / Completed Operations" at bounding box center [241, 183] width 79 height 57
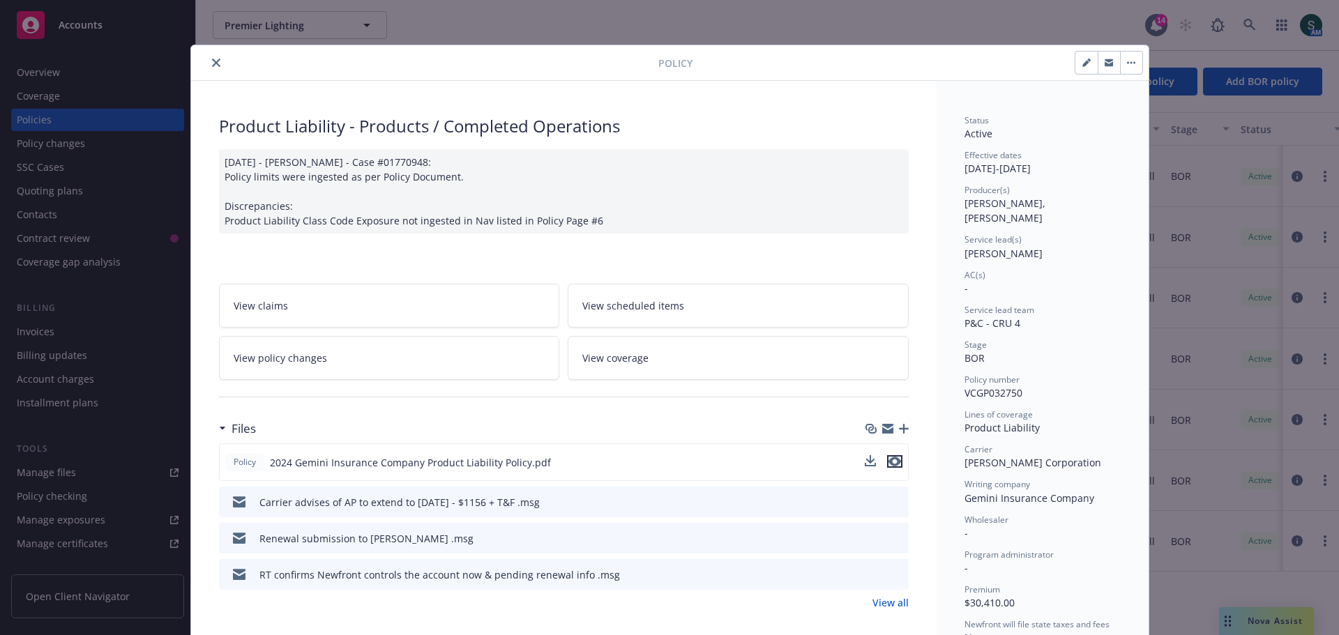
click at [893, 460] on icon "preview file" at bounding box center [894, 462] width 13 height 10
click at [212, 63] on icon "close" at bounding box center [216, 63] width 8 height 8
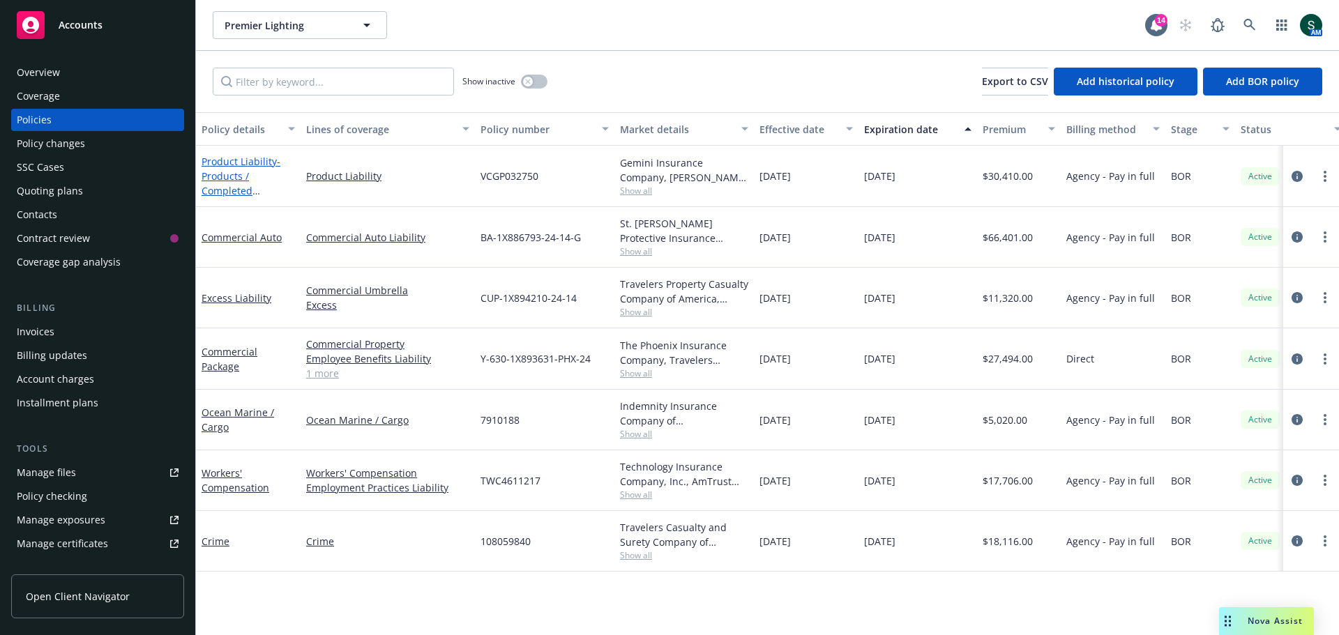
click at [225, 181] on span "- Products / Completed Operations" at bounding box center [241, 183] width 79 height 57
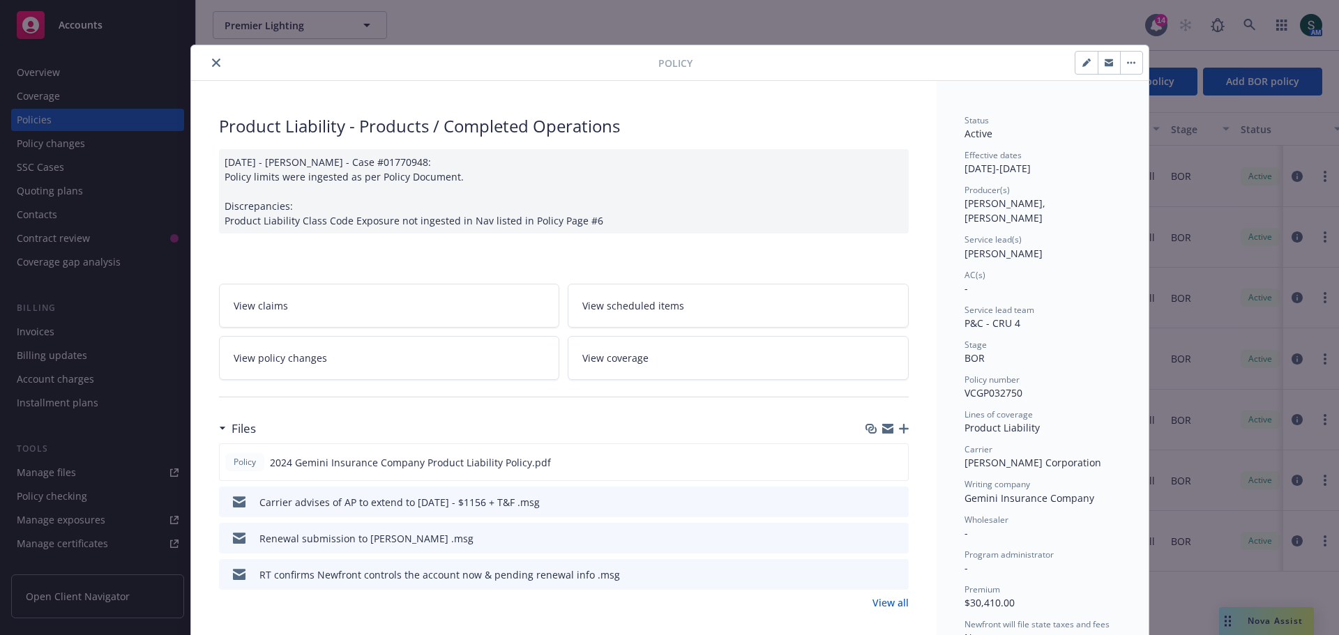
scroll to position [42, 0]
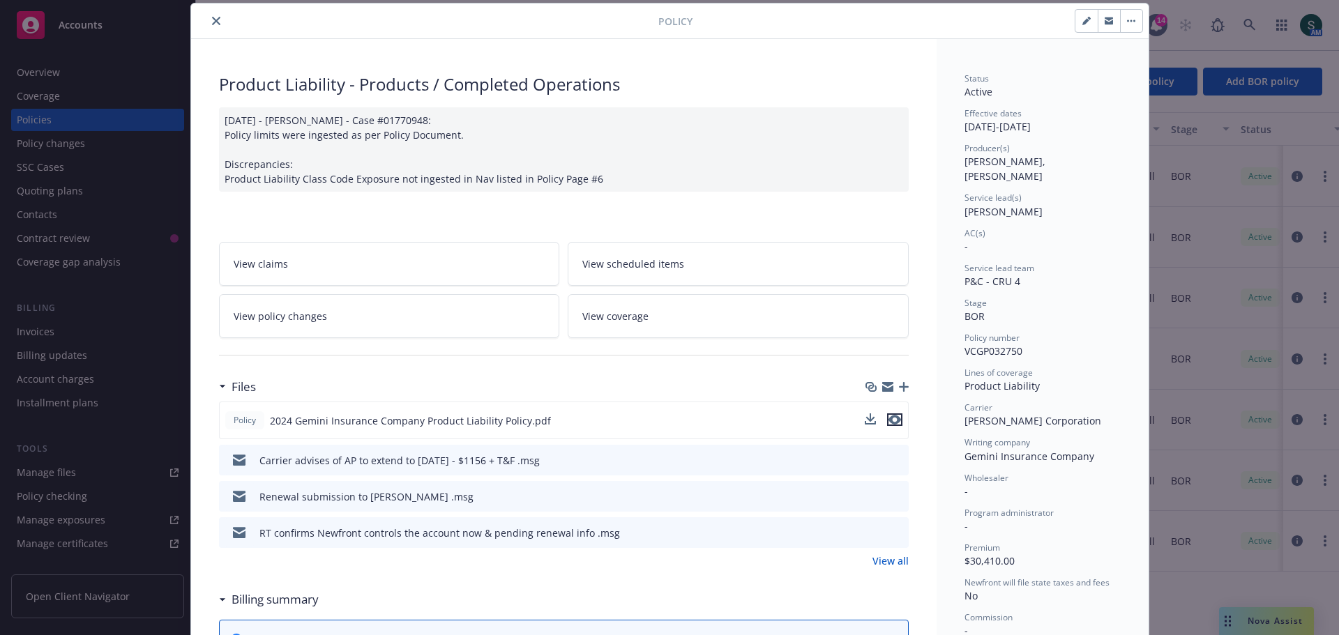
click at [893, 421] on icon "preview file" at bounding box center [894, 420] width 13 height 10
click at [888, 419] on icon "preview file" at bounding box center [894, 420] width 13 height 10
click at [212, 21] on icon "close" at bounding box center [216, 21] width 8 height 8
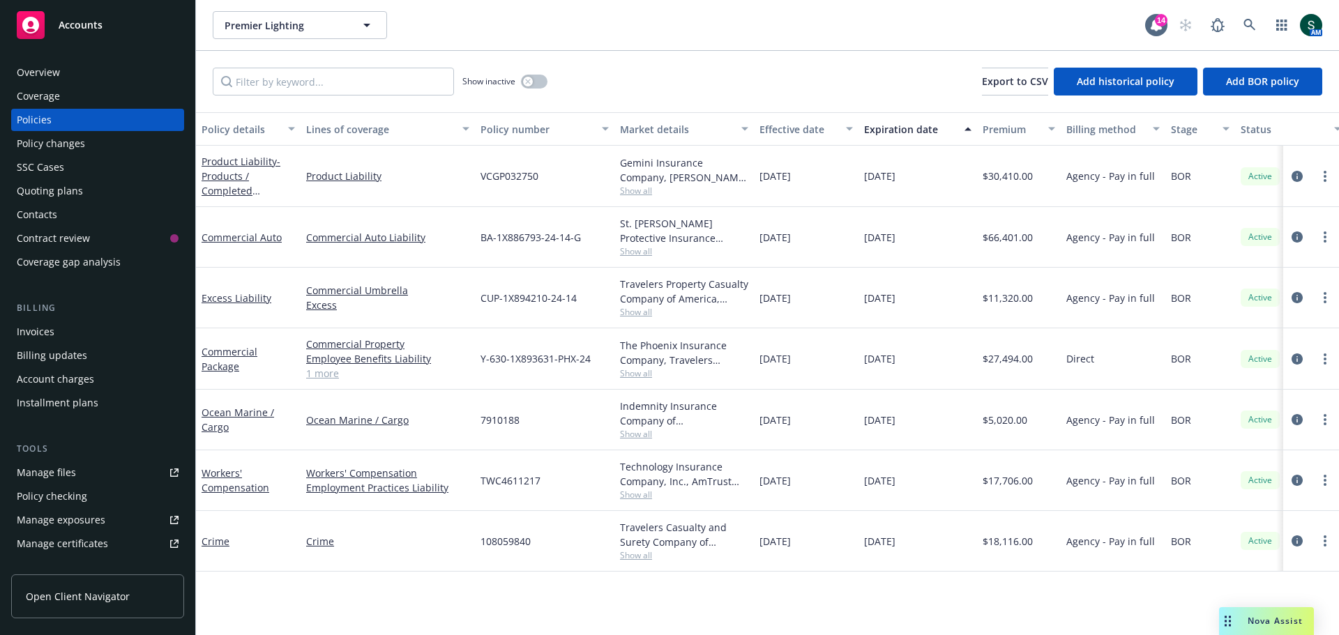
click at [77, 15] on div "Accounts" at bounding box center [98, 25] width 162 height 28
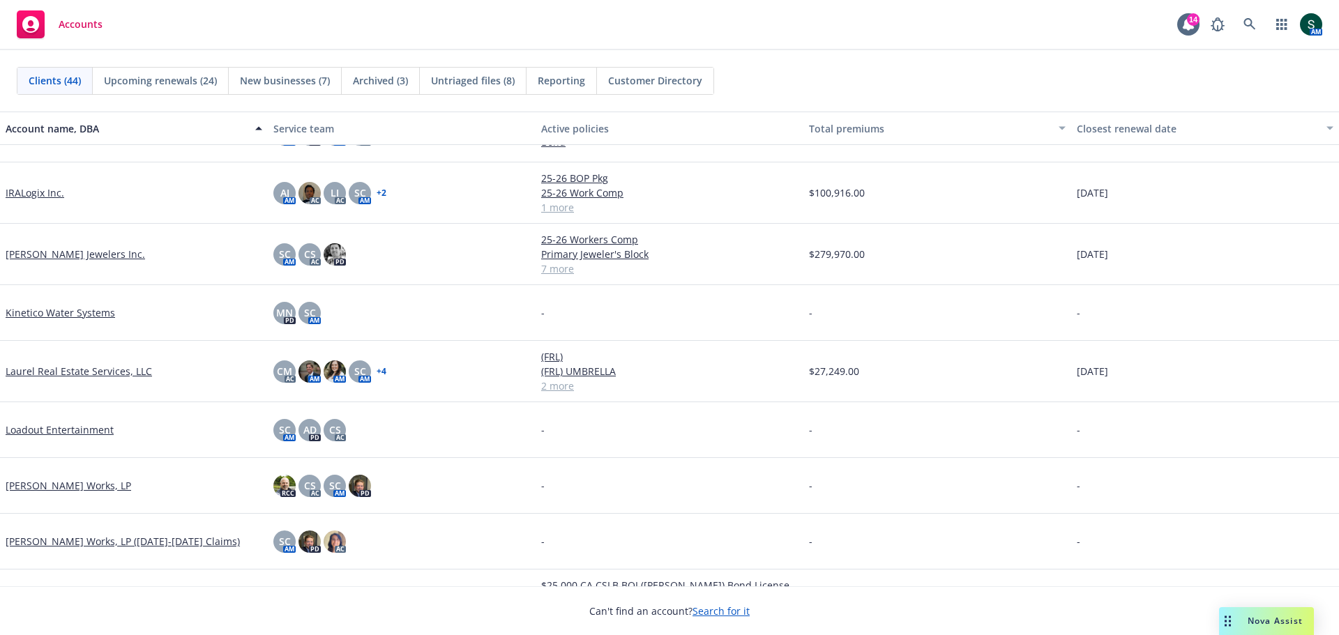
scroll to position [907, 0]
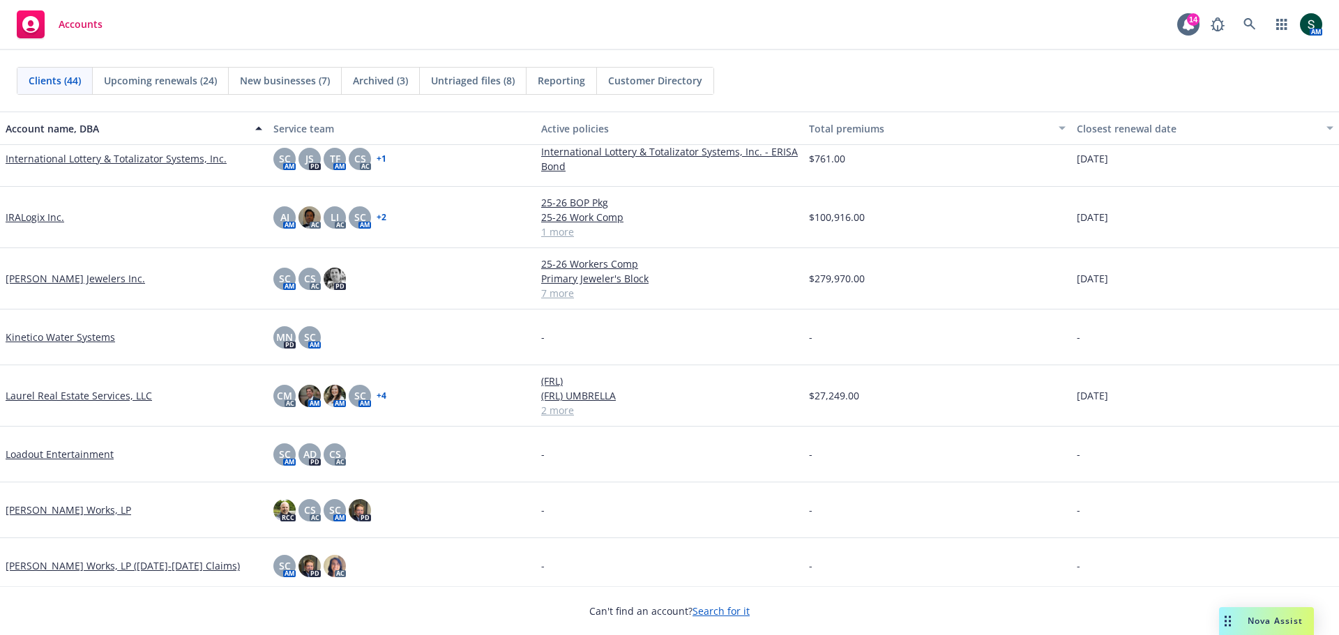
click at [44, 216] on link "IRALogix Inc." at bounding box center [35, 217] width 59 height 15
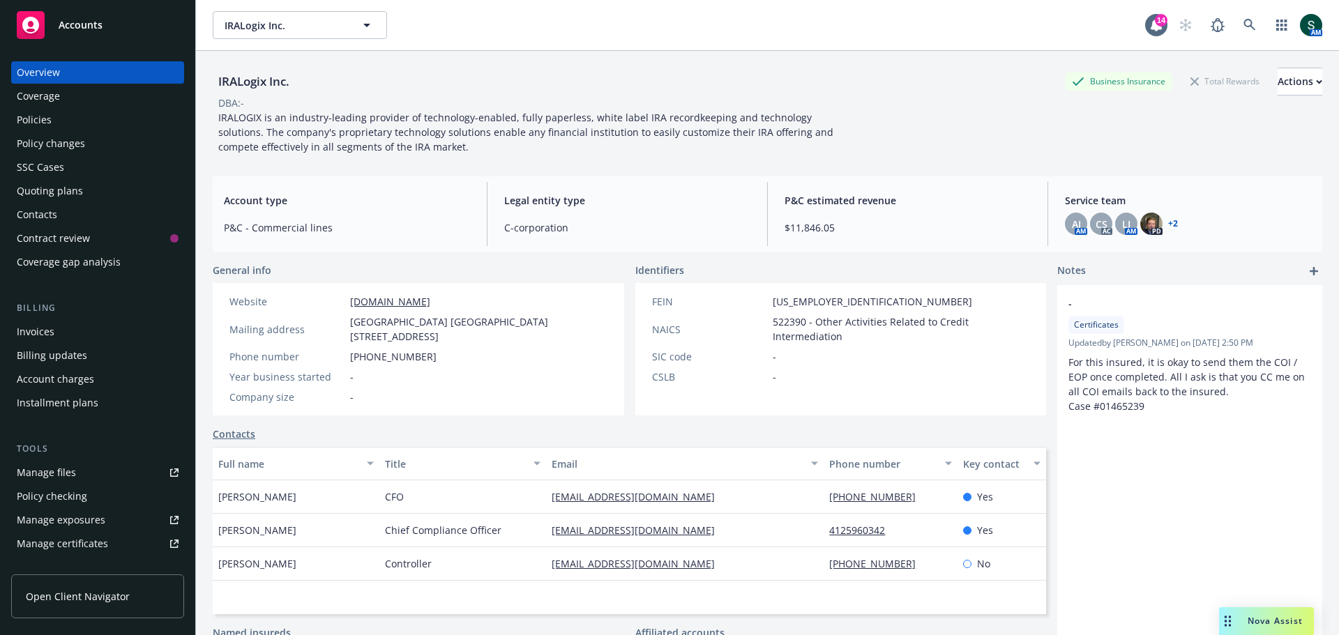
click at [47, 126] on div "Policies" at bounding box center [34, 120] width 35 height 22
